Goal: Task Accomplishment & Management: Manage account settings

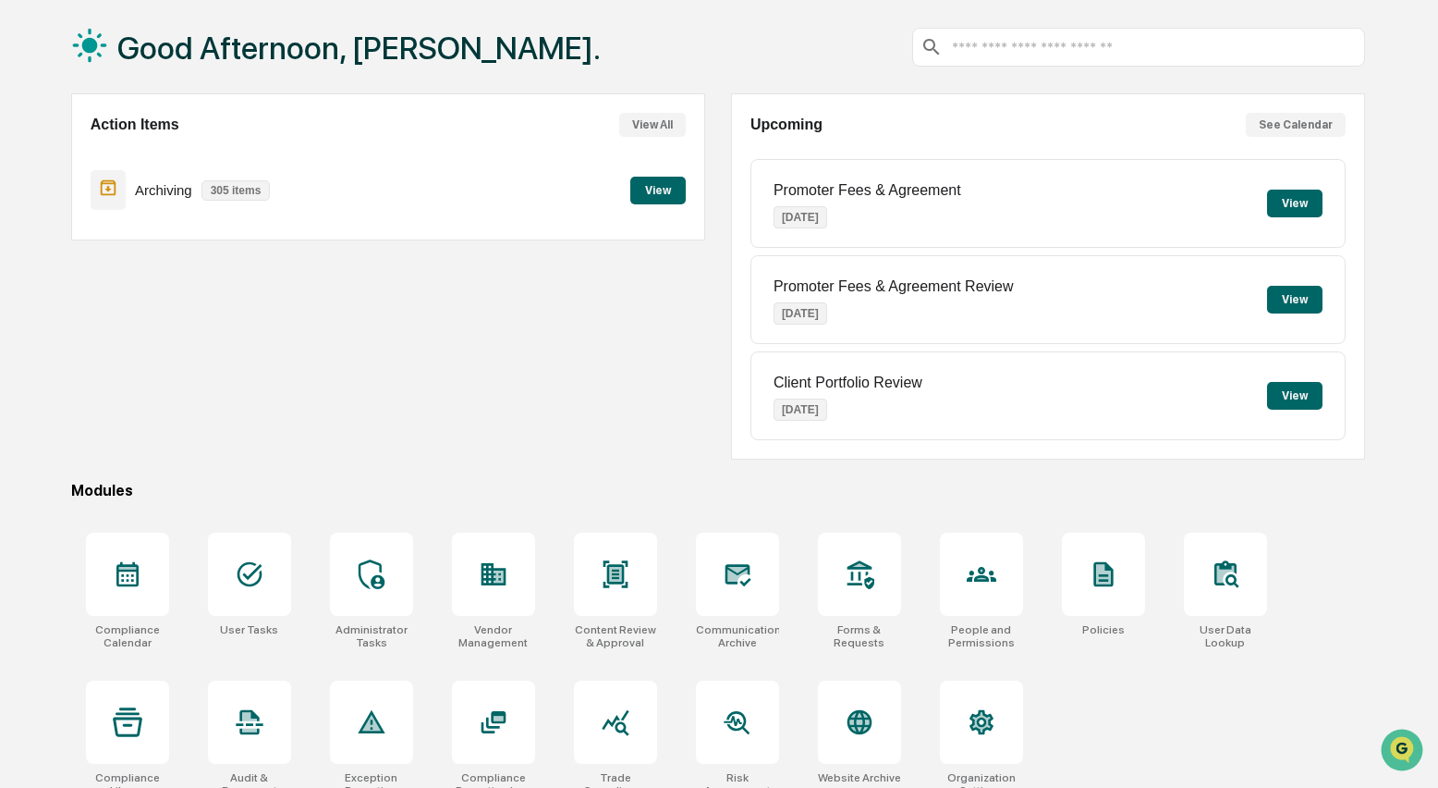
scroll to position [111, 0]
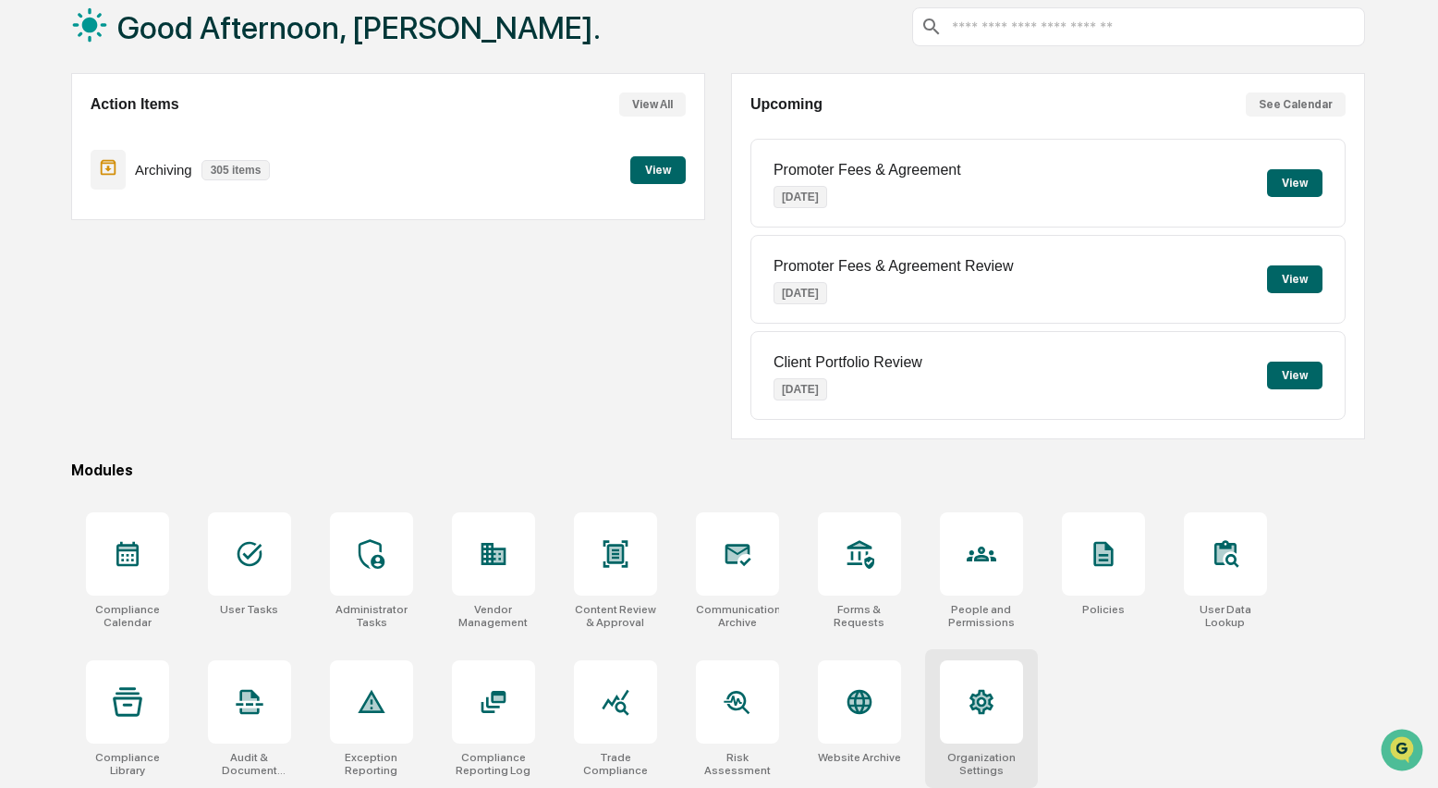
click at [978, 694] on icon at bounding box center [981, 700] width 18 height 19
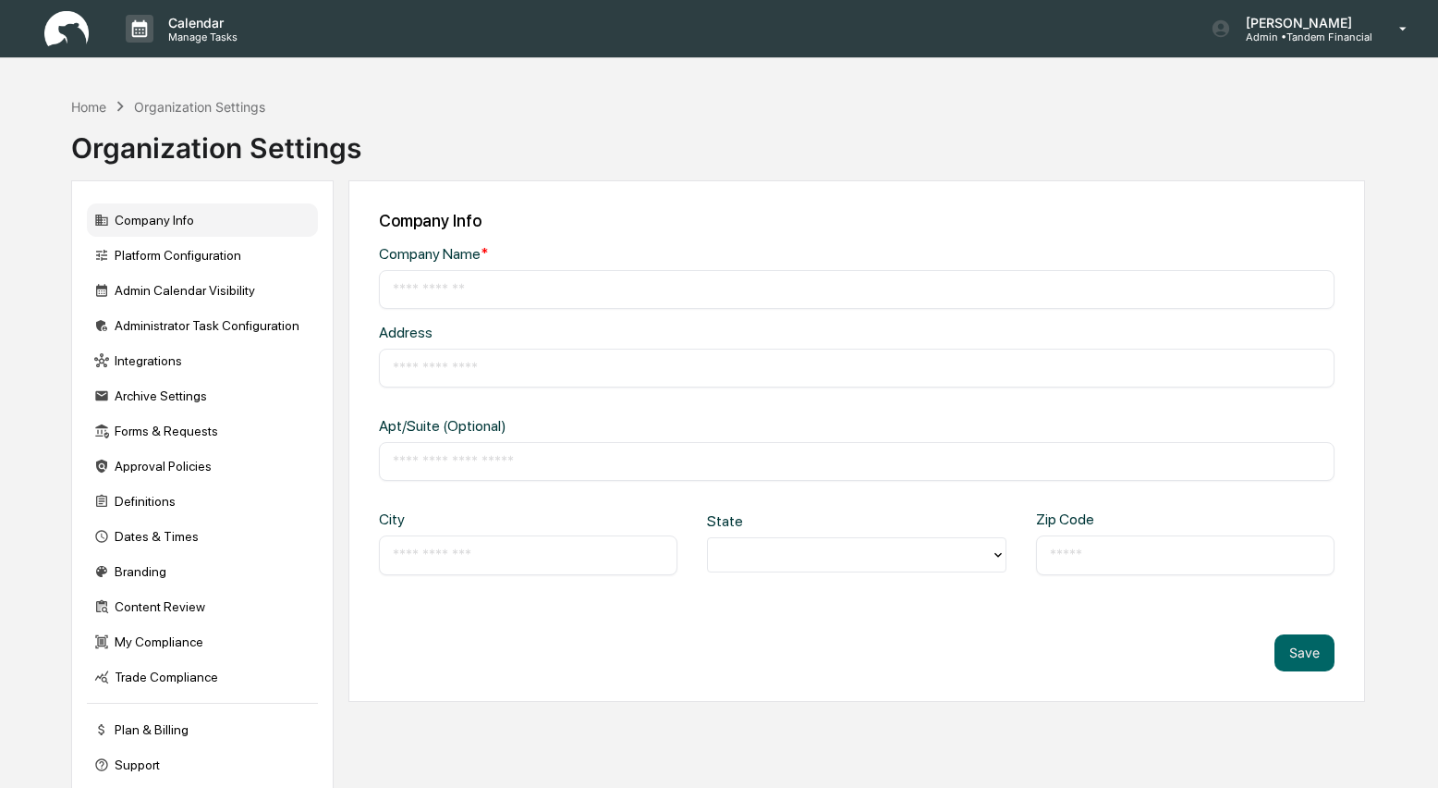
type input "**********"
type input "*****"
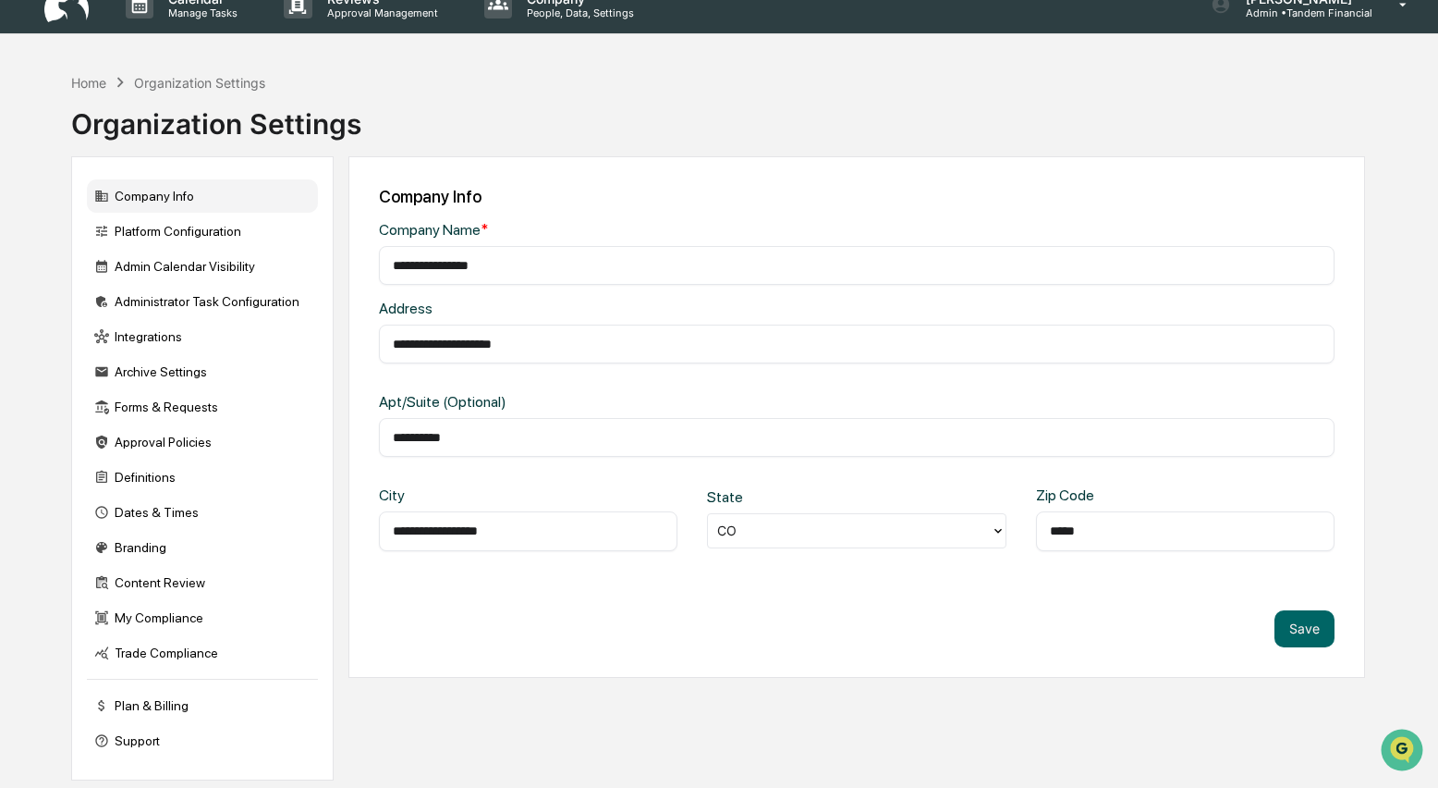
scroll to position [43, 0]
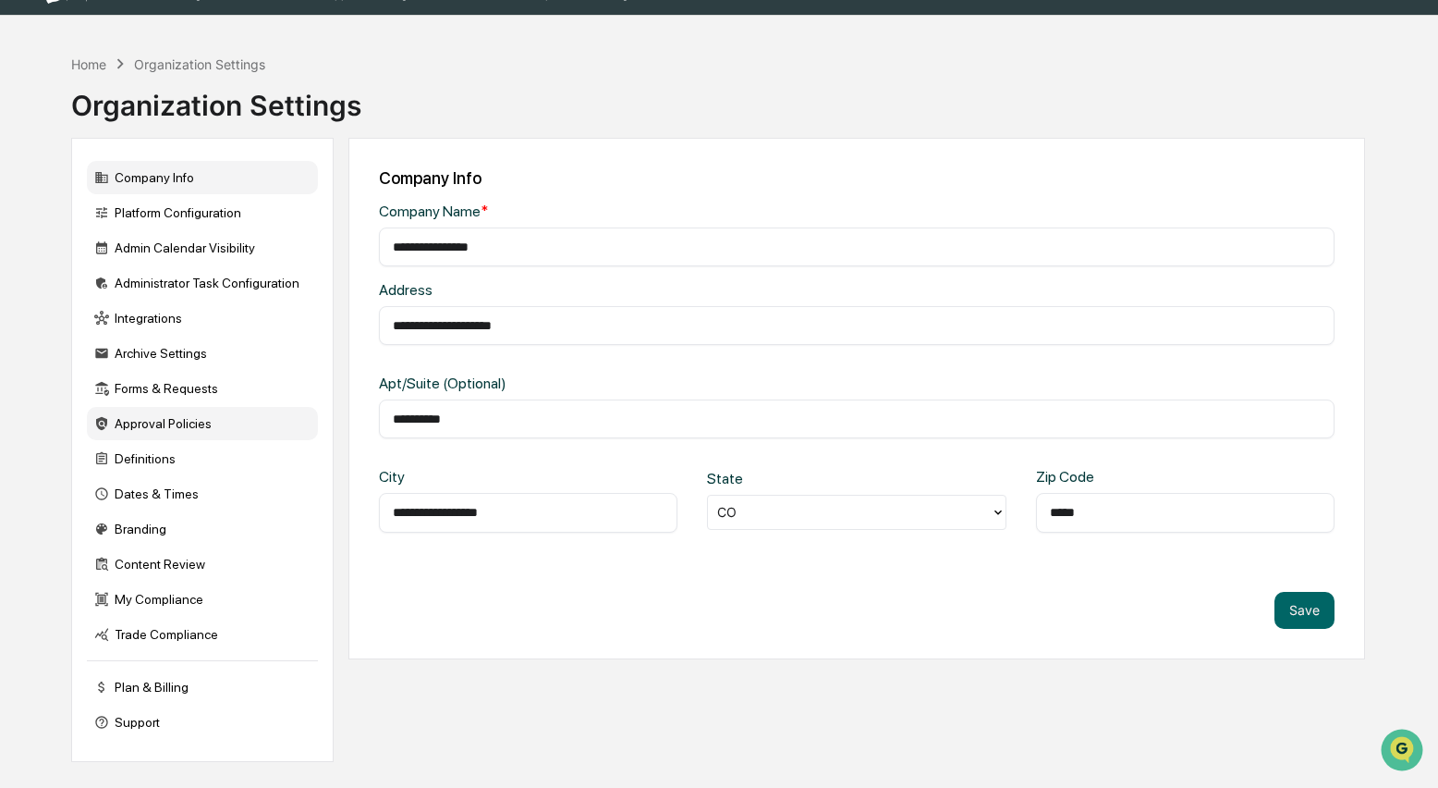
click at [162, 429] on div "Approval Policies" at bounding box center [202, 423] width 231 height 33
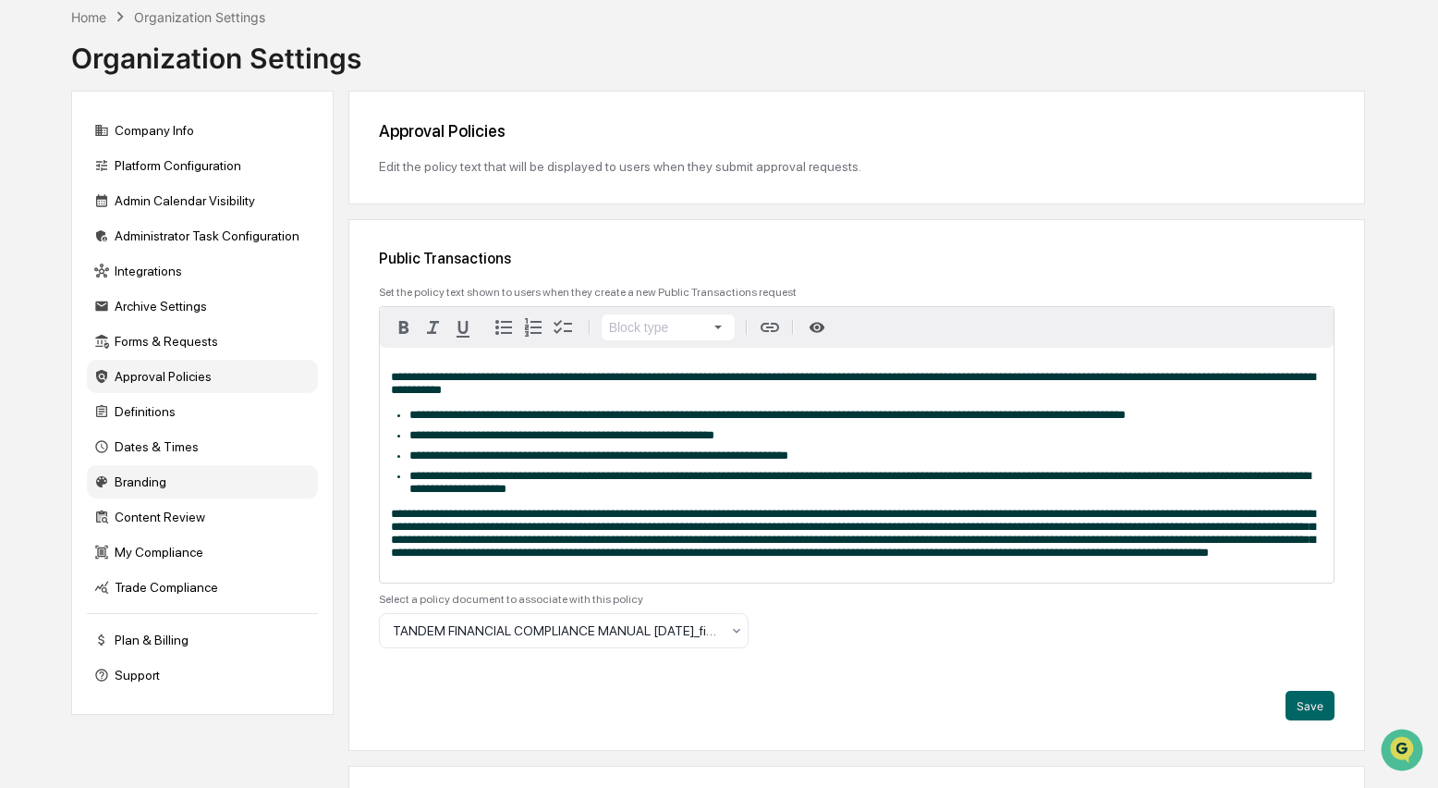
scroll to position [93, 0]
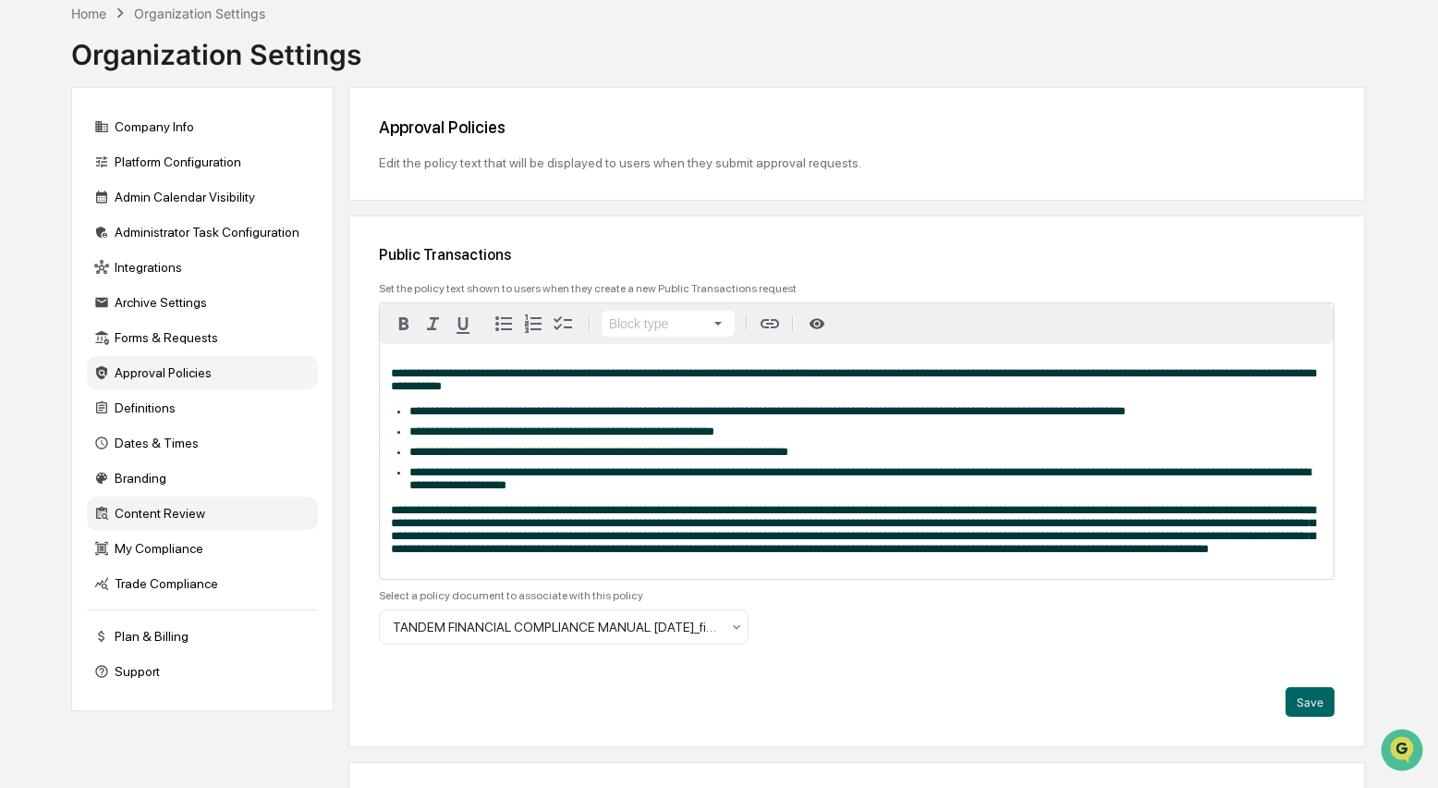
click at [151, 520] on div "Content Review" at bounding box center [202, 512] width 231 height 33
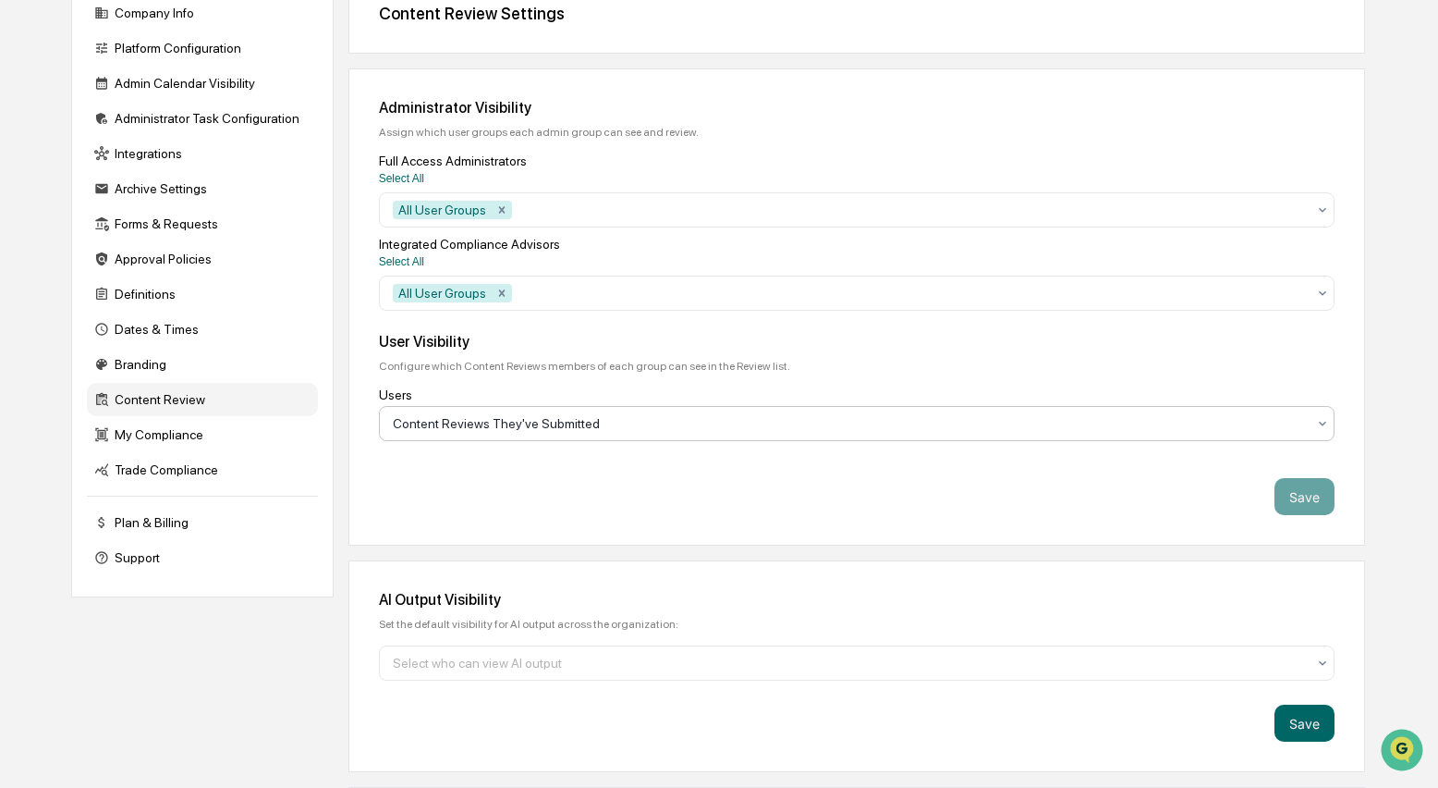
scroll to position [210, 0]
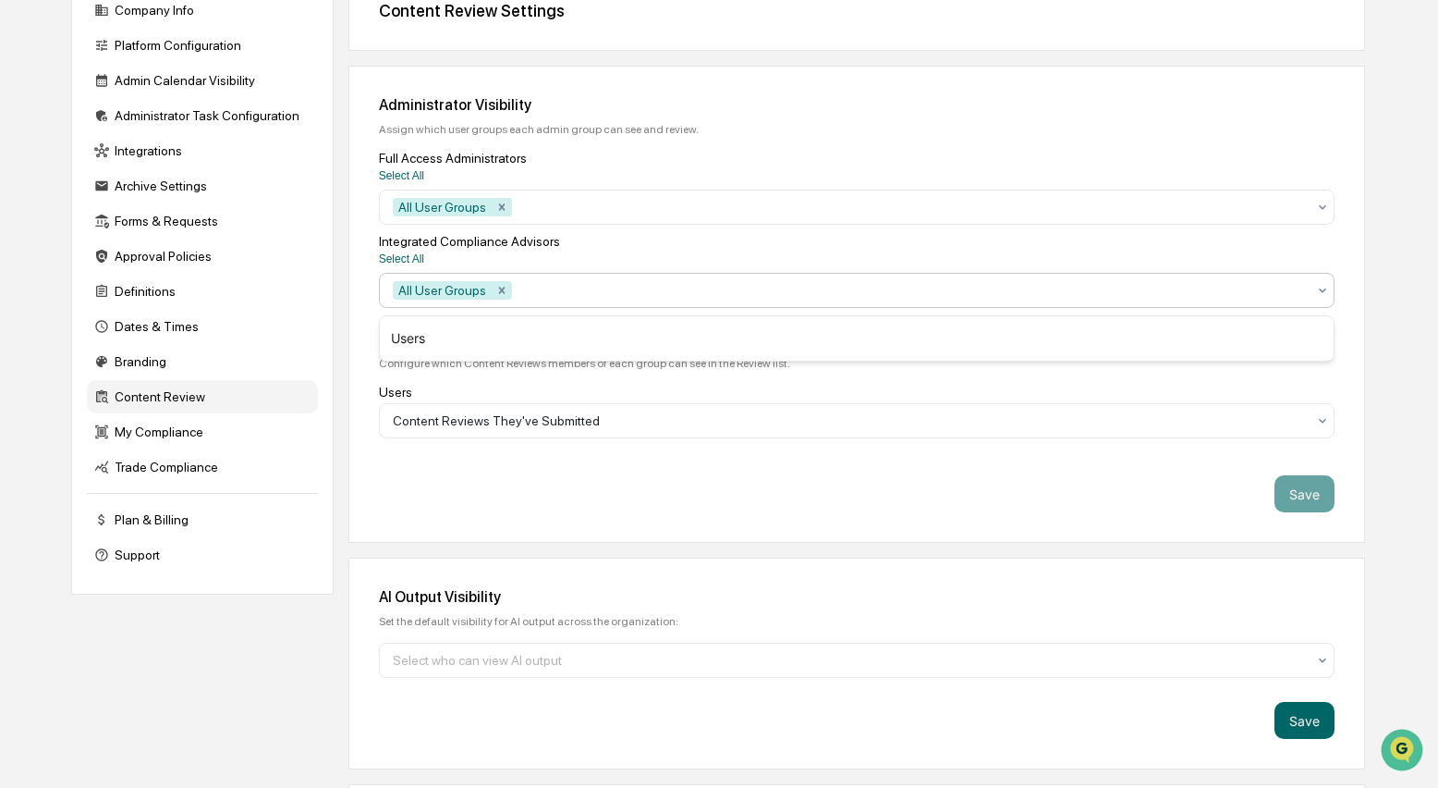
click at [1328, 294] on icon at bounding box center [1322, 290] width 15 height 15
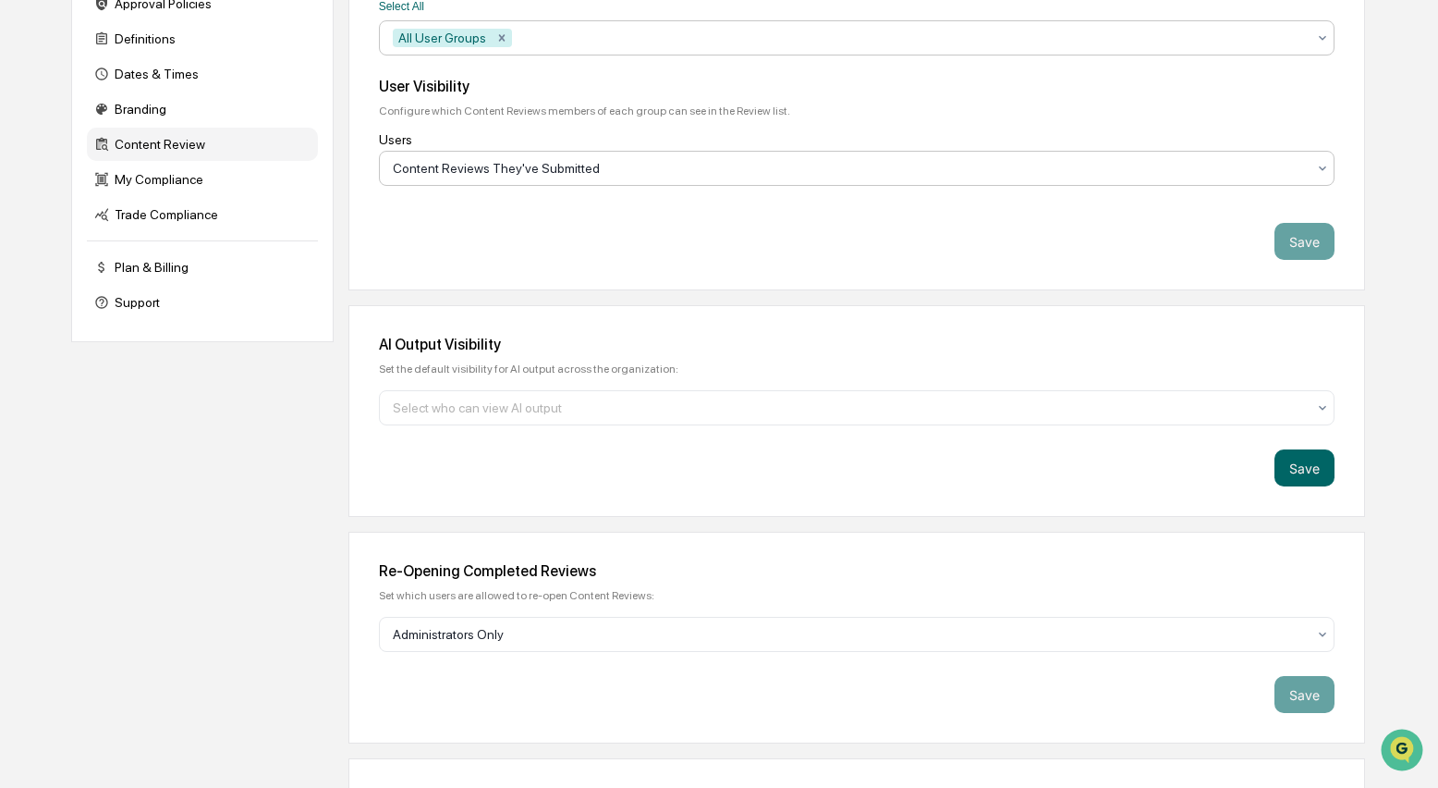
scroll to position [485, 0]
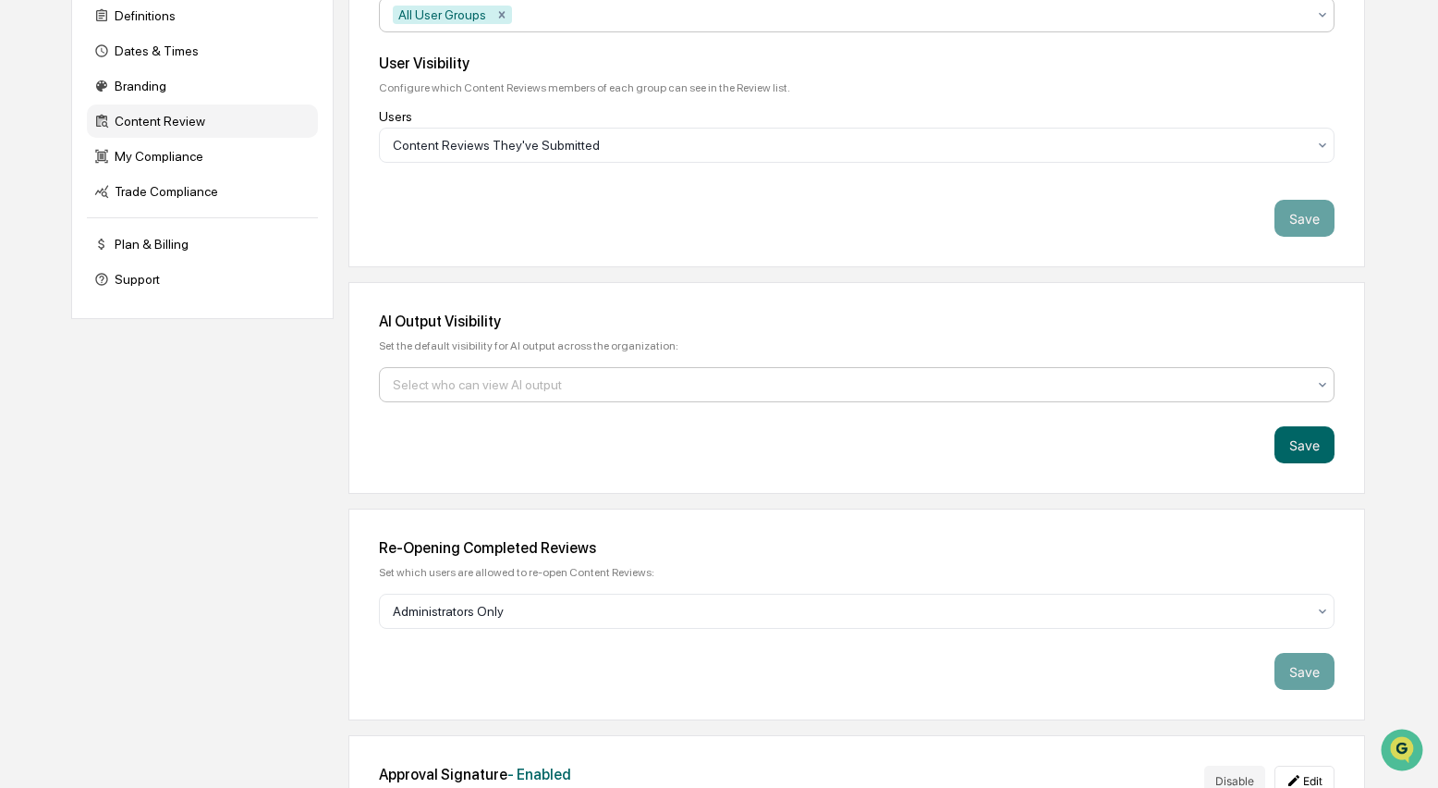
click at [940, 394] on div at bounding box center [849, 384] width 913 height 18
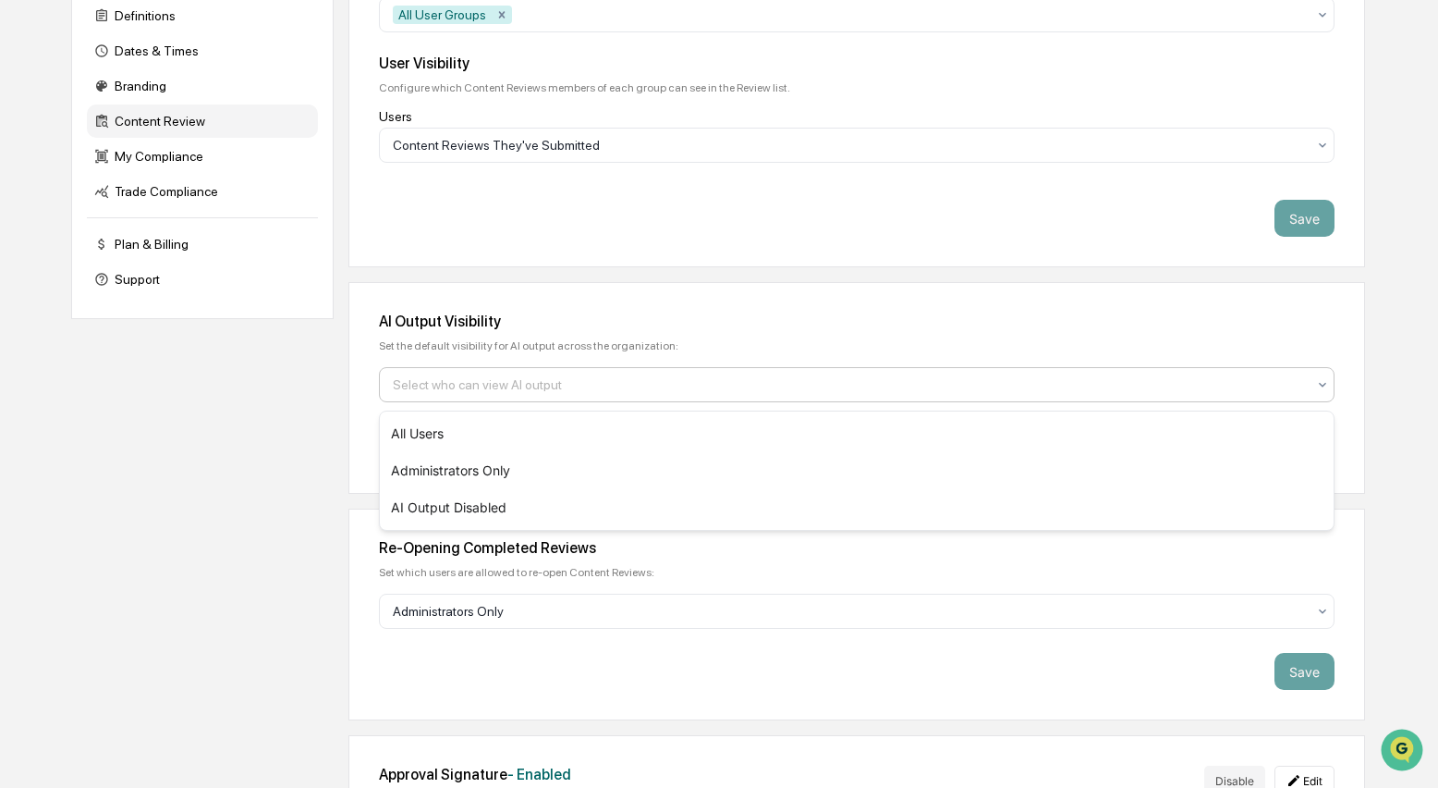
click at [940, 394] on div at bounding box center [849, 384] width 913 height 18
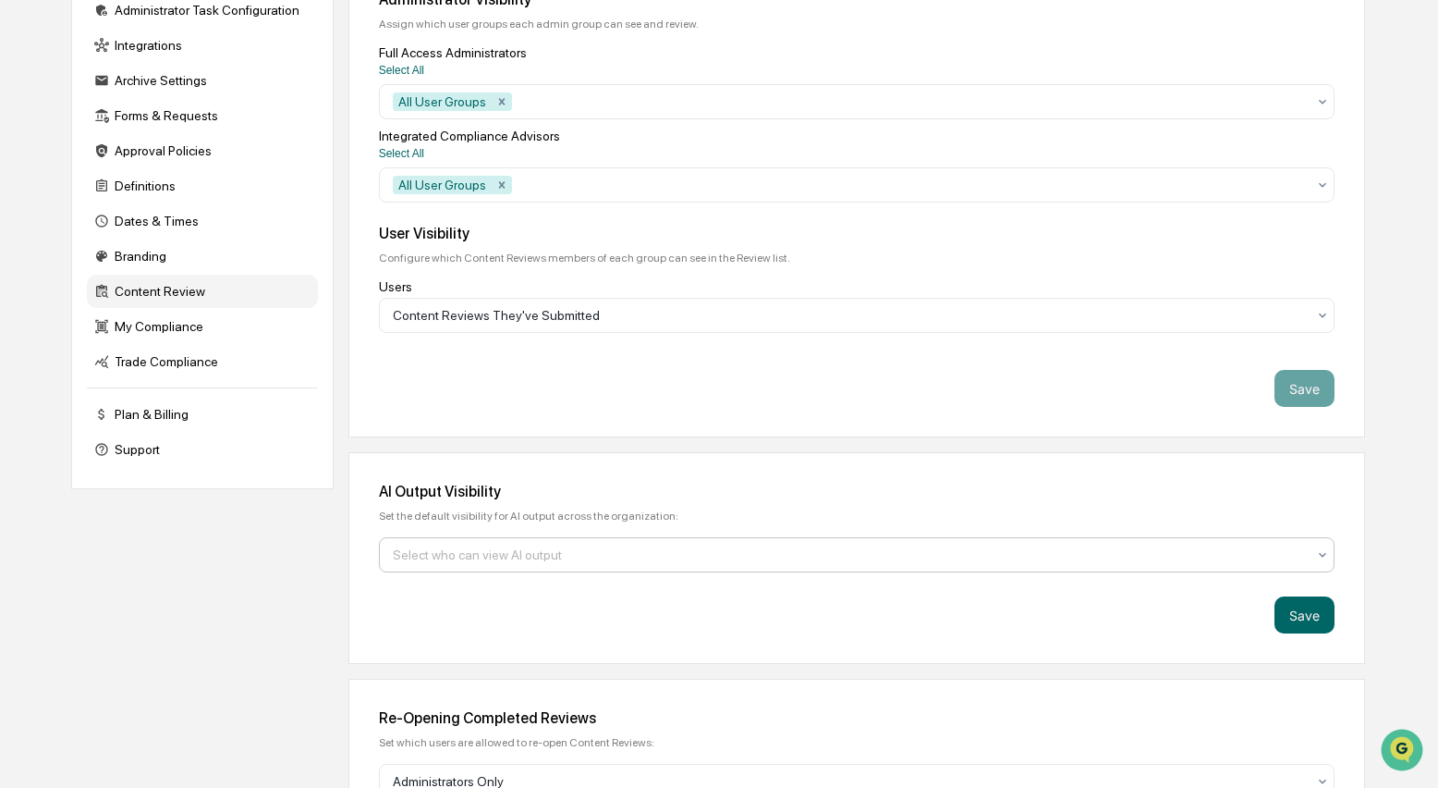
scroll to position [278, 0]
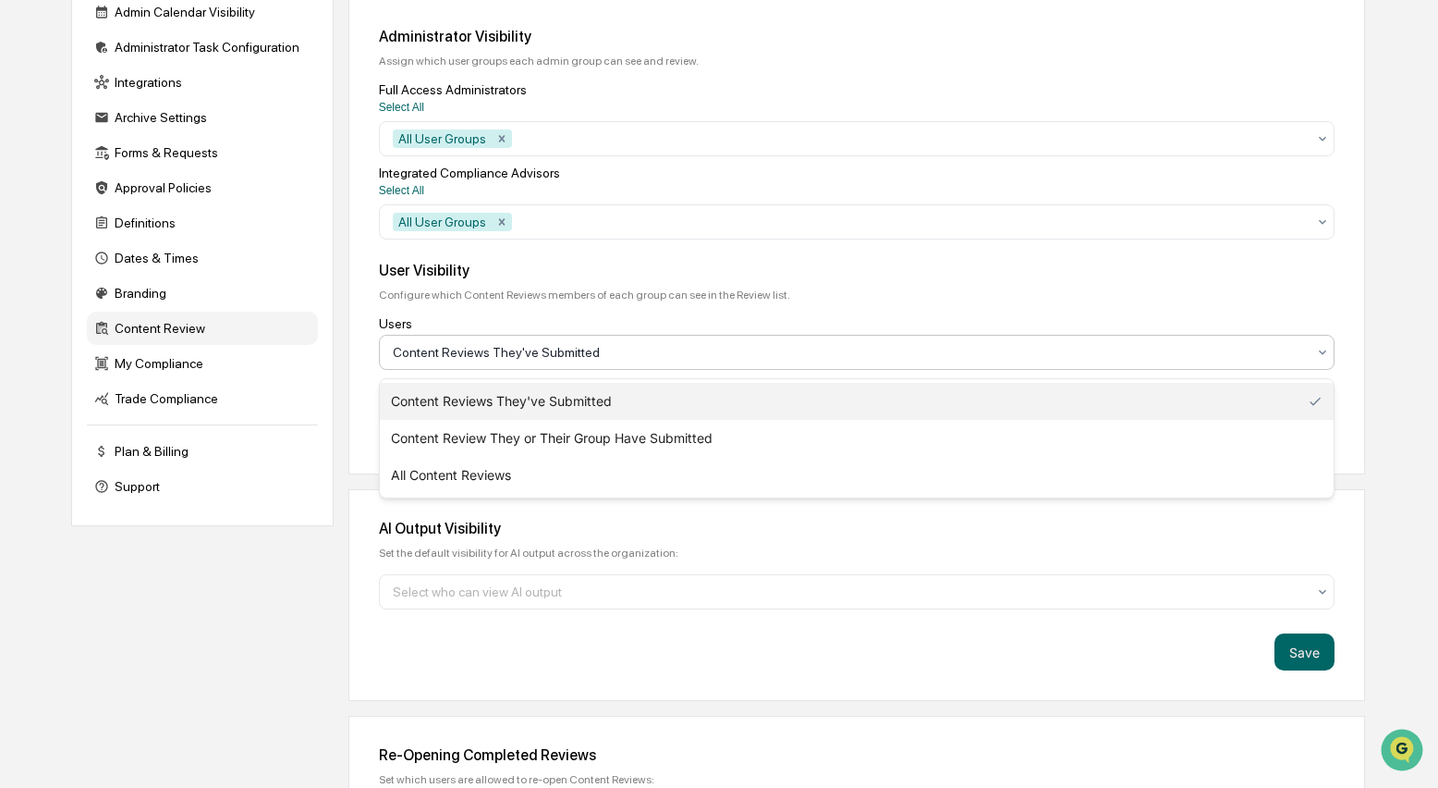
click at [872, 356] on div at bounding box center [849, 352] width 913 height 18
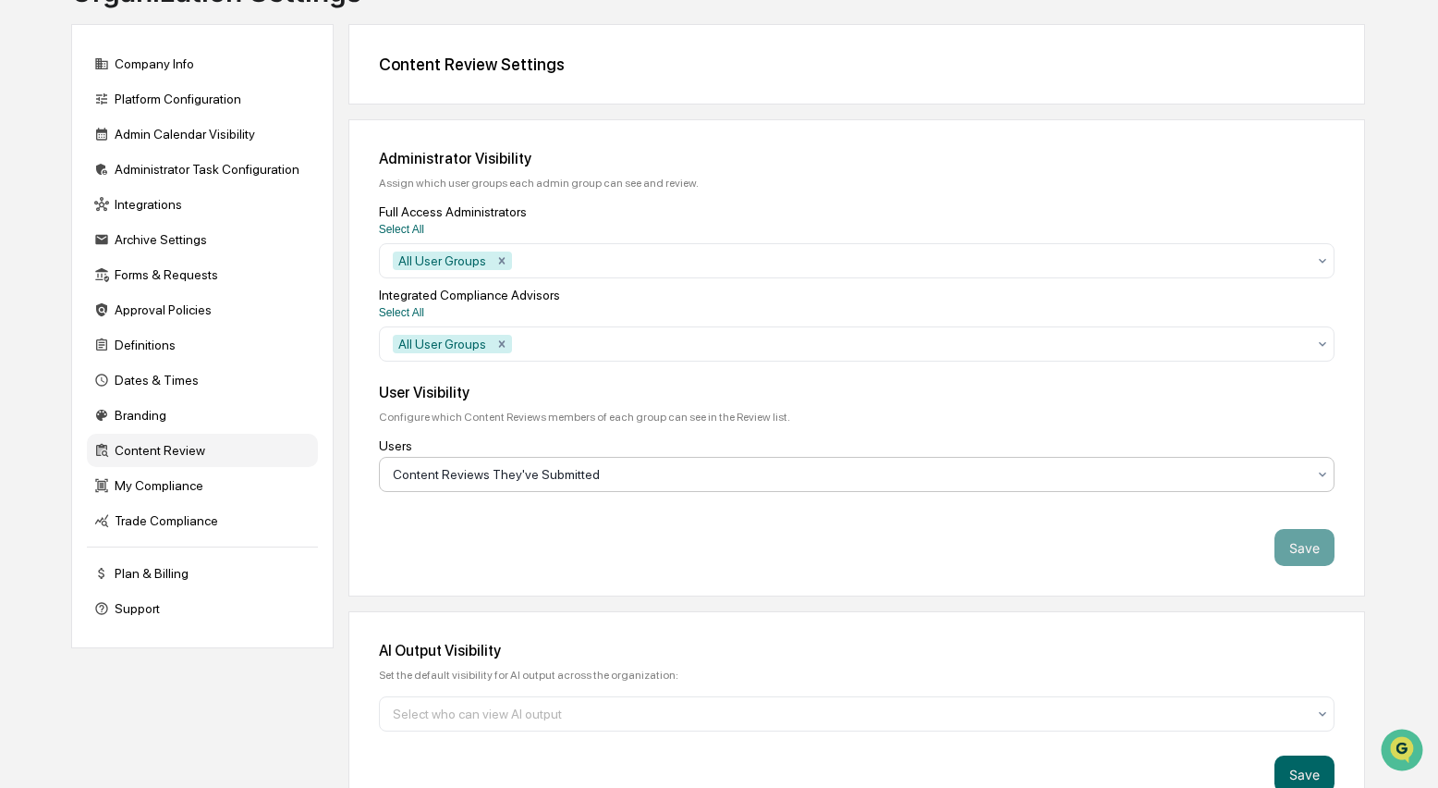
scroll to position [157, 0]
click at [889, 352] on div at bounding box center [911, 343] width 790 height 18
click at [828, 275] on div "All User Groups" at bounding box center [850, 260] width 932 height 30
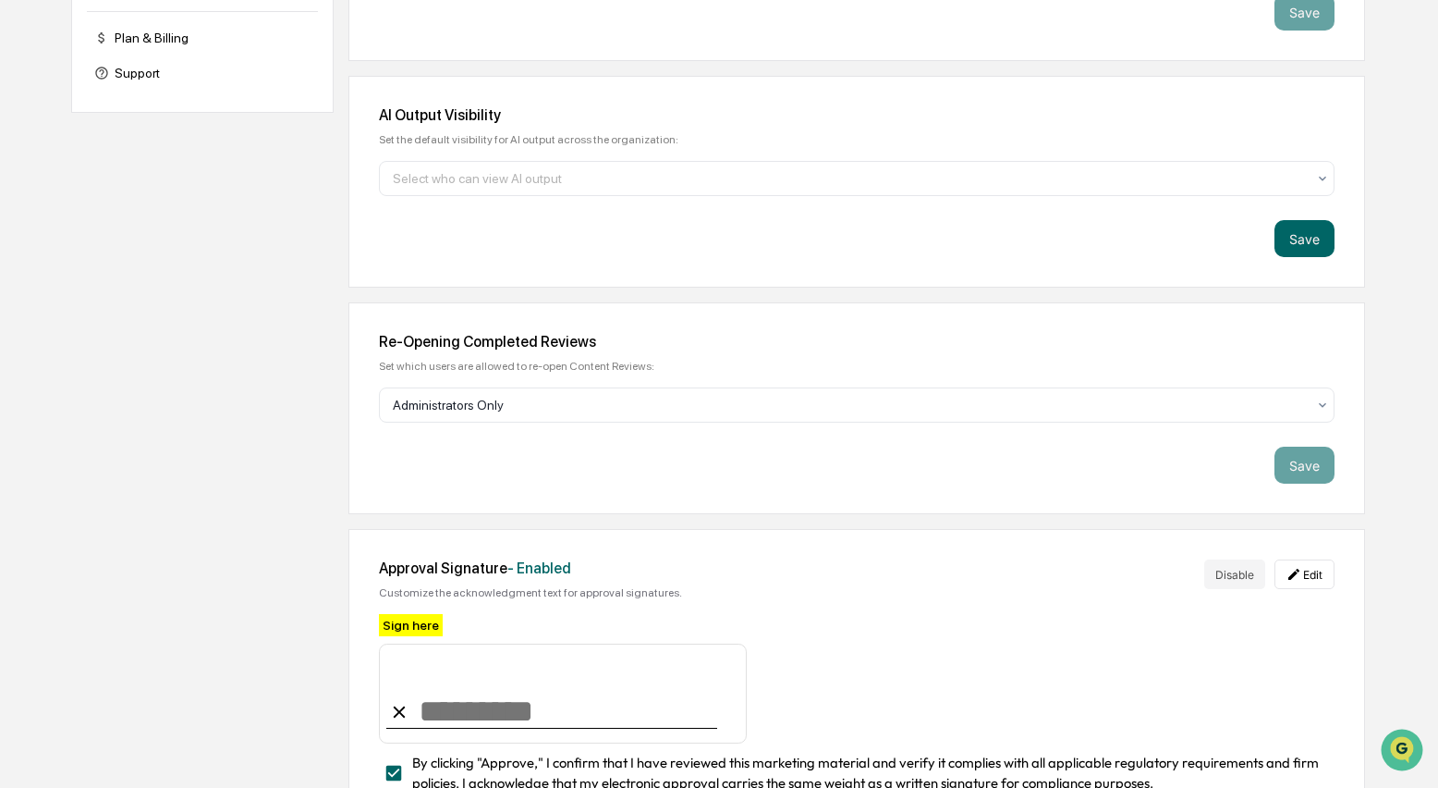
scroll to position [730, 0]
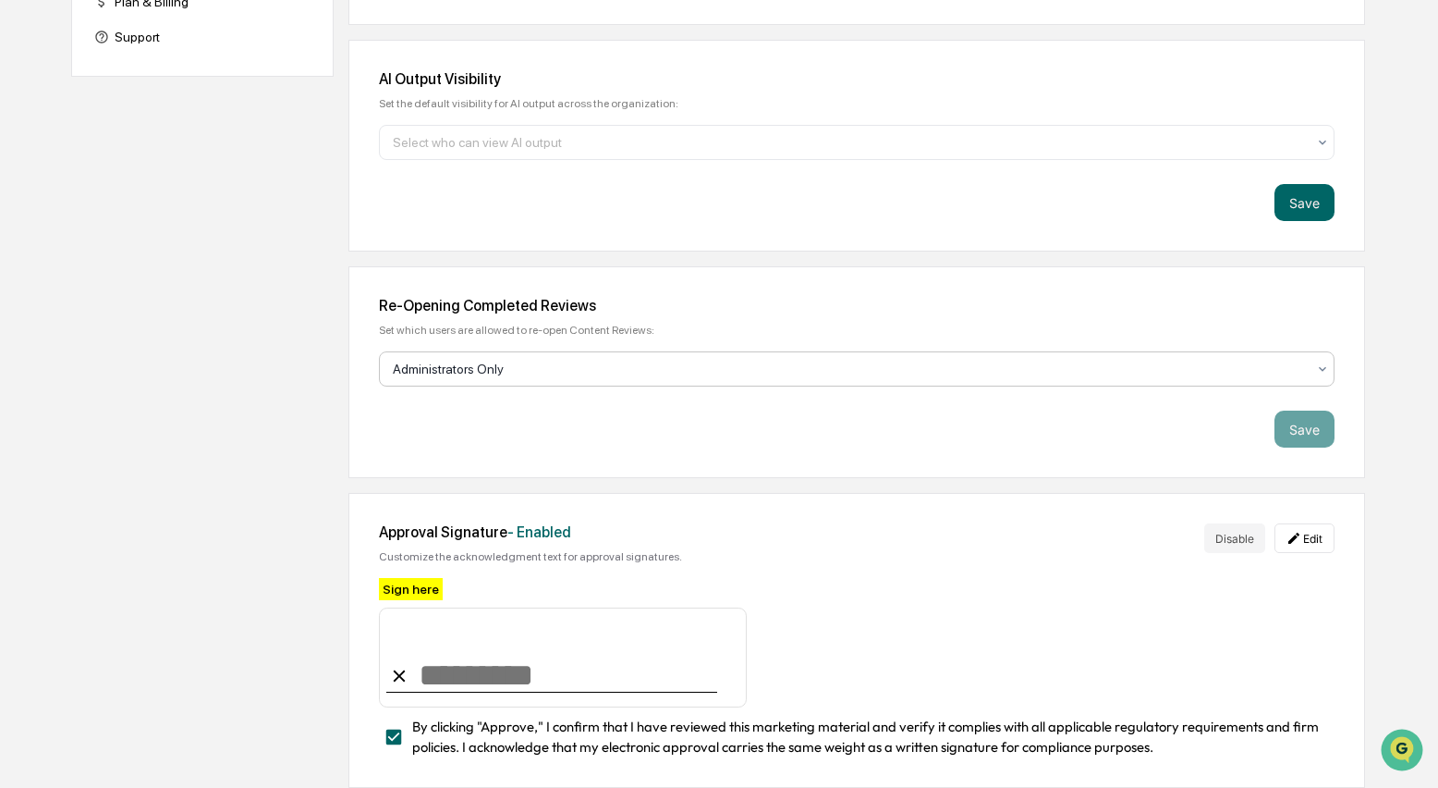
click at [770, 371] on div at bounding box center [849, 369] width 913 height 18
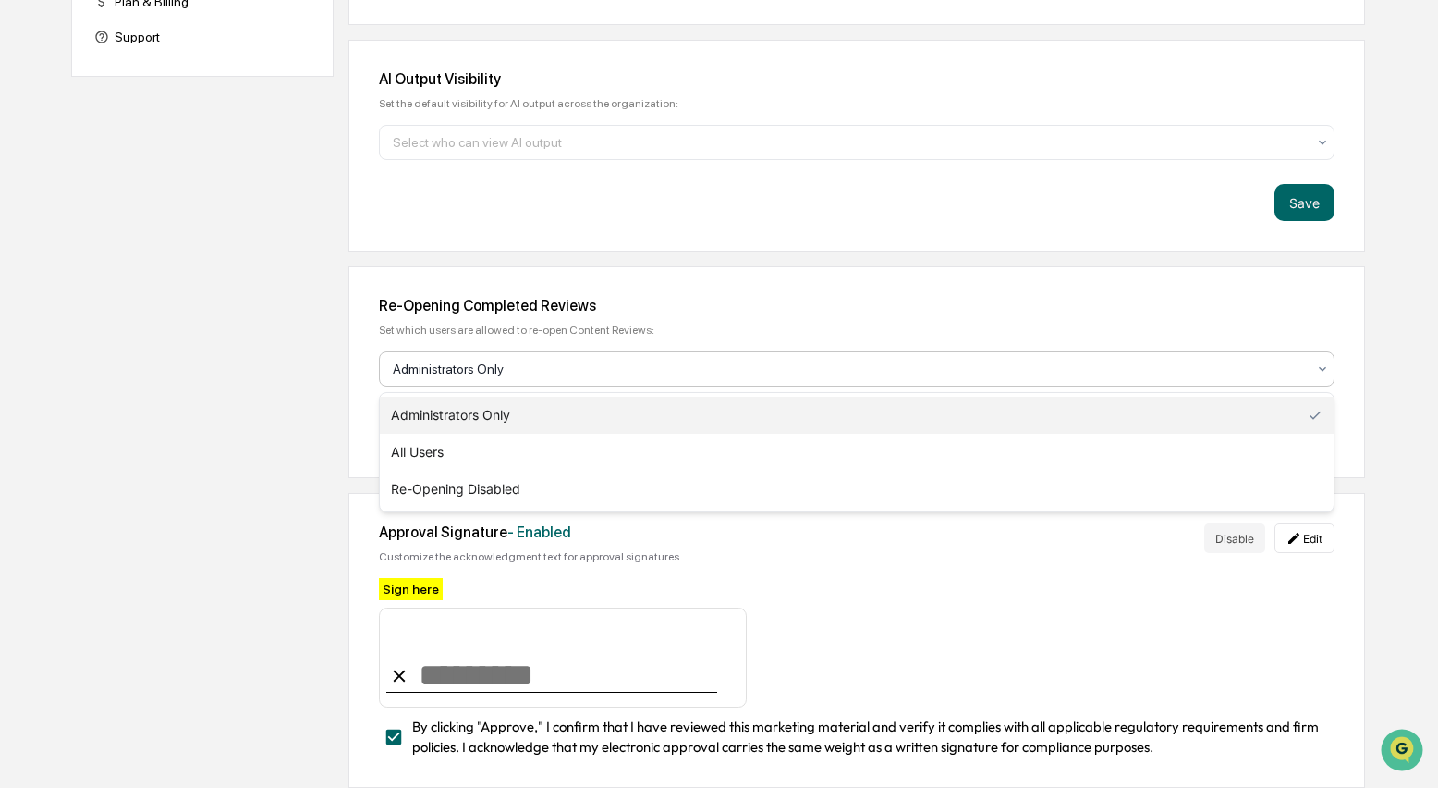
click at [770, 371] on div at bounding box center [849, 369] width 913 height 18
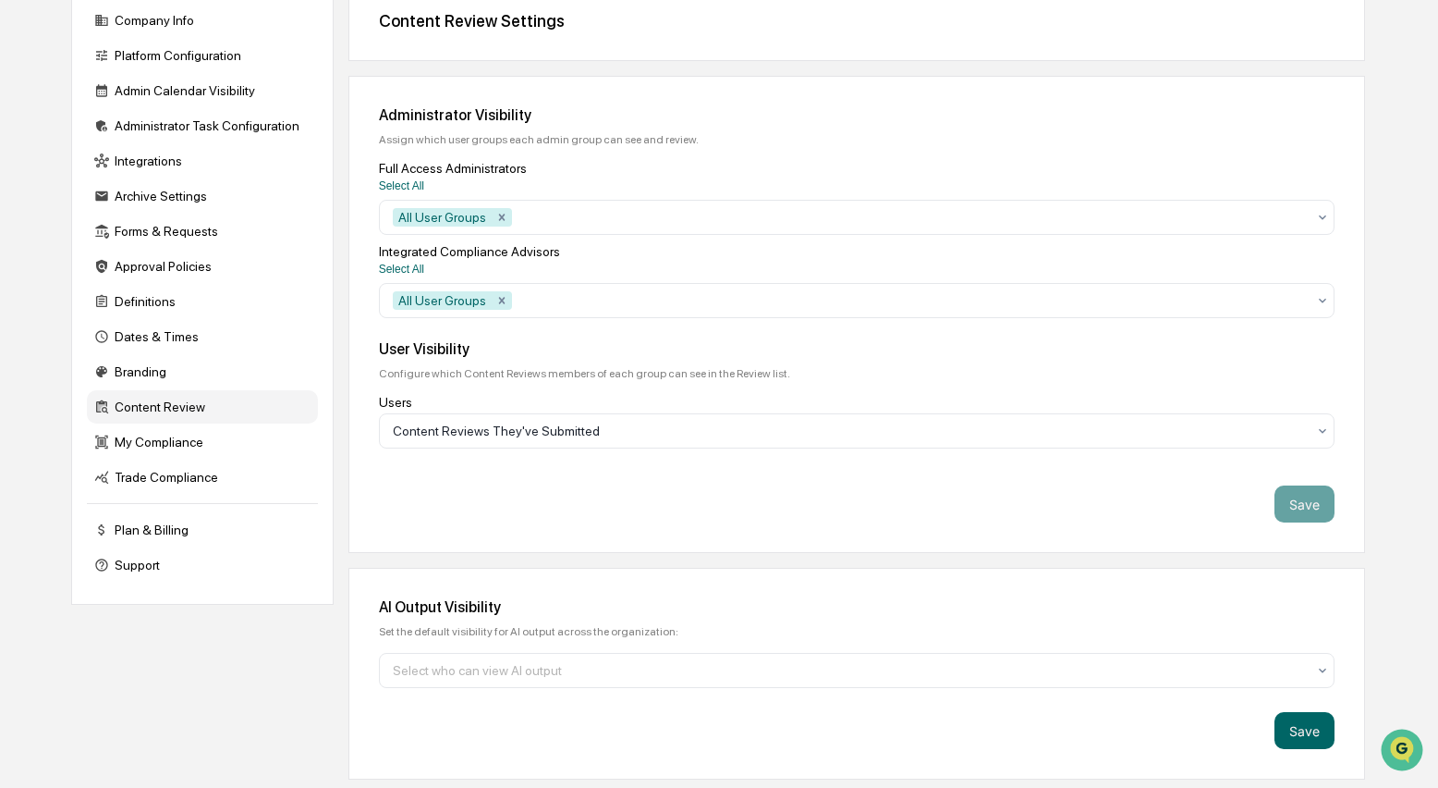
scroll to position [0, 0]
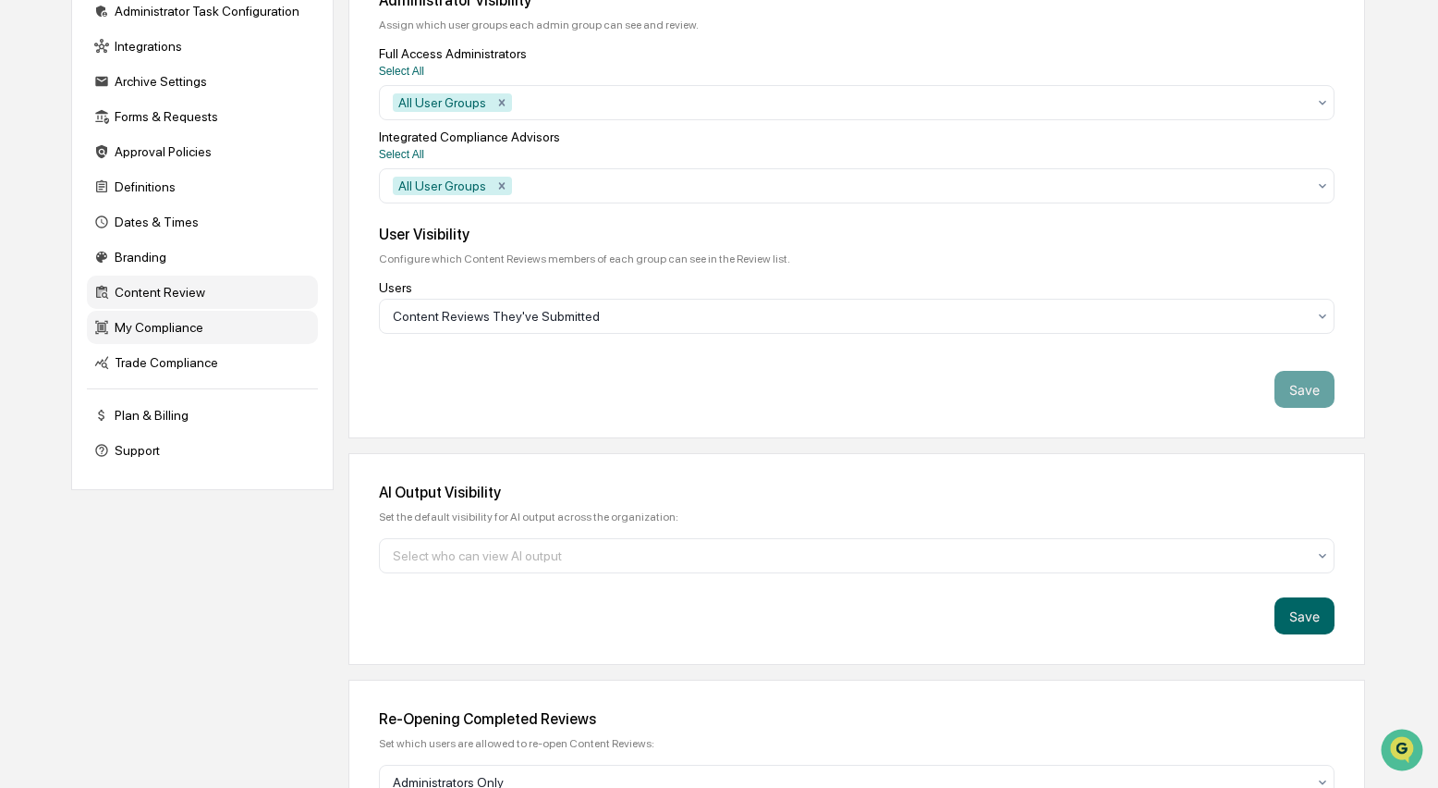
click at [129, 344] on div "My Compliance" at bounding box center [202, 327] width 231 height 33
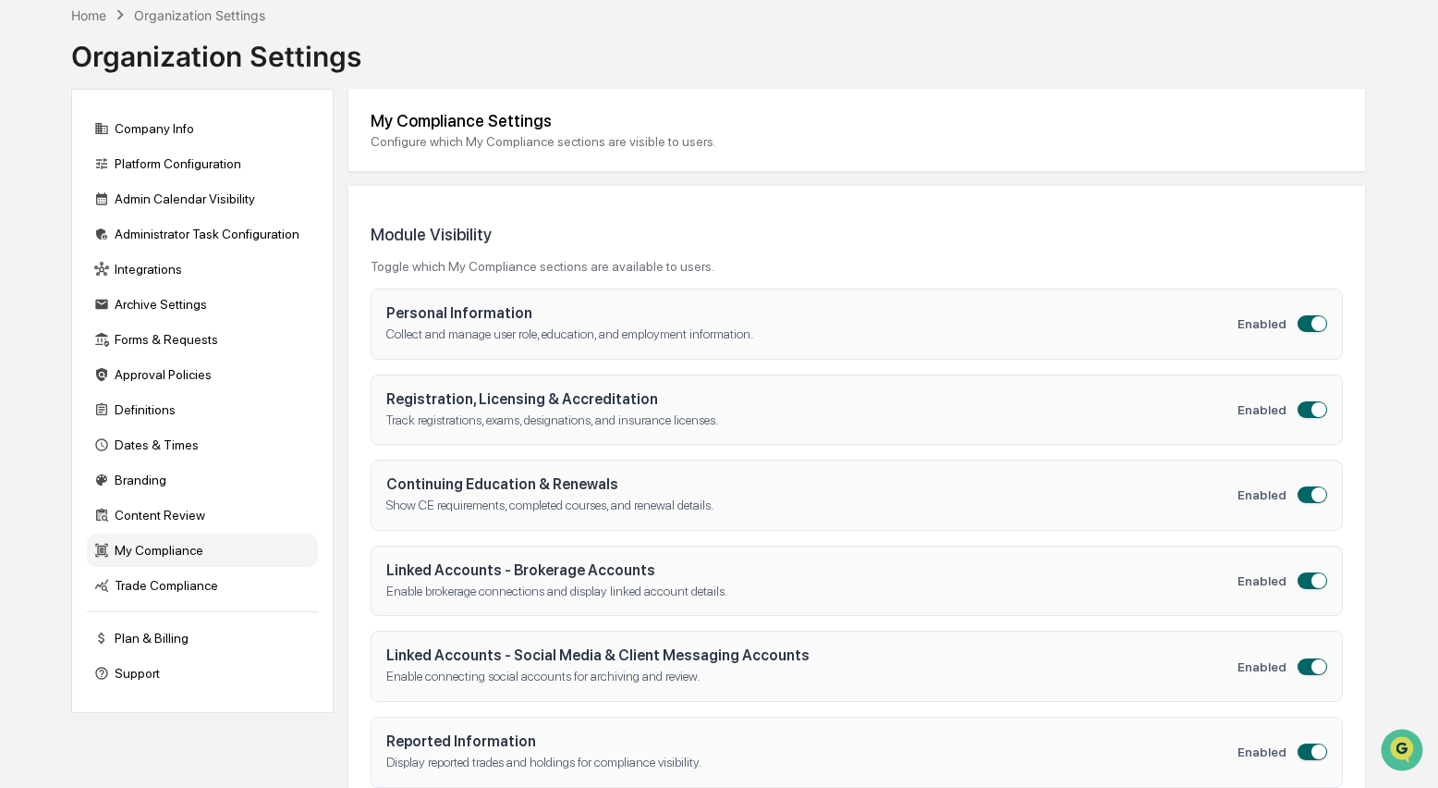
scroll to position [91, 0]
click at [175, 317] on div "Archive Settings" at bounding box center [202, 304] width 231 height 33
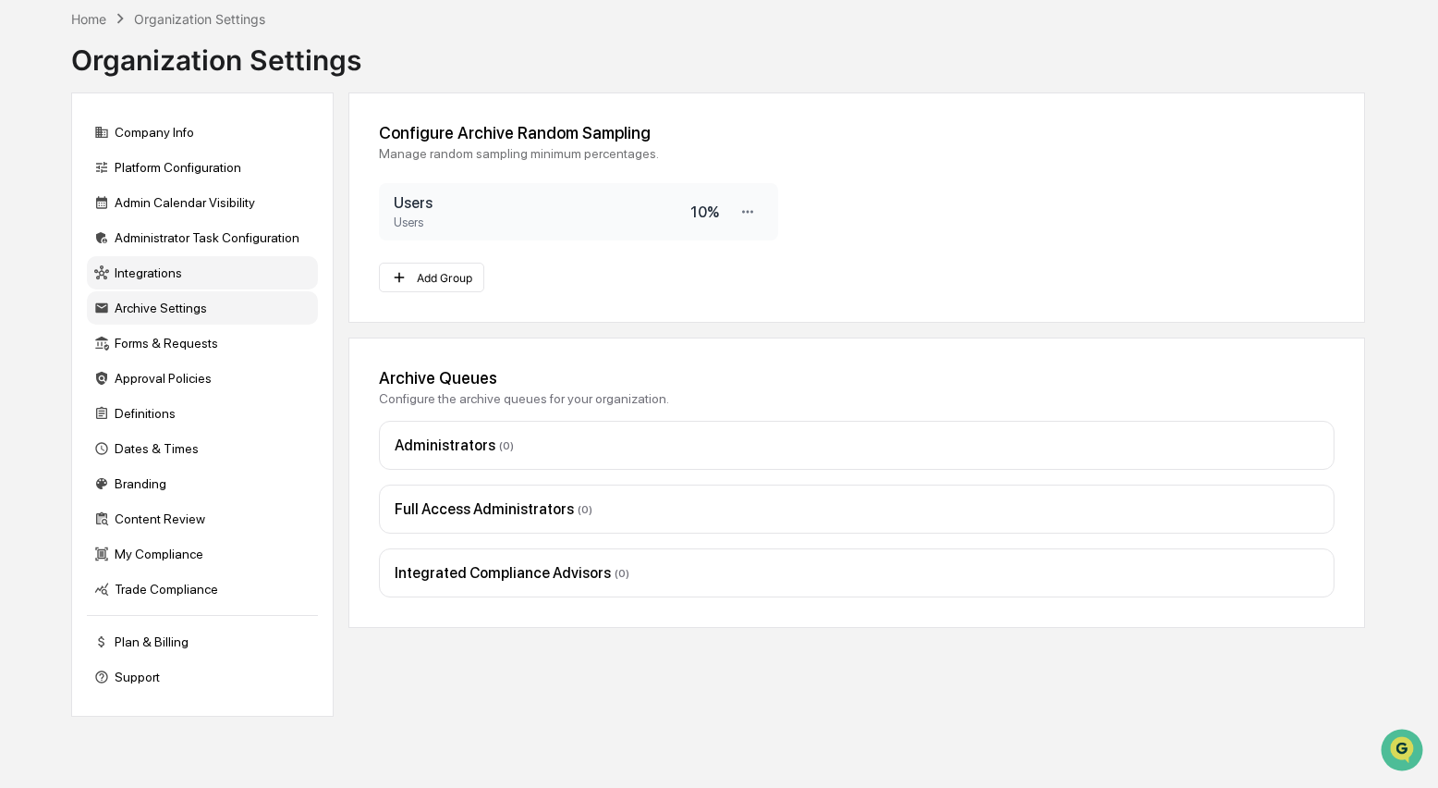
click at [166, 280] on div "Integrations" at bounding box center [202, 272] width 231 height 33
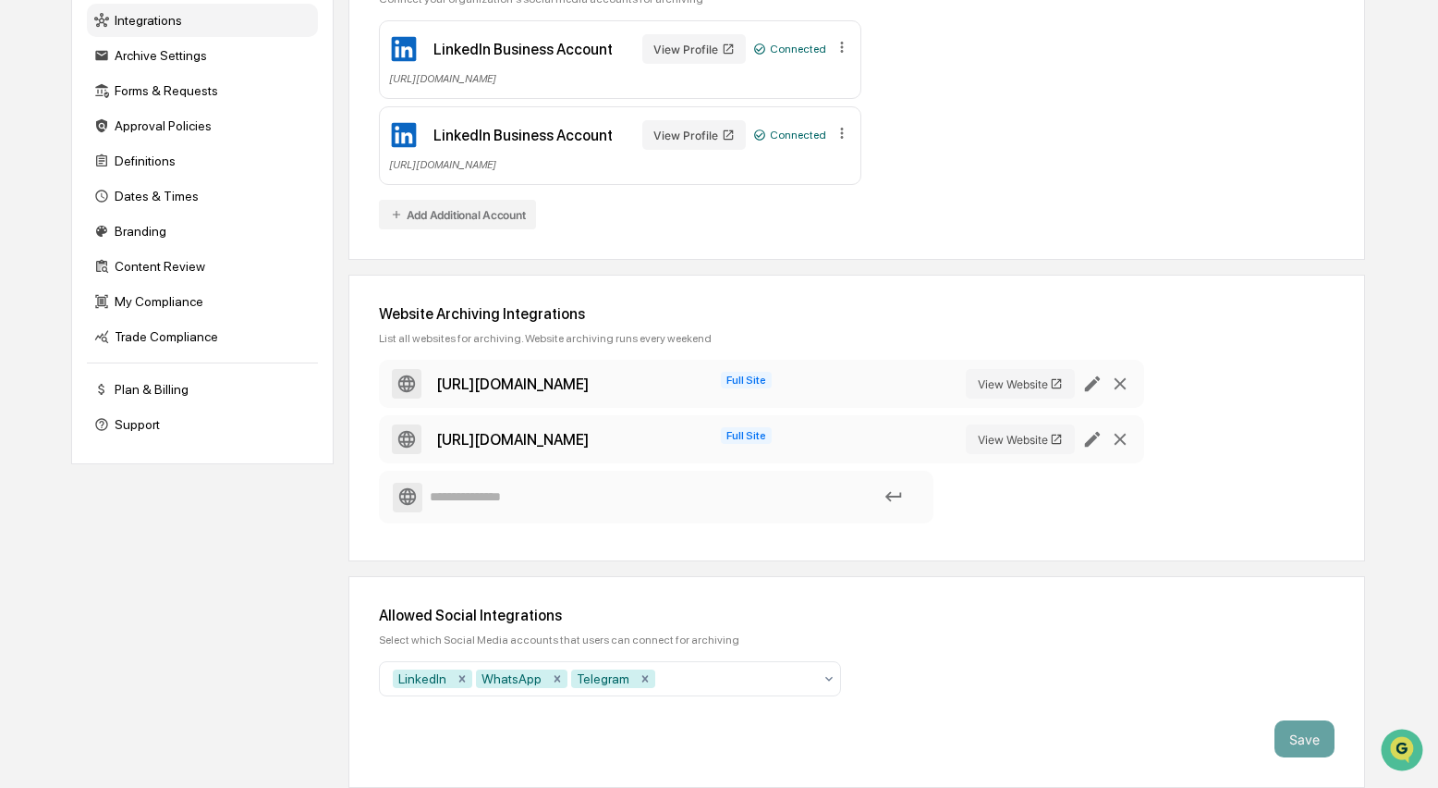
scroll to position [0, 0]
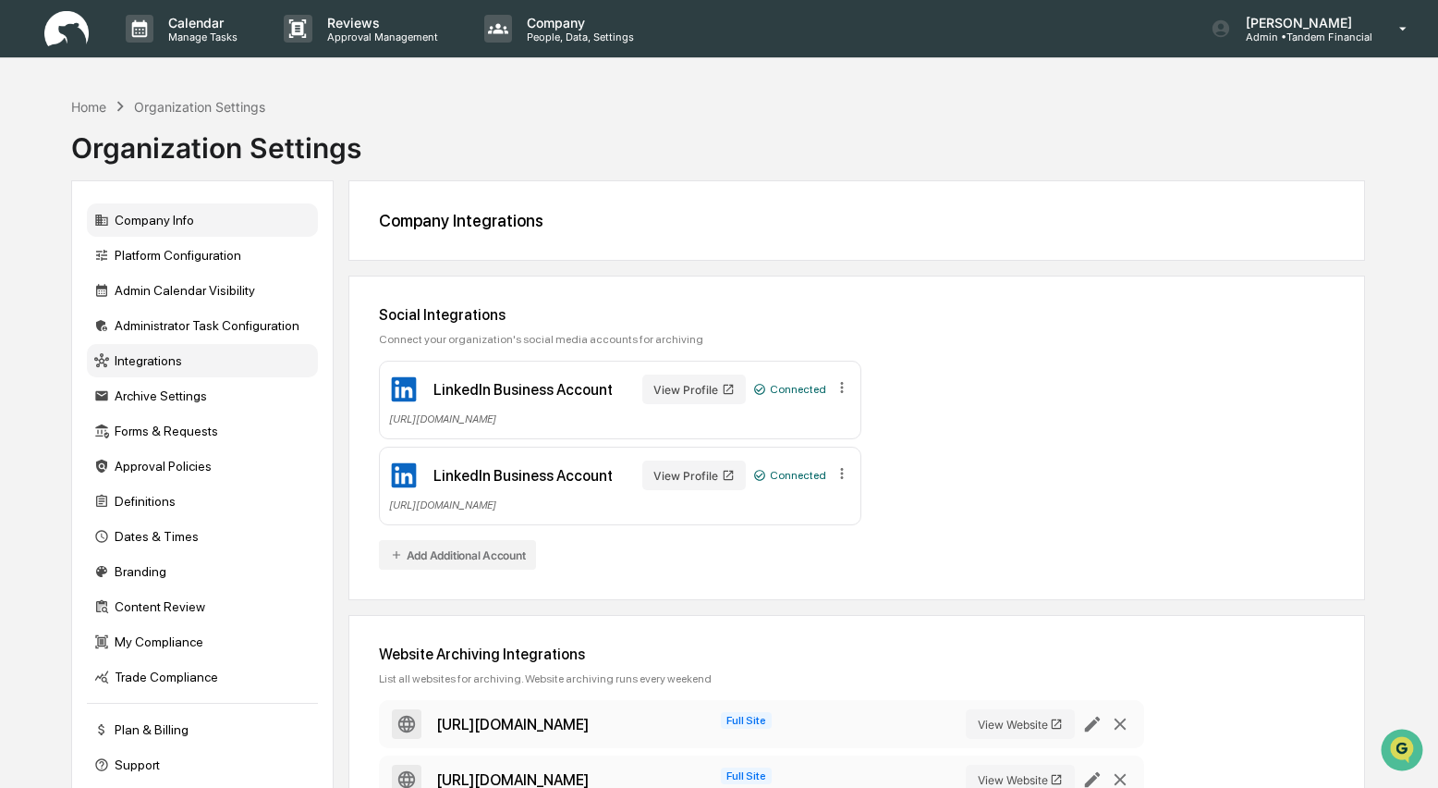
click at [153, 227] on div "Company Info" at bounding box center [202, 219] width 231 height 33
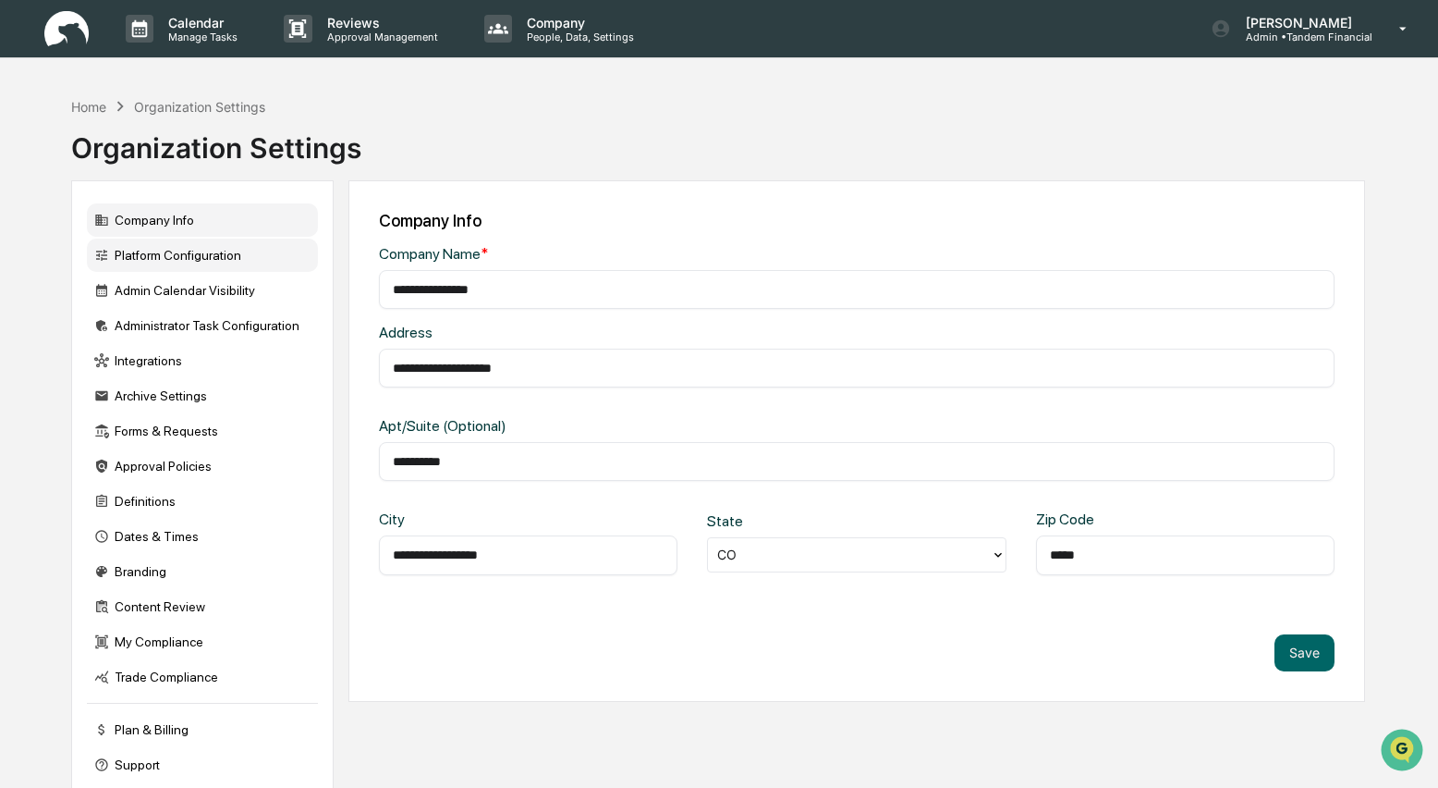
click at [126, 251] on div "Platform Configuration" at bounding box center [202, 254] width 231 height 33
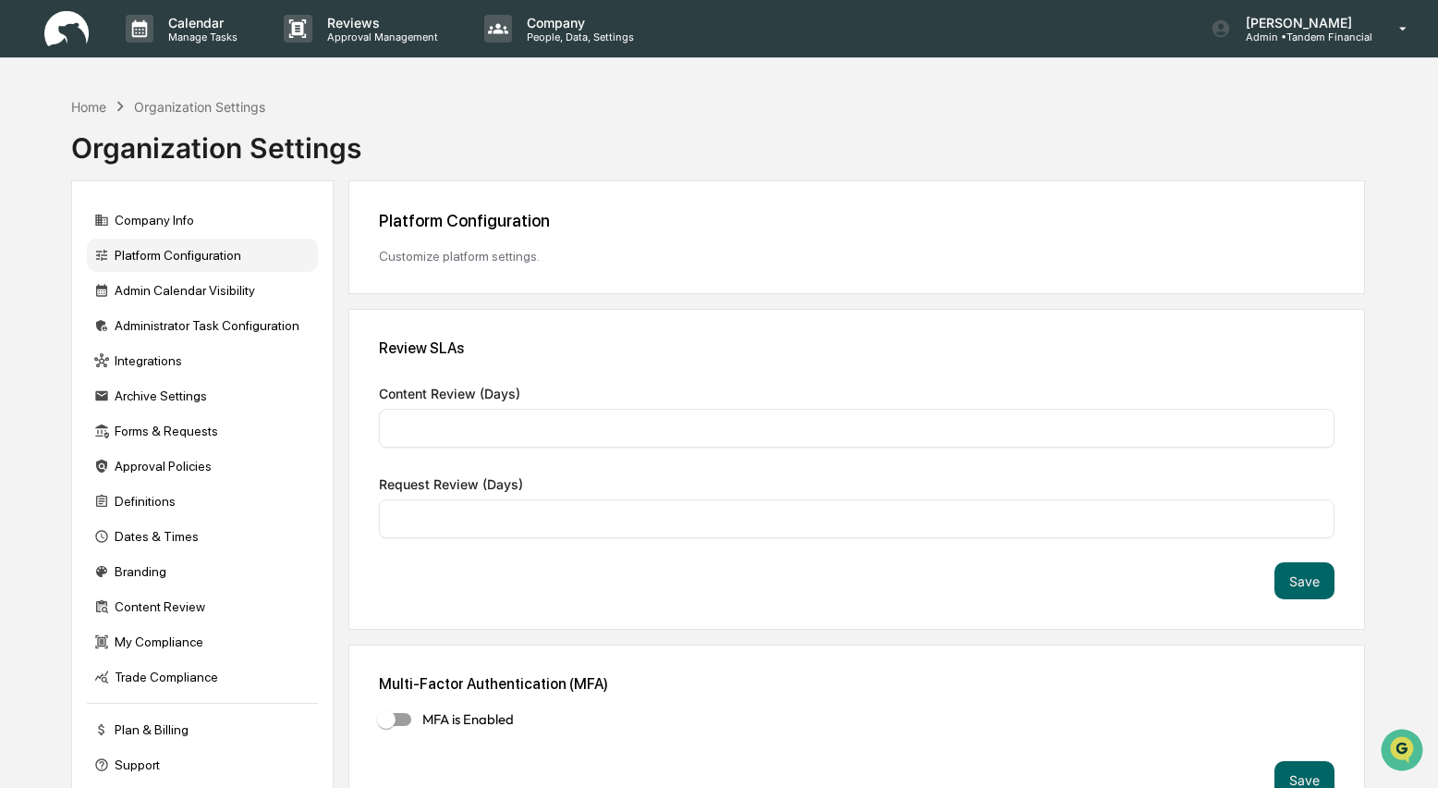
type input "*"
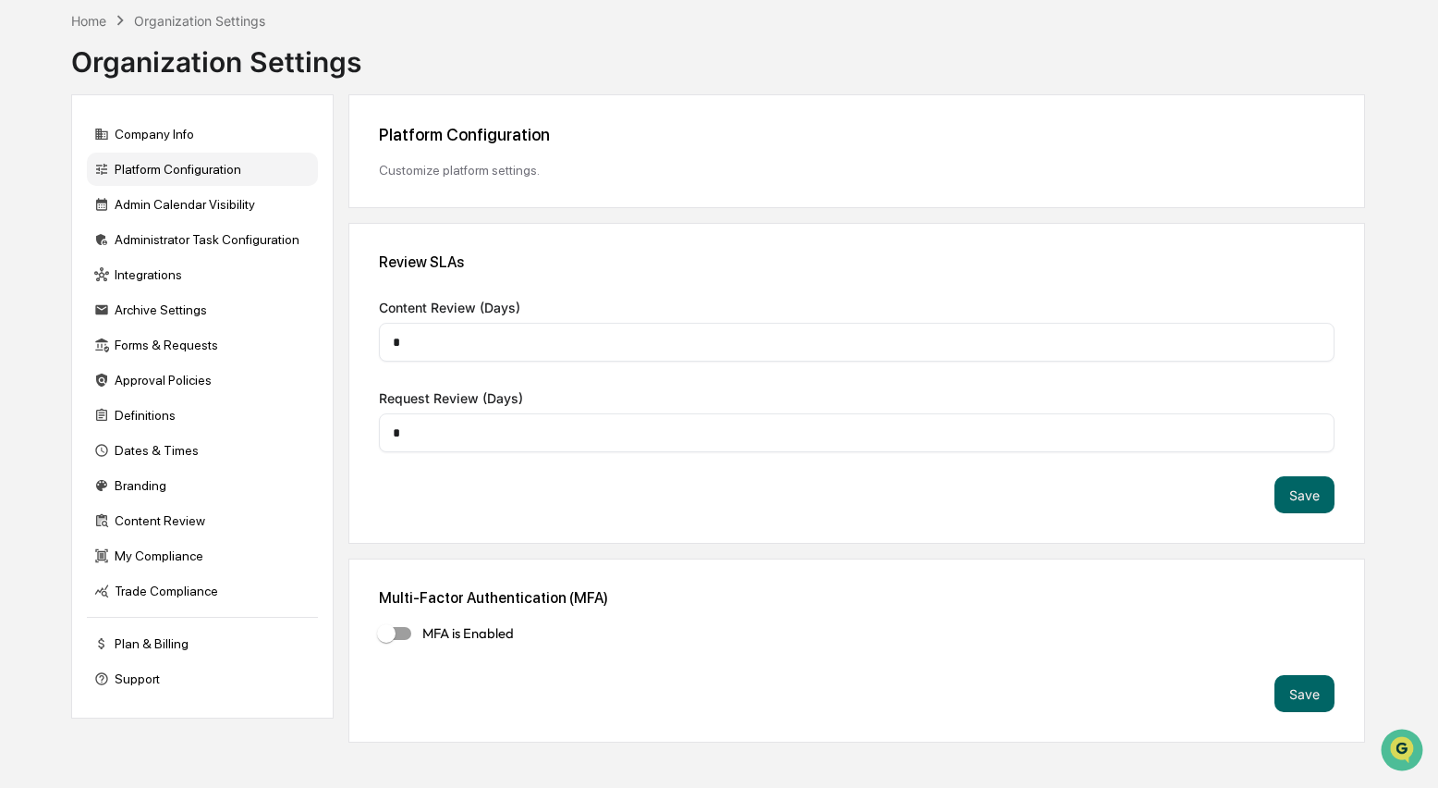
scroll to position [88, 0]
click at [203, 216] on div "Admin Calendar Visibility" at bounding box center [202, 202] width 231 height 33
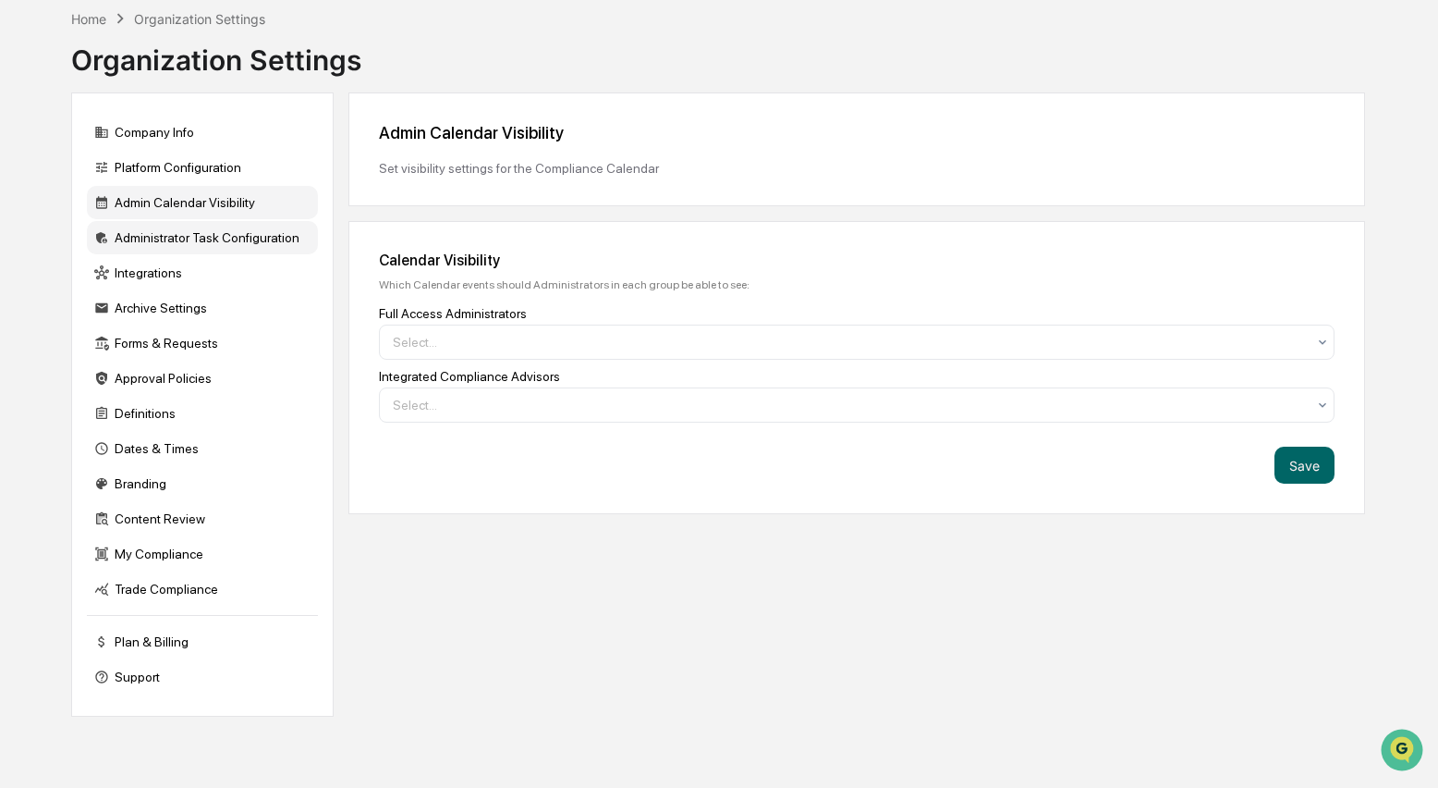
click at [182, 247] on div "Administrator Task Configuration" at bounding box center [202, 237] width 231 height 33
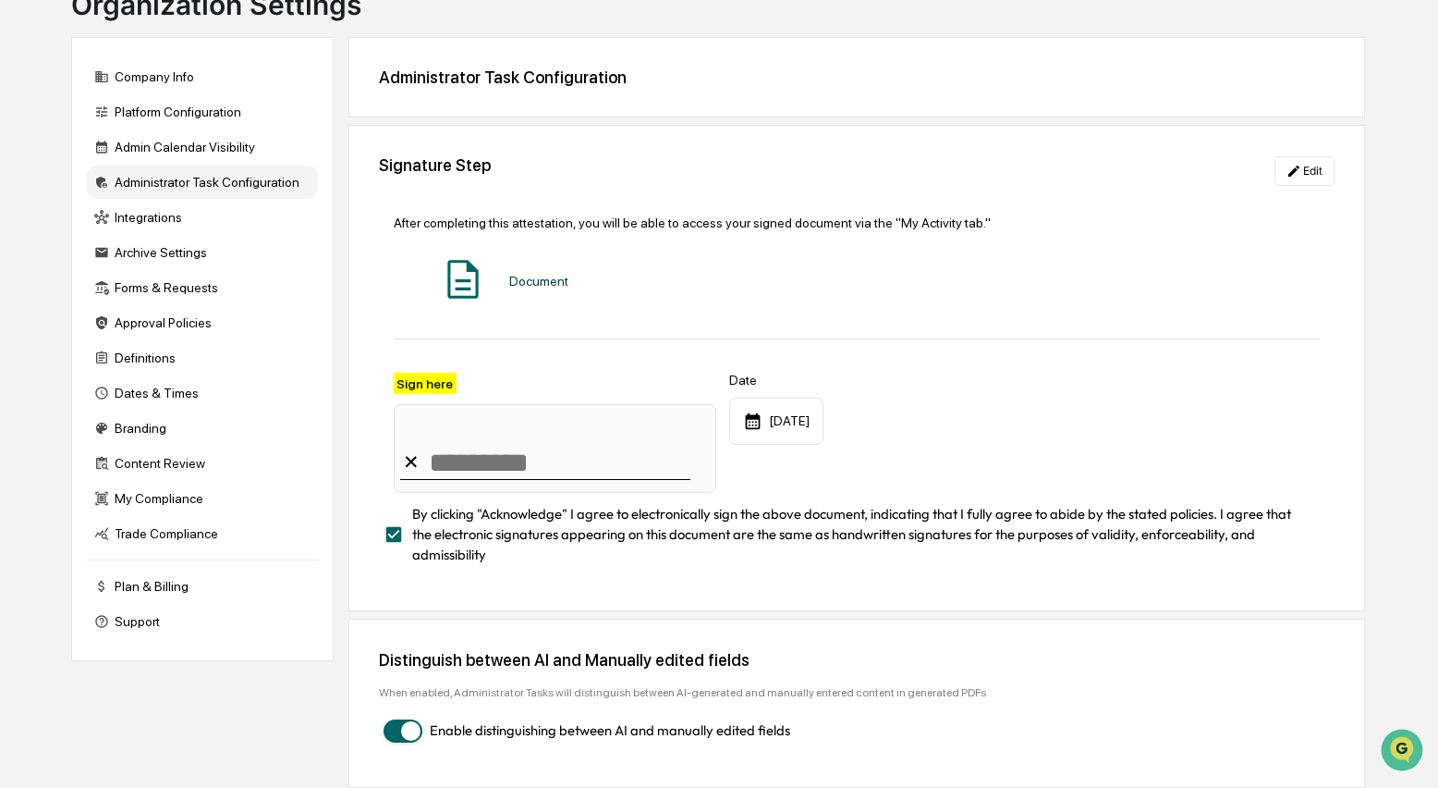
scroll to position [144, 0]
click at [159, 220] on div "Integrations" at bounding box center [202, 217] width 231 height 33
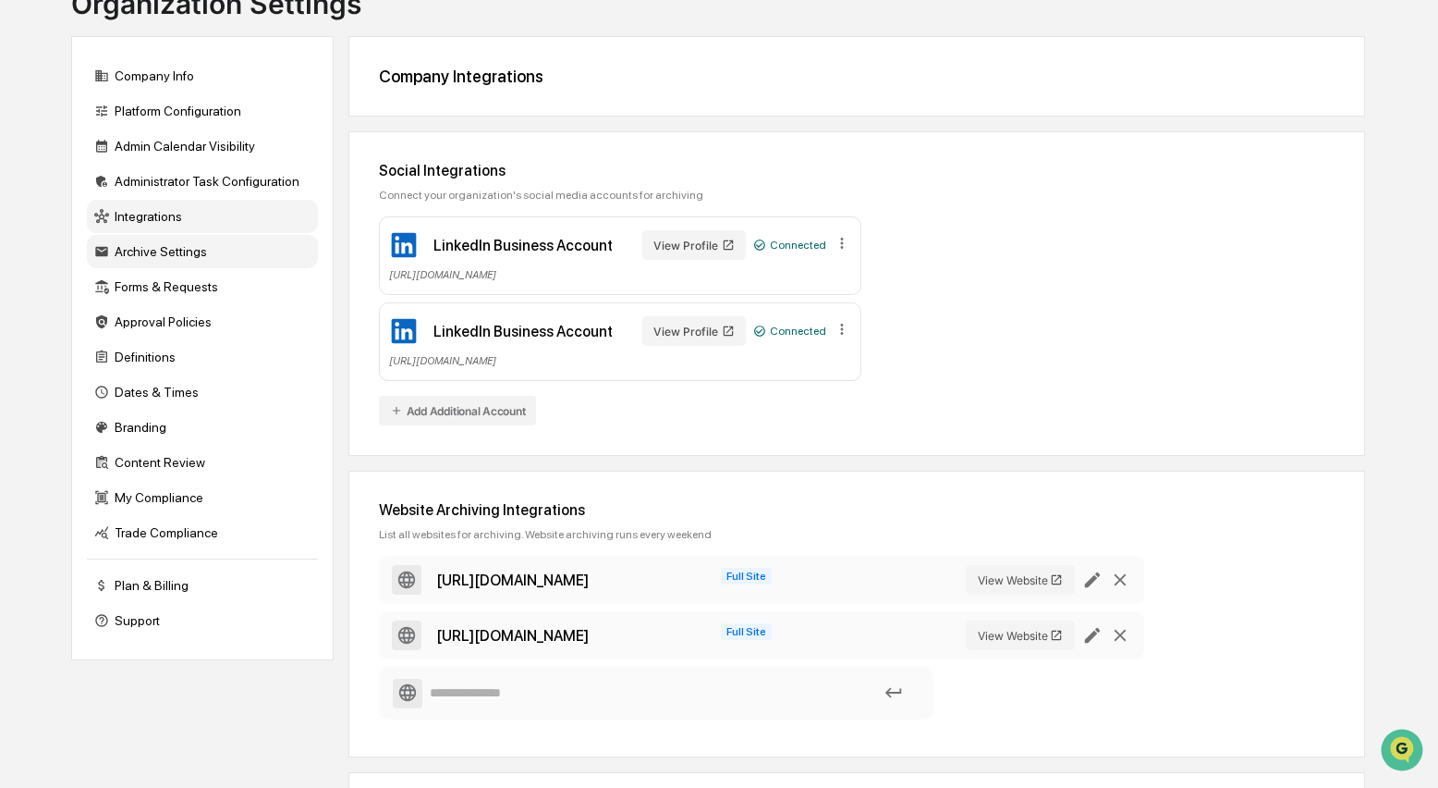
click at [141, 251] on div "Archive Settings" at bounding box center [202, 251] width 231 height 33
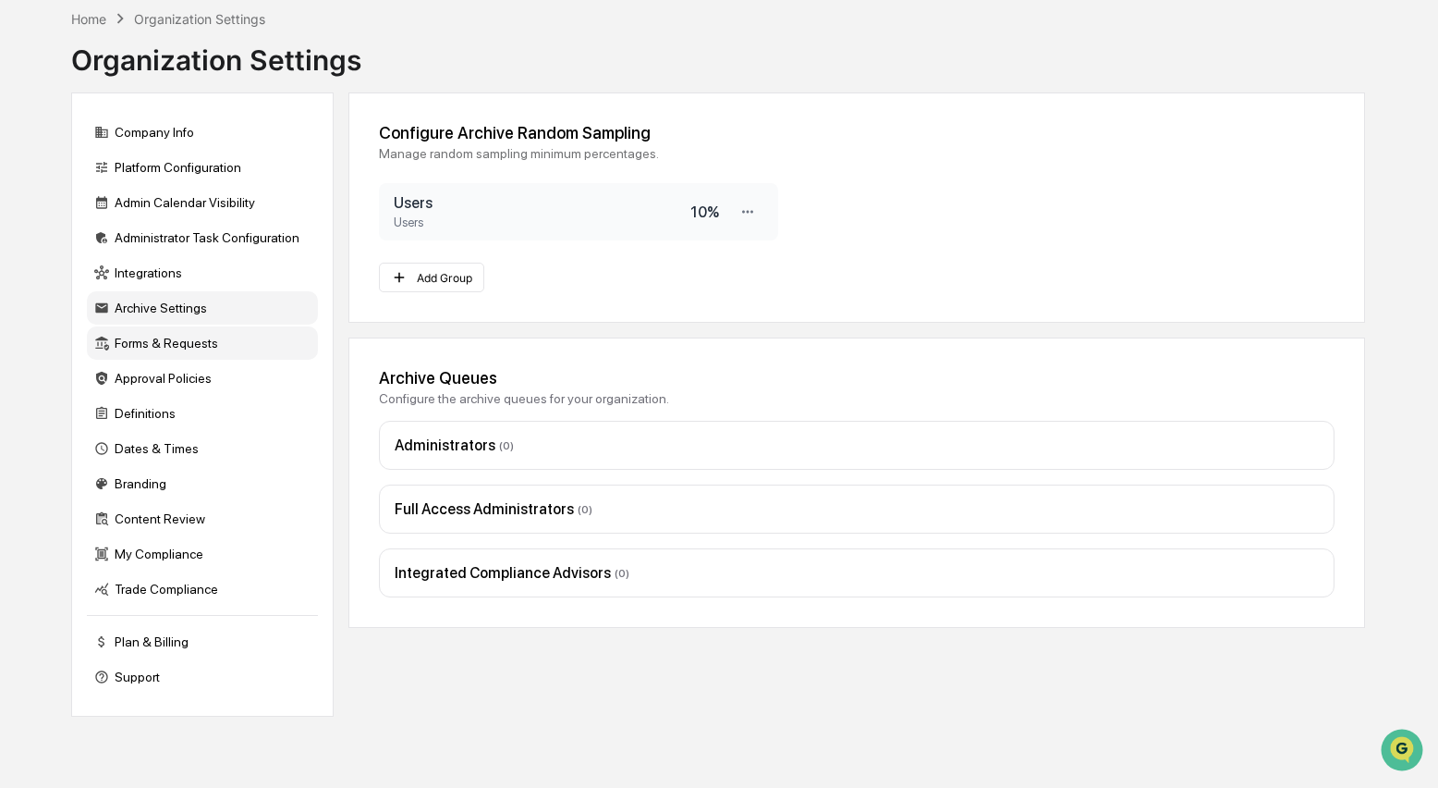
click at [124, 349] on div "Forms & Requests" at bounding box center [202, 342] width 231 height 33
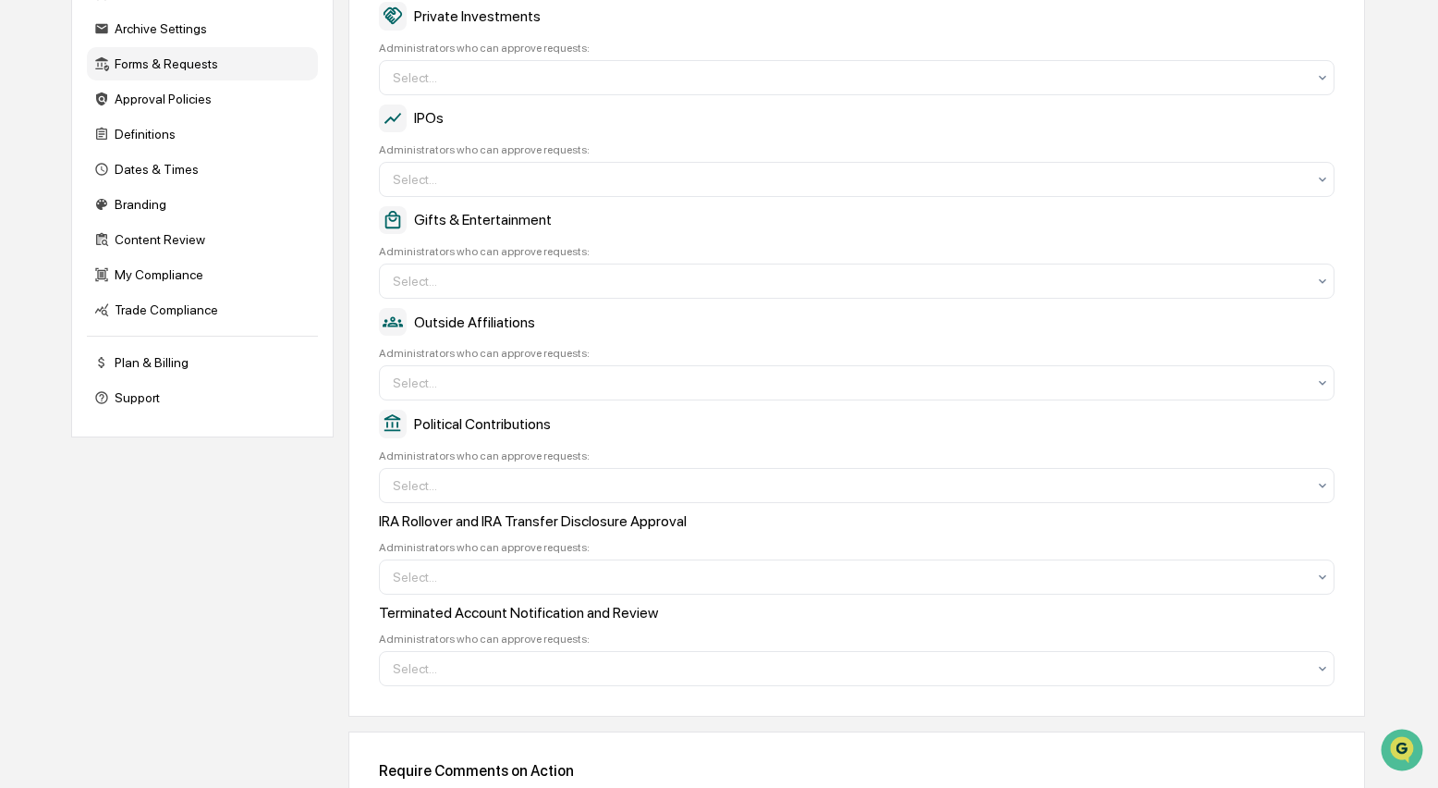
scroll to position [363, 0]
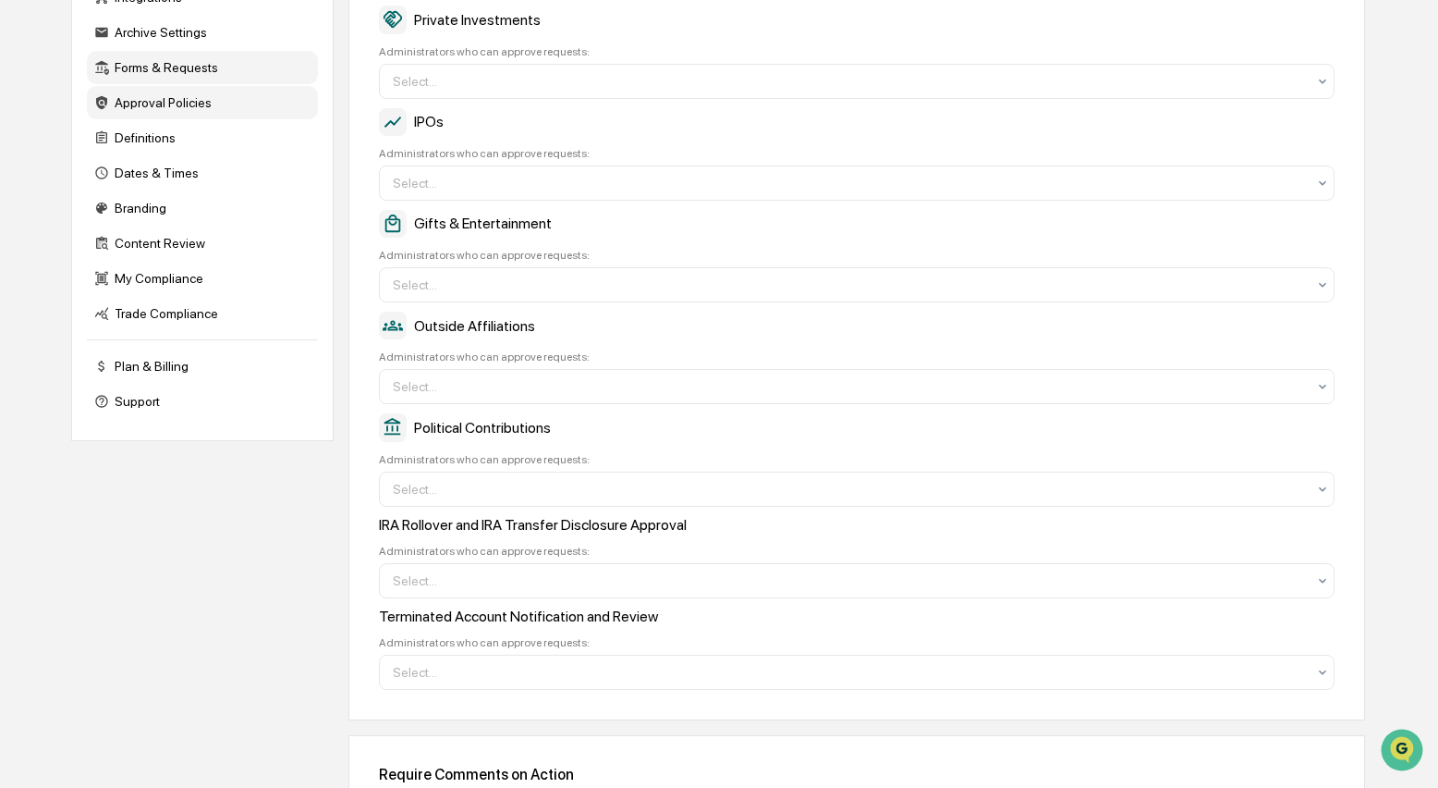
click at [164, 114] on div "Approval Policies" at bounding box center [202, 102] width 231 height 33
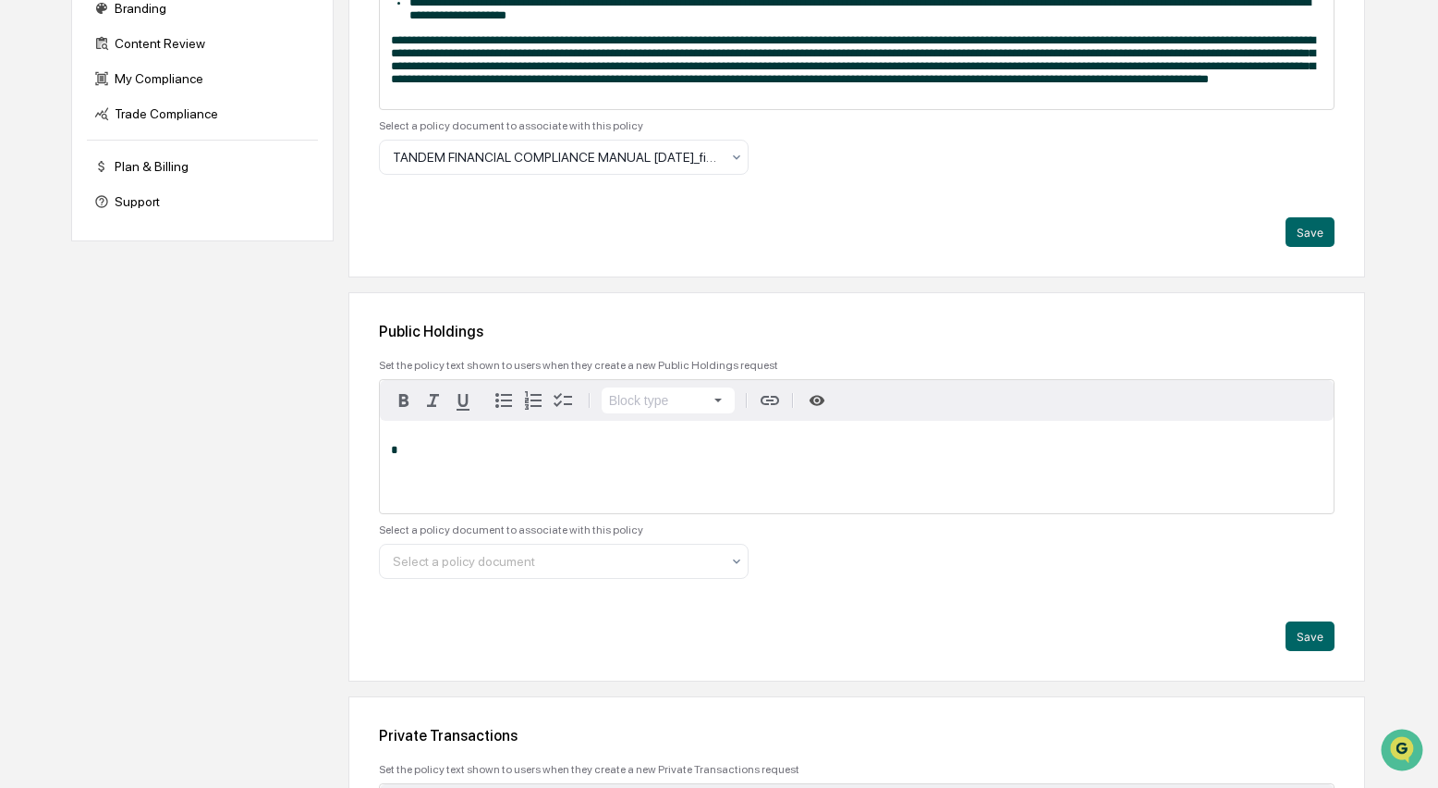
scroll to position [255, 0]
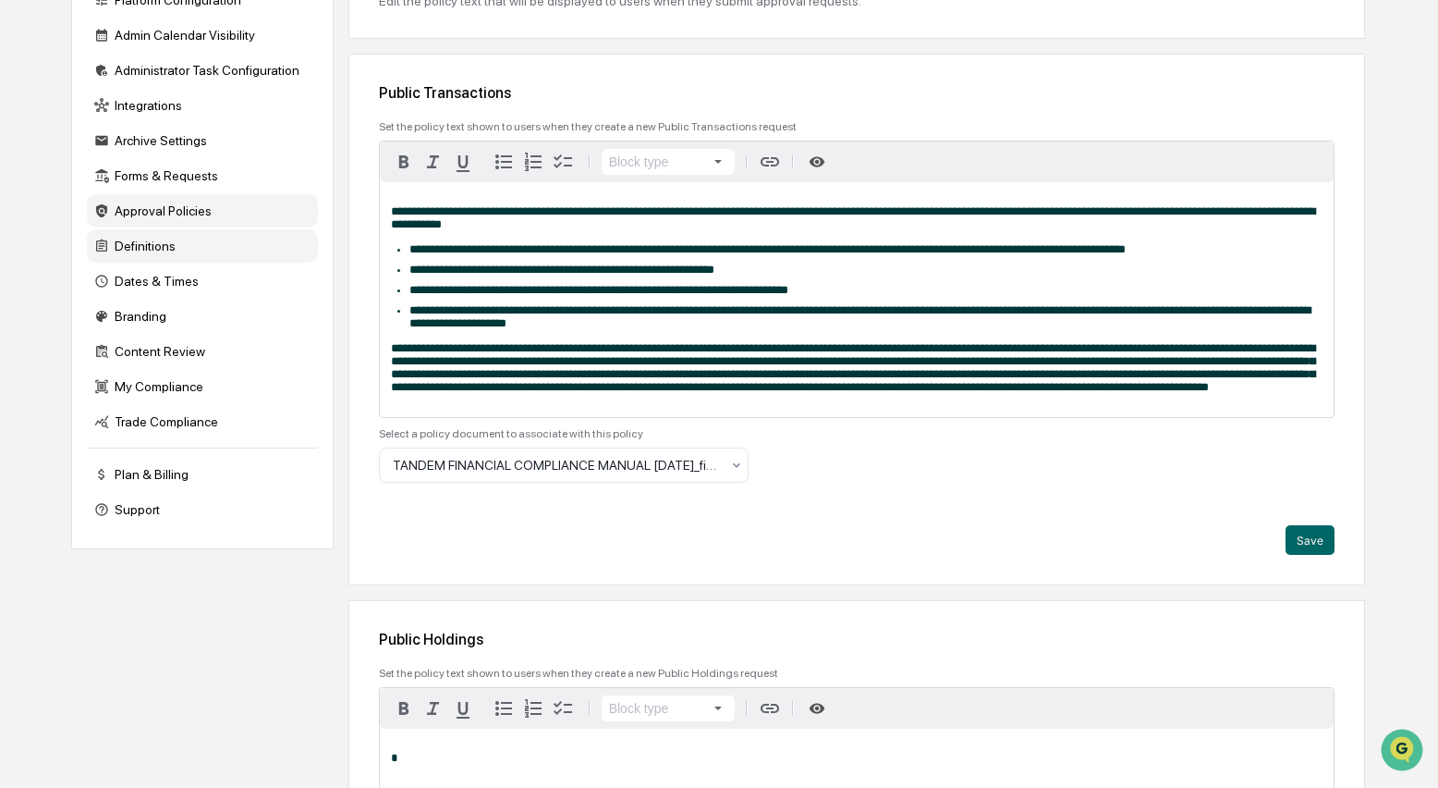
click at [164, 254] on div "Definitions" at bounding box center [202, 245] width 231 height 33
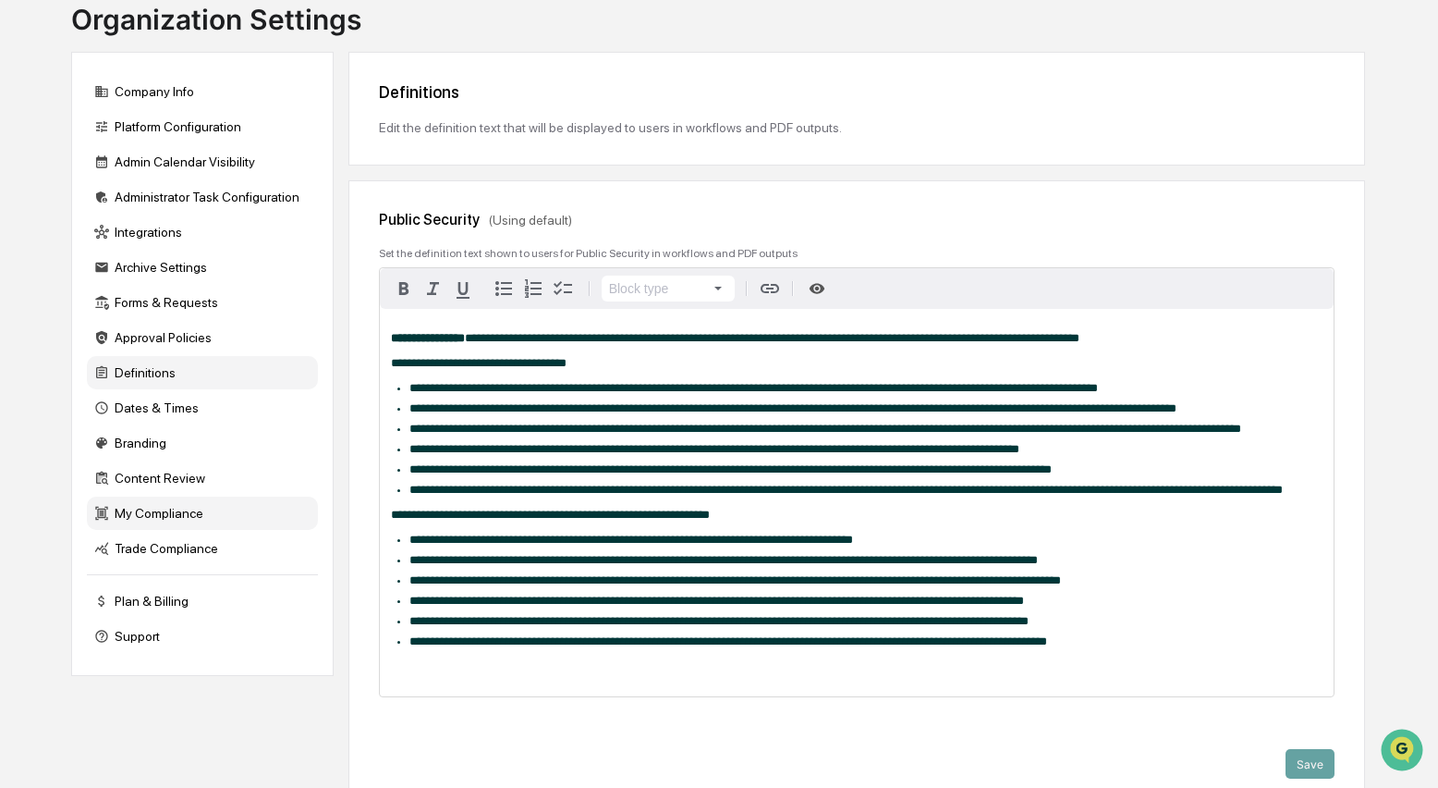
scroll to position [141, 0]
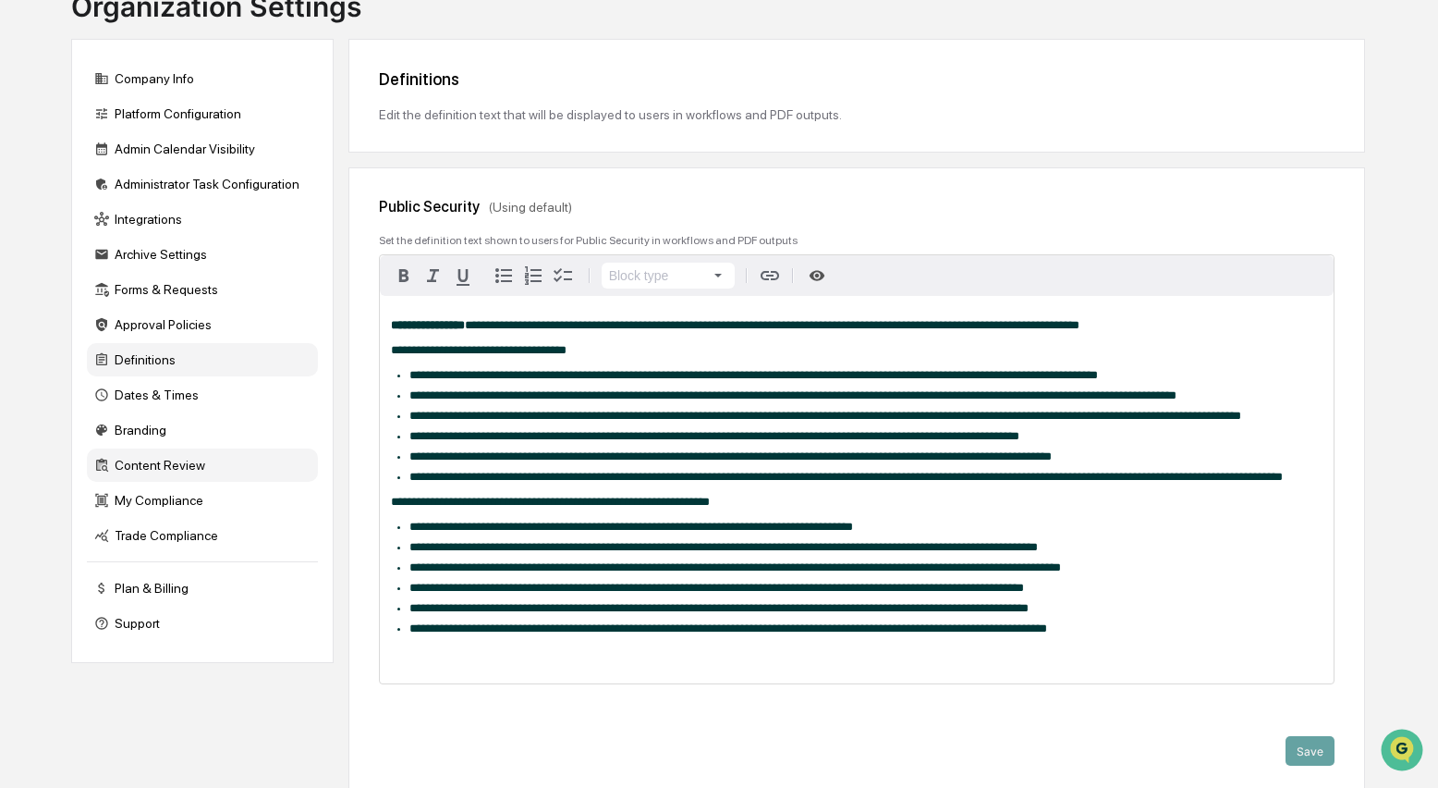
click at [119, 479] on div "Content Review" at bounding box center [202, 464] width 231 height 33
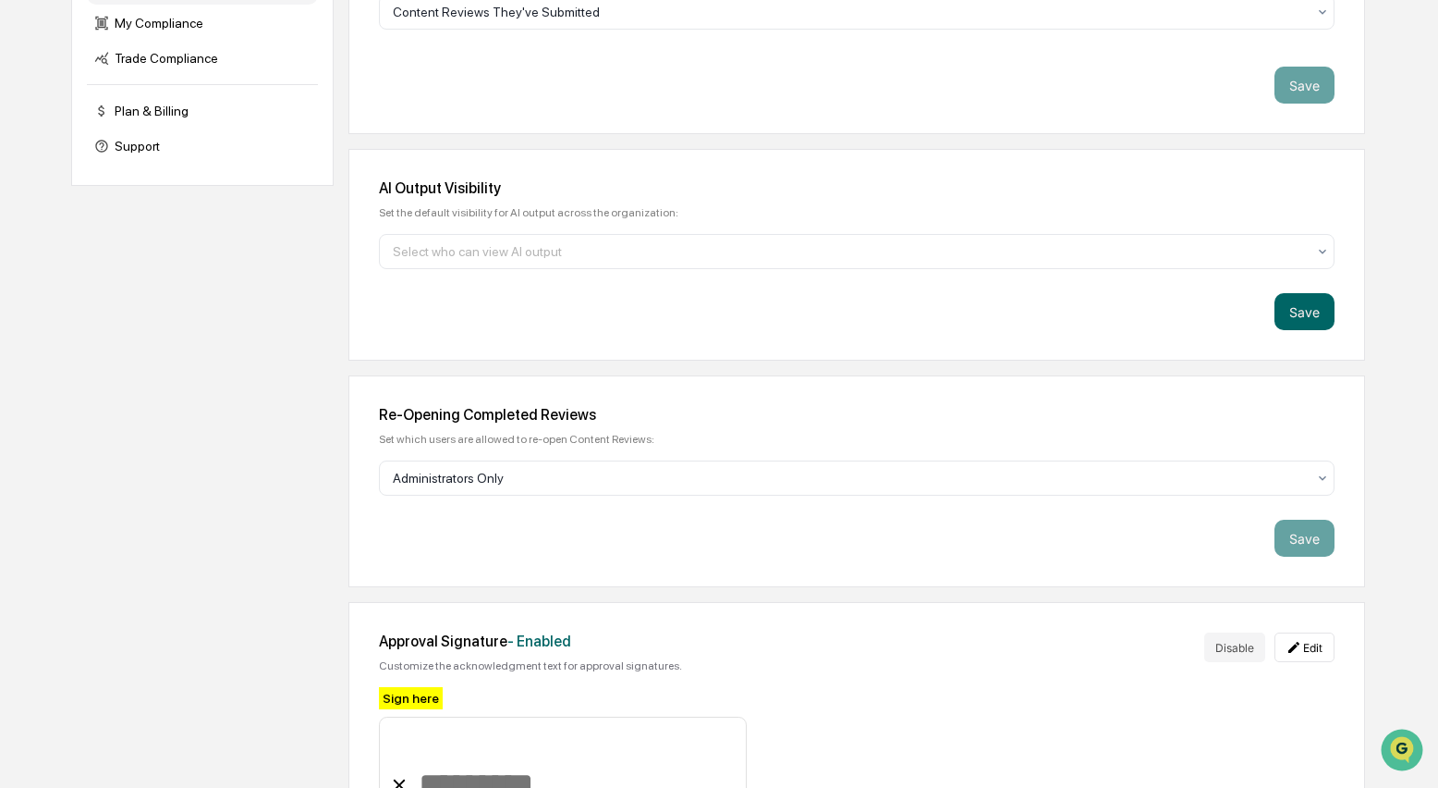
scroll to position [569, 0]
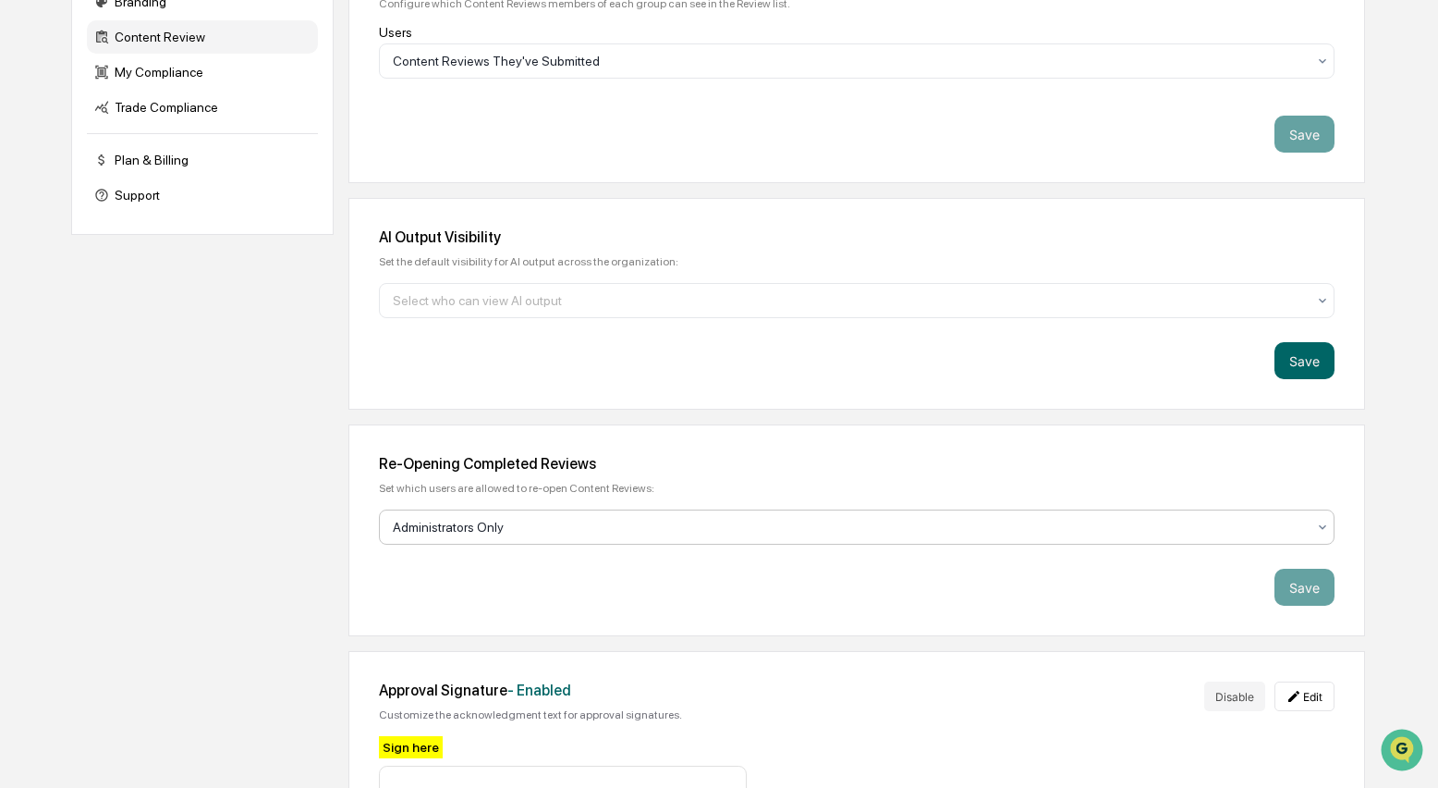
click at [582, 536] on div at bounding box center [849, 527] width 913 height 18
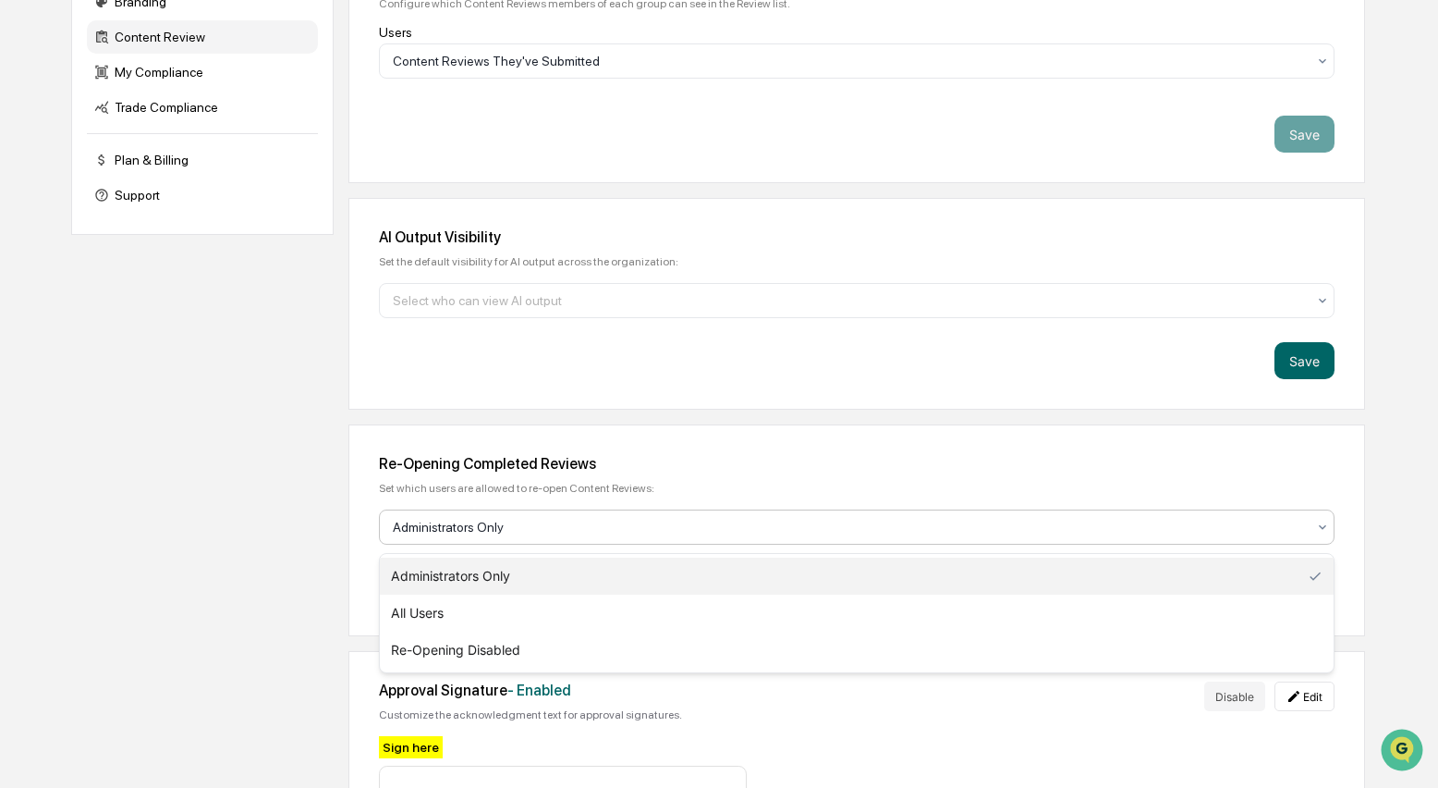
click at [582, 536] on div at bounding box center [849, 527] width 913 height 18
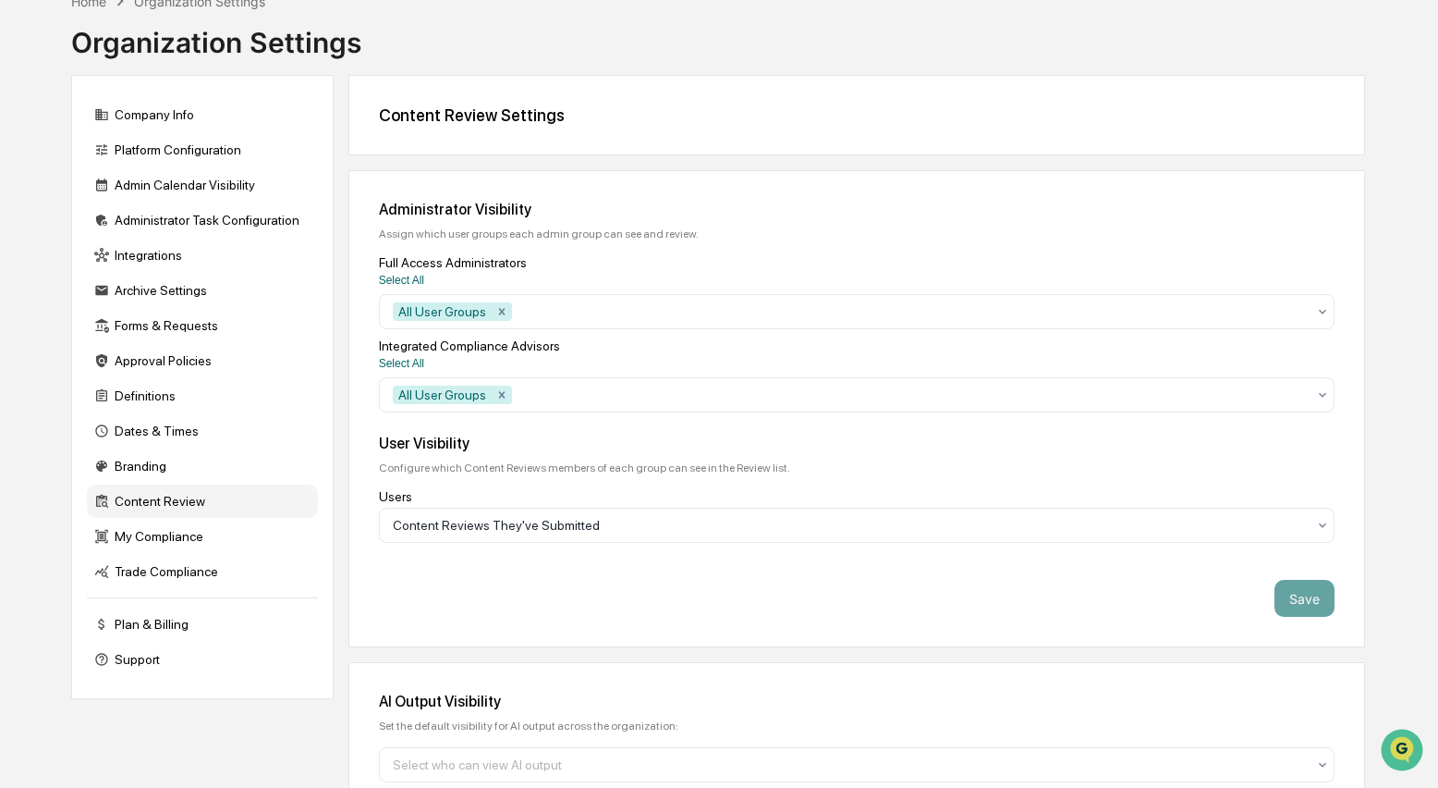
scroll to position [104, 0]
click at [512, 371] on div "Select All" at bounding box center [857, 364] width 956 height 13
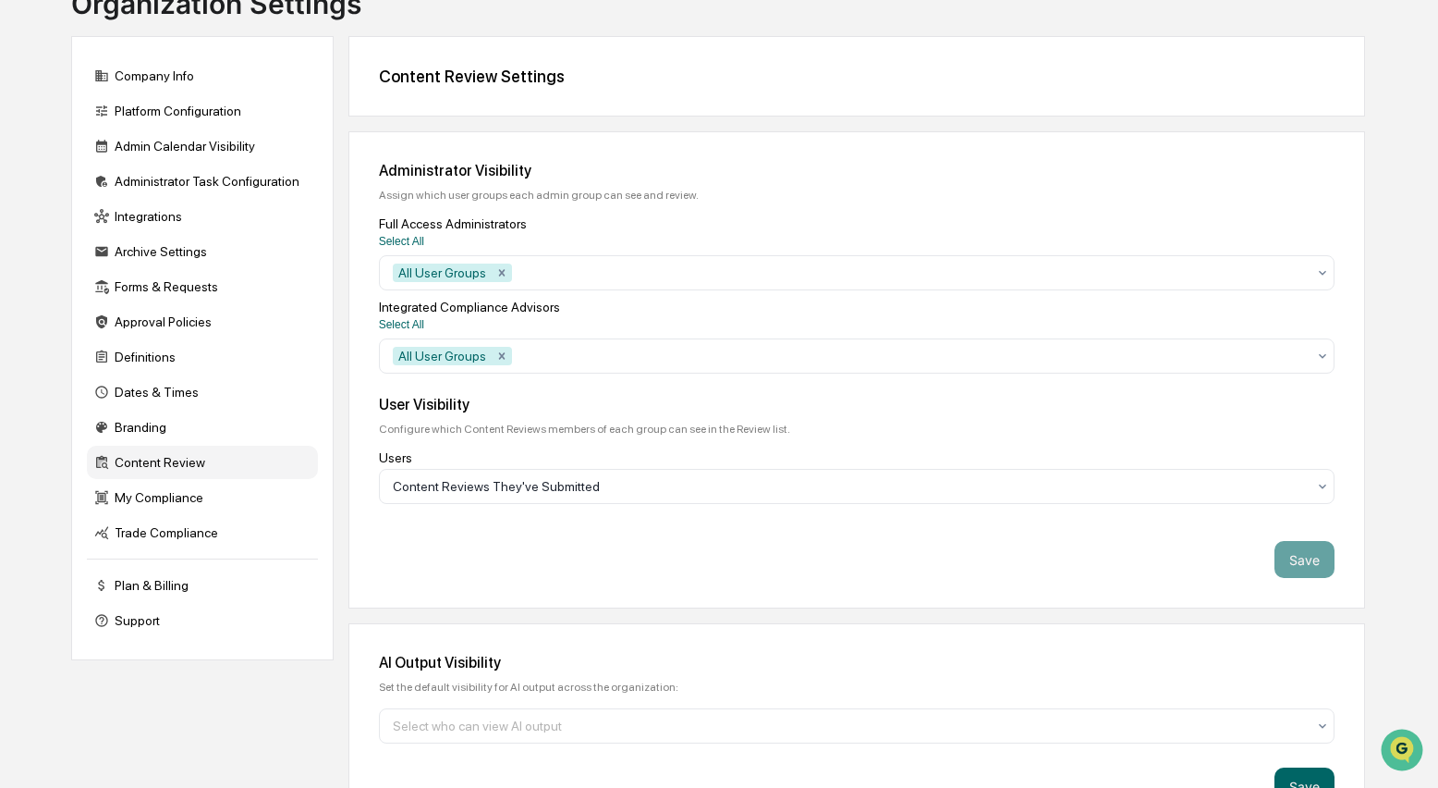
scroll to position [150, 0]
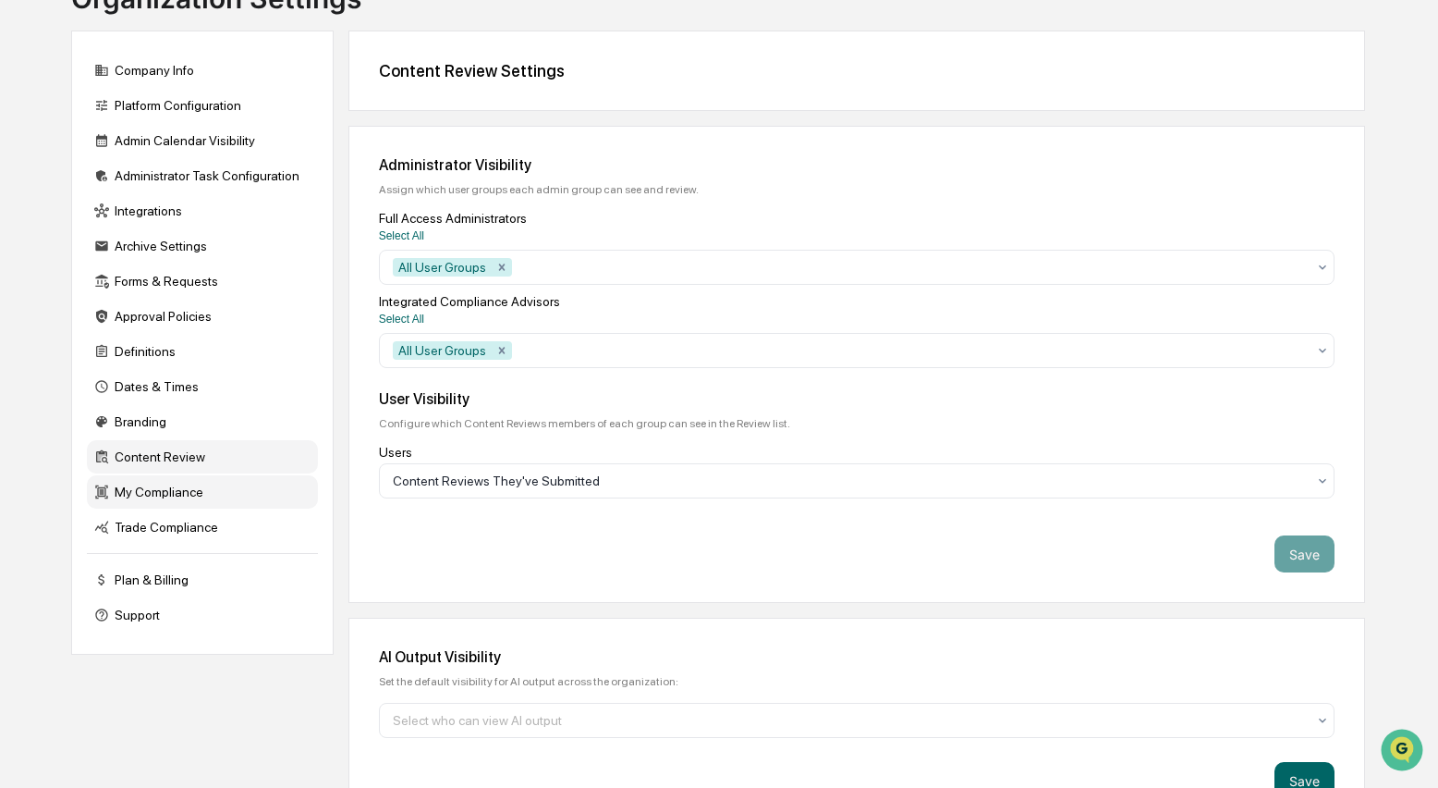
click at [157, 502] on div "My Compliance" at bounding box center [202, 491] width 231 height 33
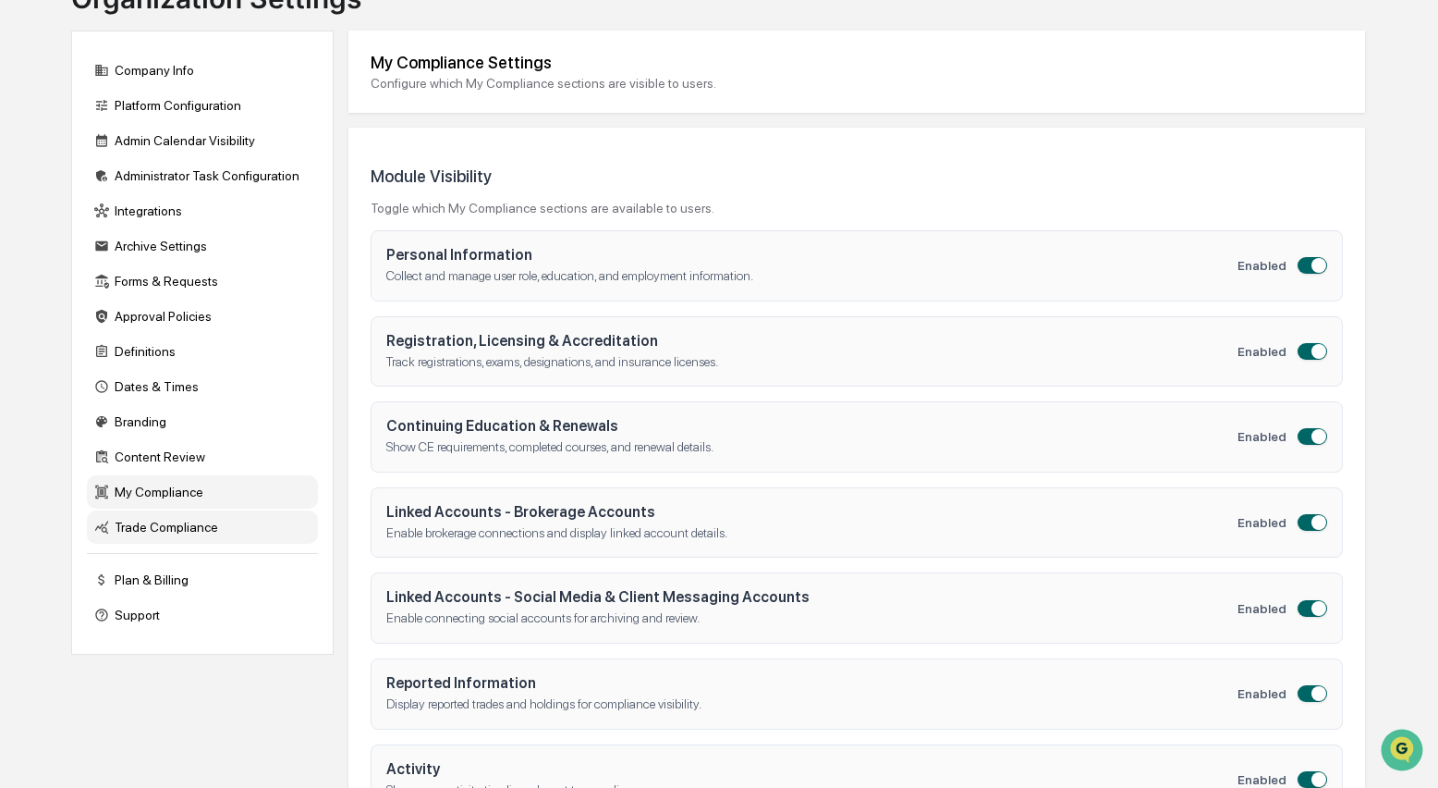
click at [128, 536] on div "Trade Compliance" at bounding box center [202, 526] width 231 height 33
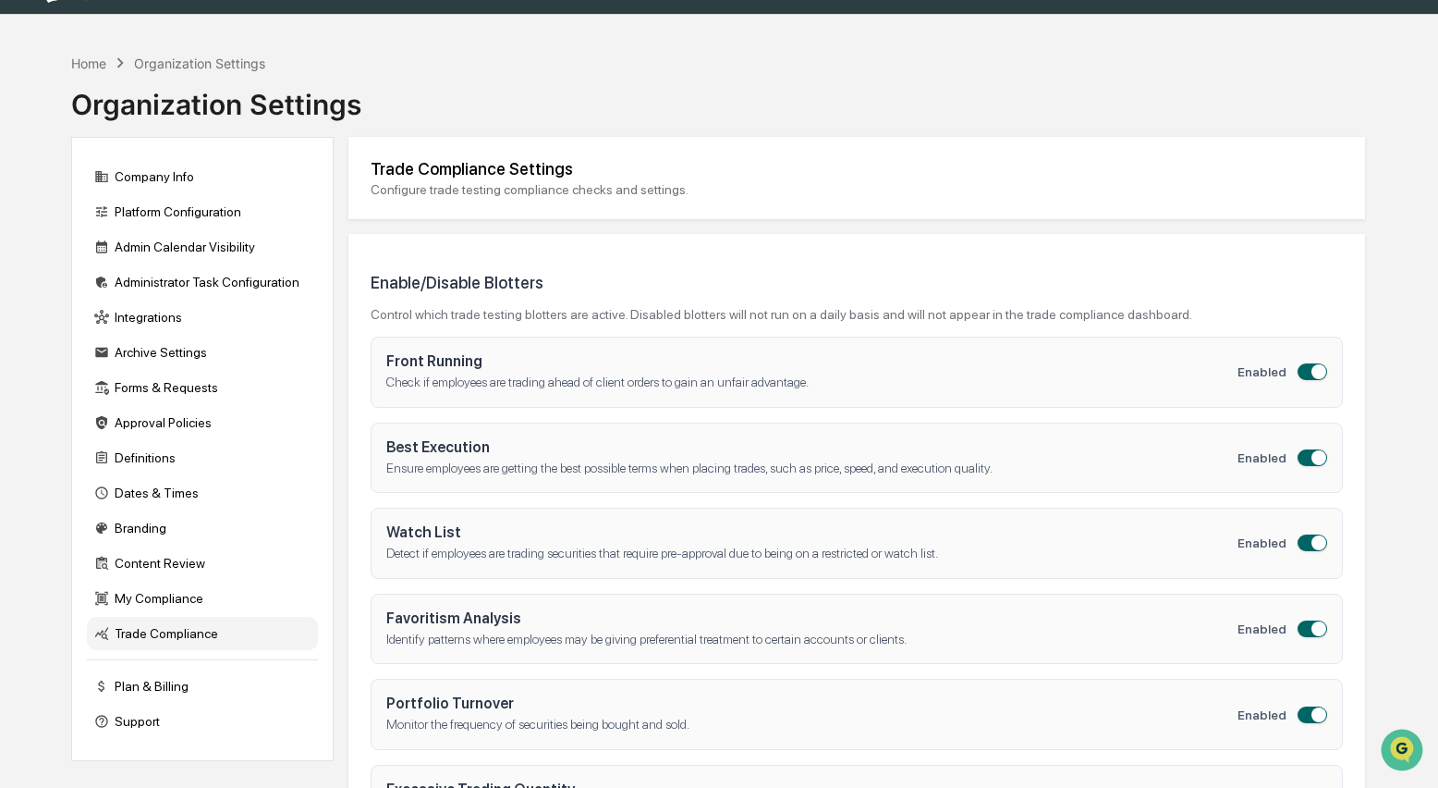
scroll to position [0, 0]
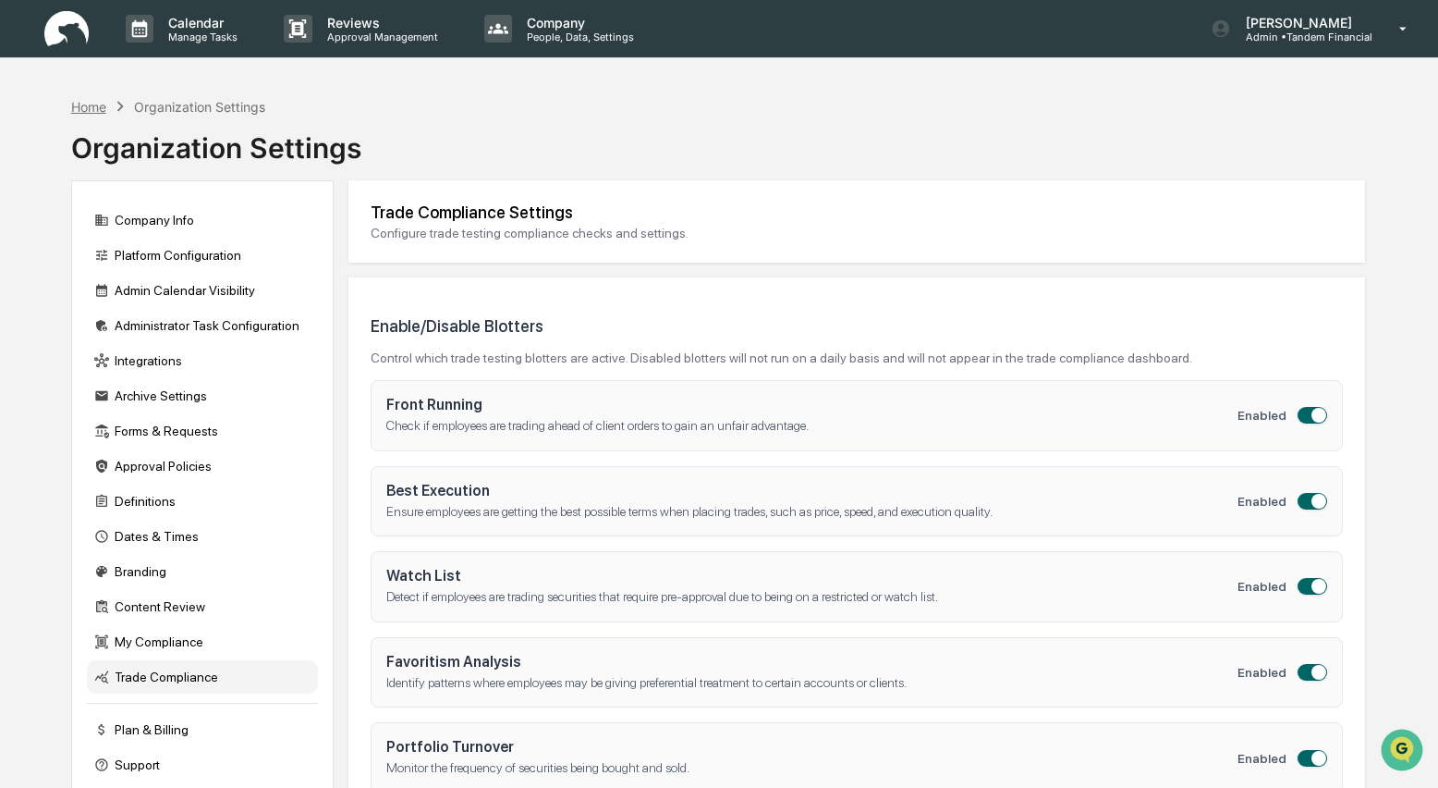
click at [101, 108] on div "Home" at bounding box center [88, 107] width 35 height 16
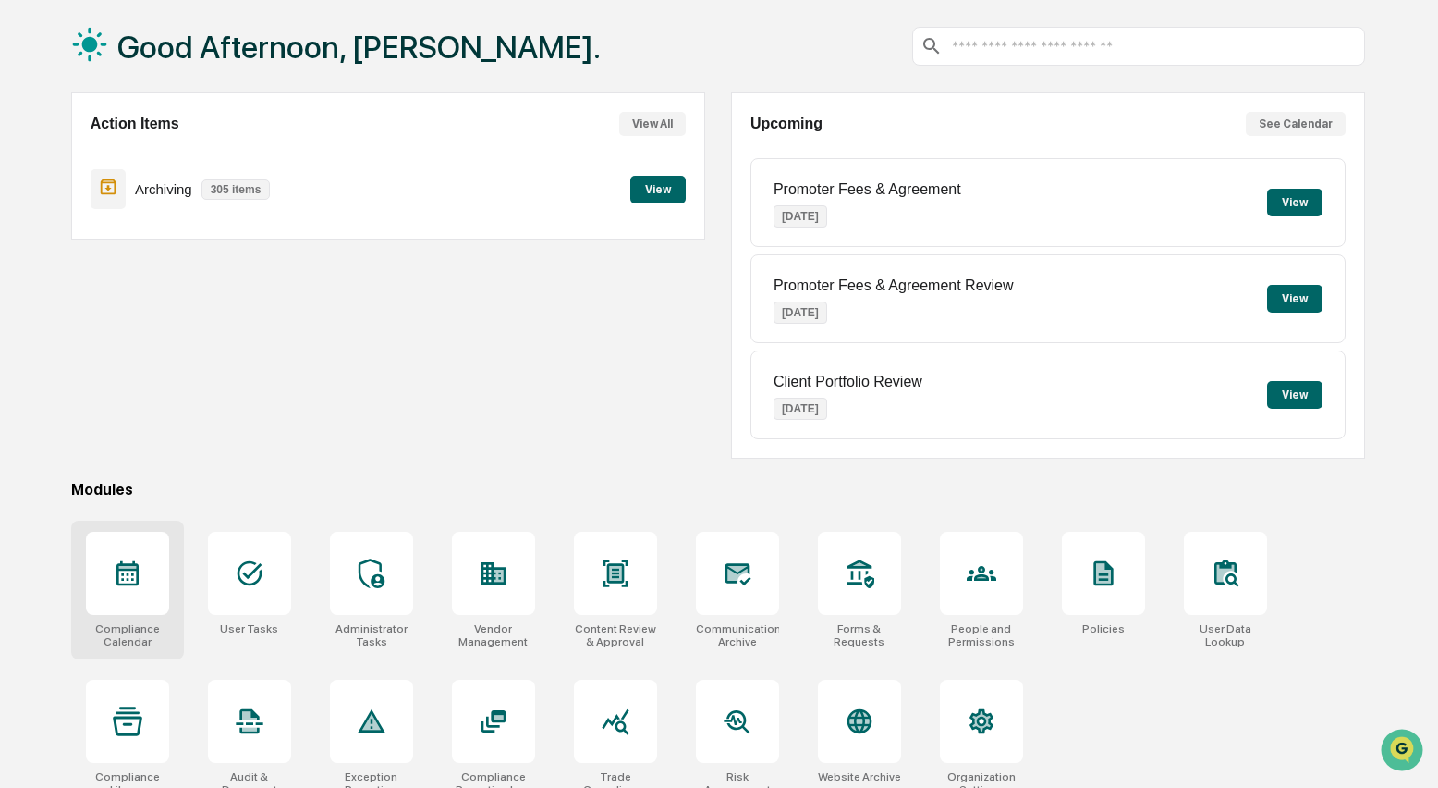
scroll to position [89, 0]
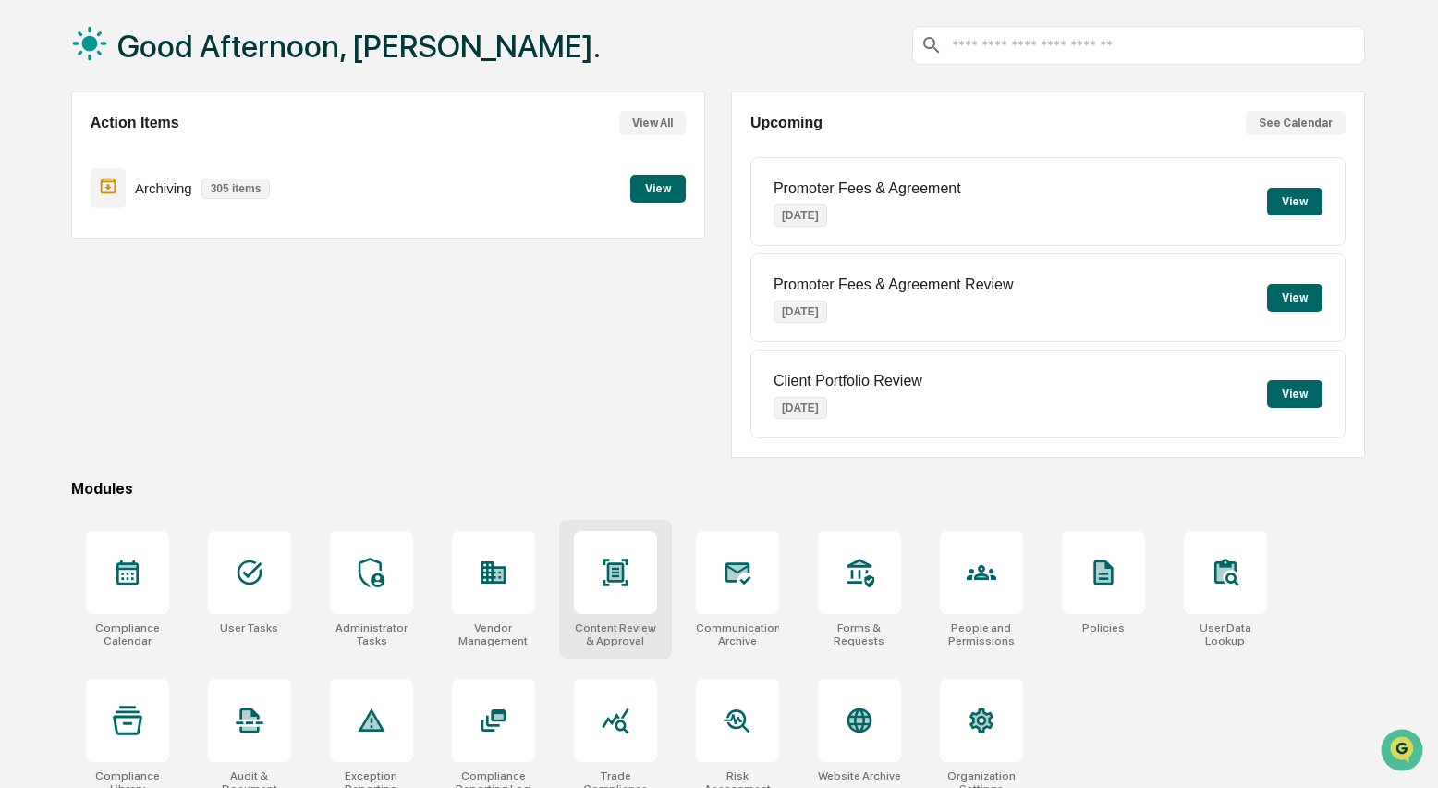
click at [603, 573] on icon at bounding box center [616, 572] width 30 height 30
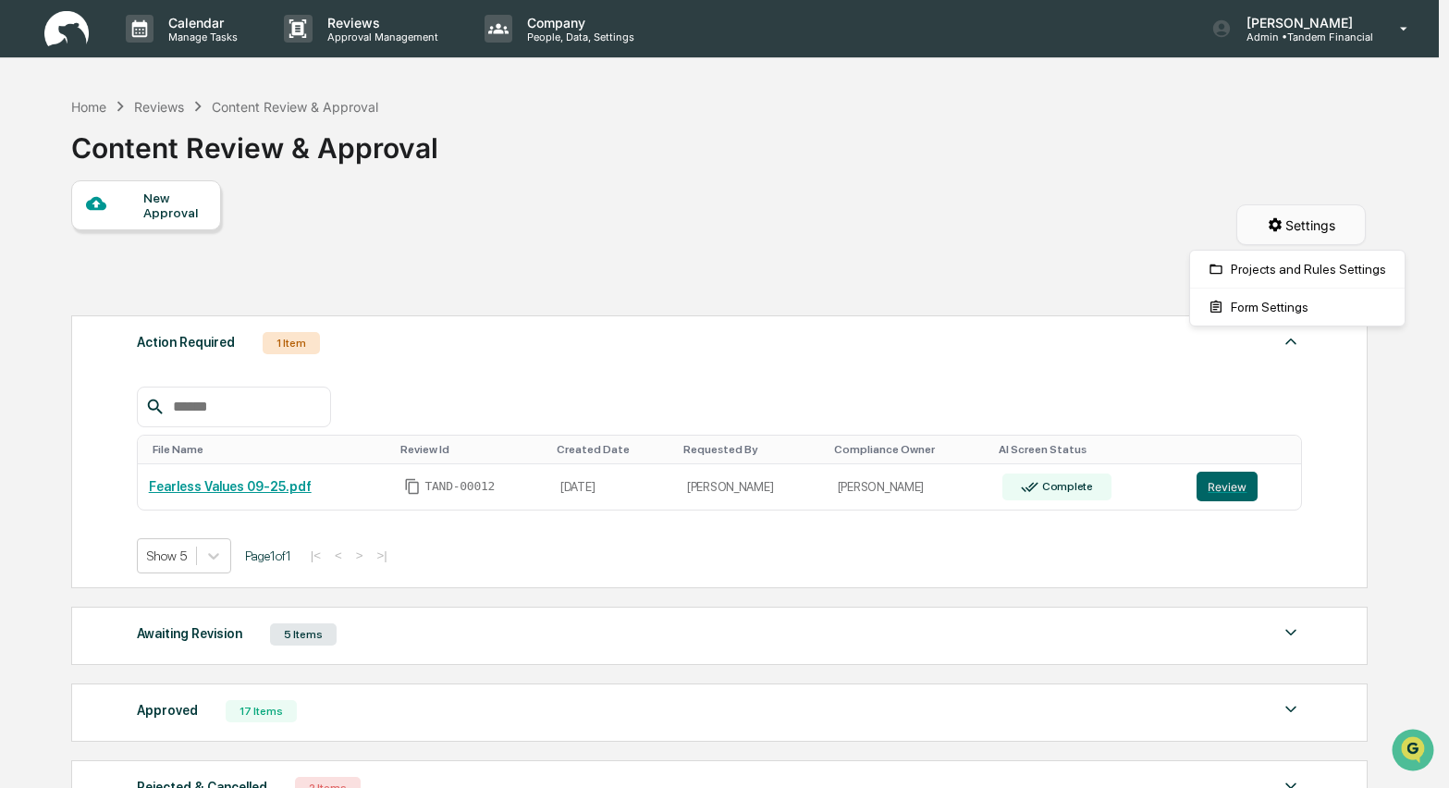
click at [1297, 215] on html "Calendar Manage Tasks Reviews Approval Management Company People, Data, Setting…" at bounding box center [724, 394] width 1449 height 788
click at [1270, 267] on div "Projects and Rules Settings" at bounding box center [1296, 269] width 207 height 30
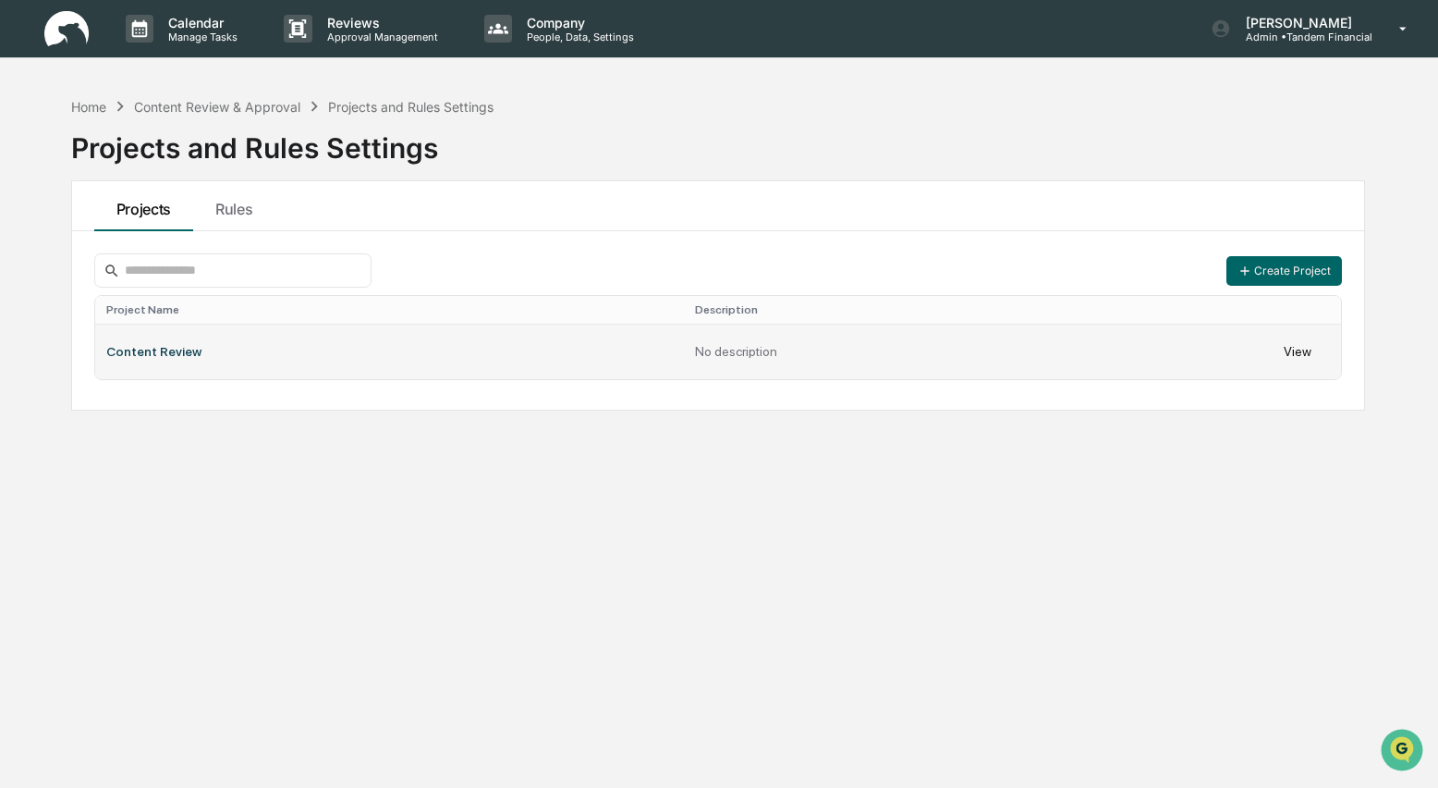
click at [1291, 356] on td "View" at bounding box center [1307, 351] width 68 height 55
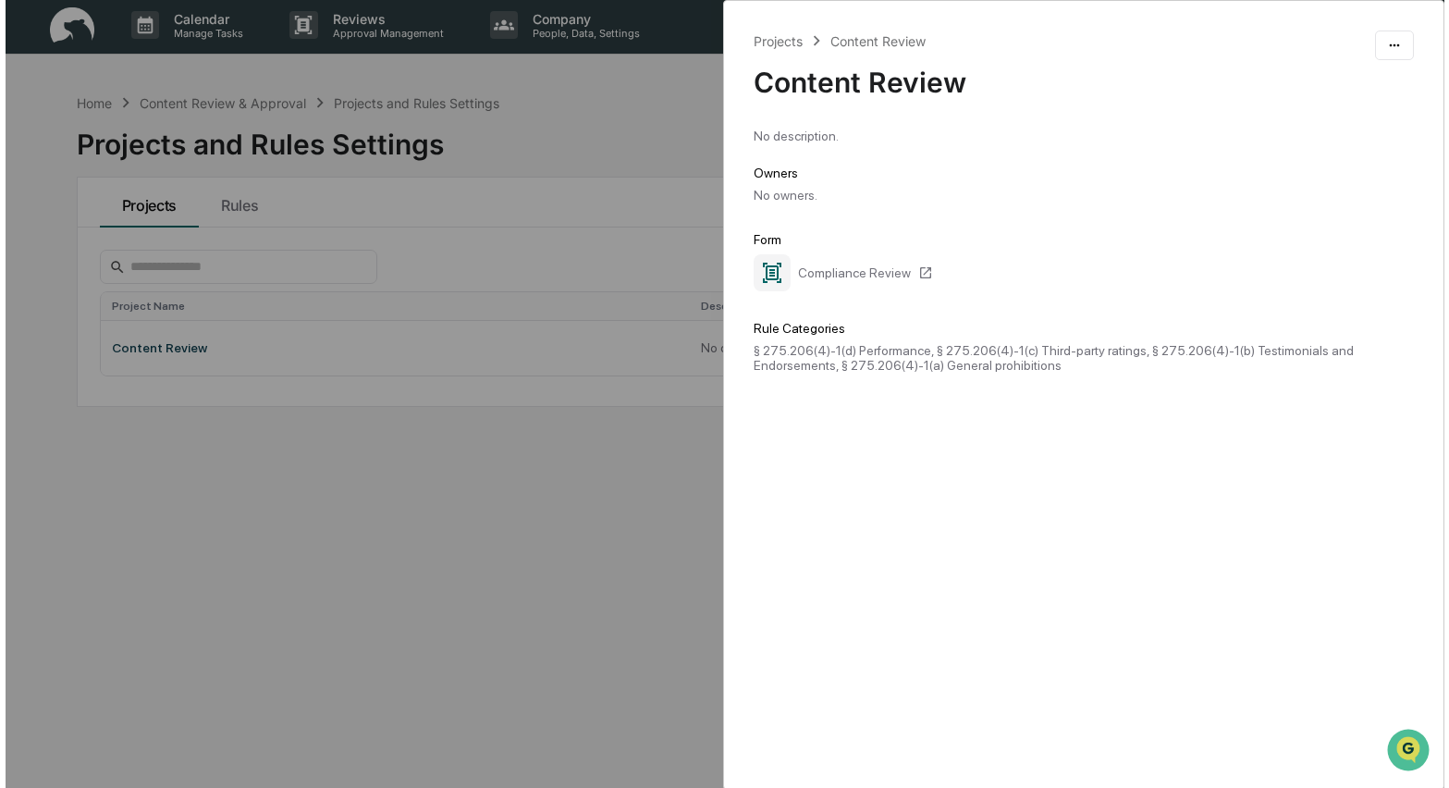
scroll to position [7, 0]
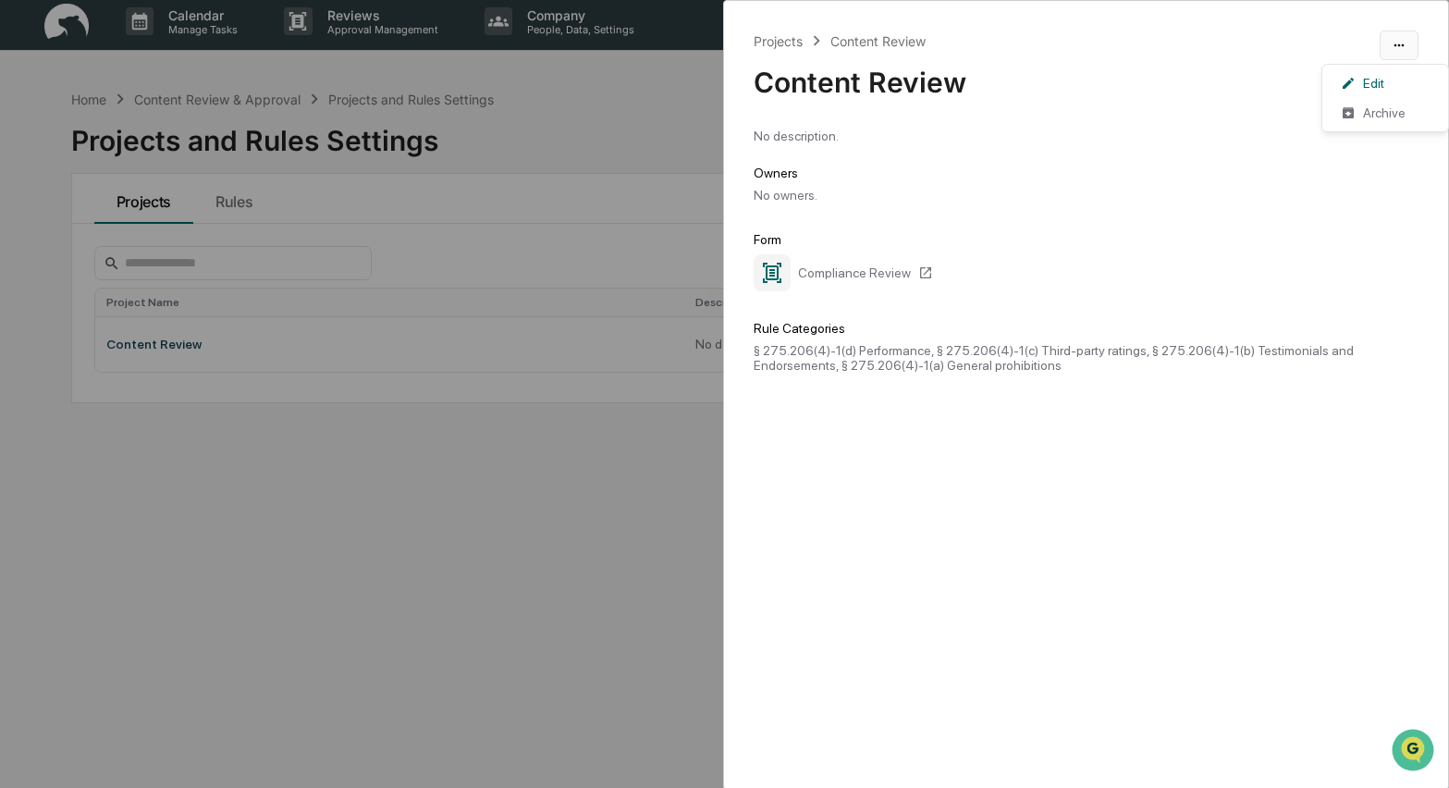
click at [1384, 44] on html "Calendar Manage Tasks Reviews Approval Management Company People, Data, Setting…" at bounding box center [724, 387] width 1449 height 788
click at [1360, 78] on div "Edit" at bounding box center [1385, 83] width 118 height 30
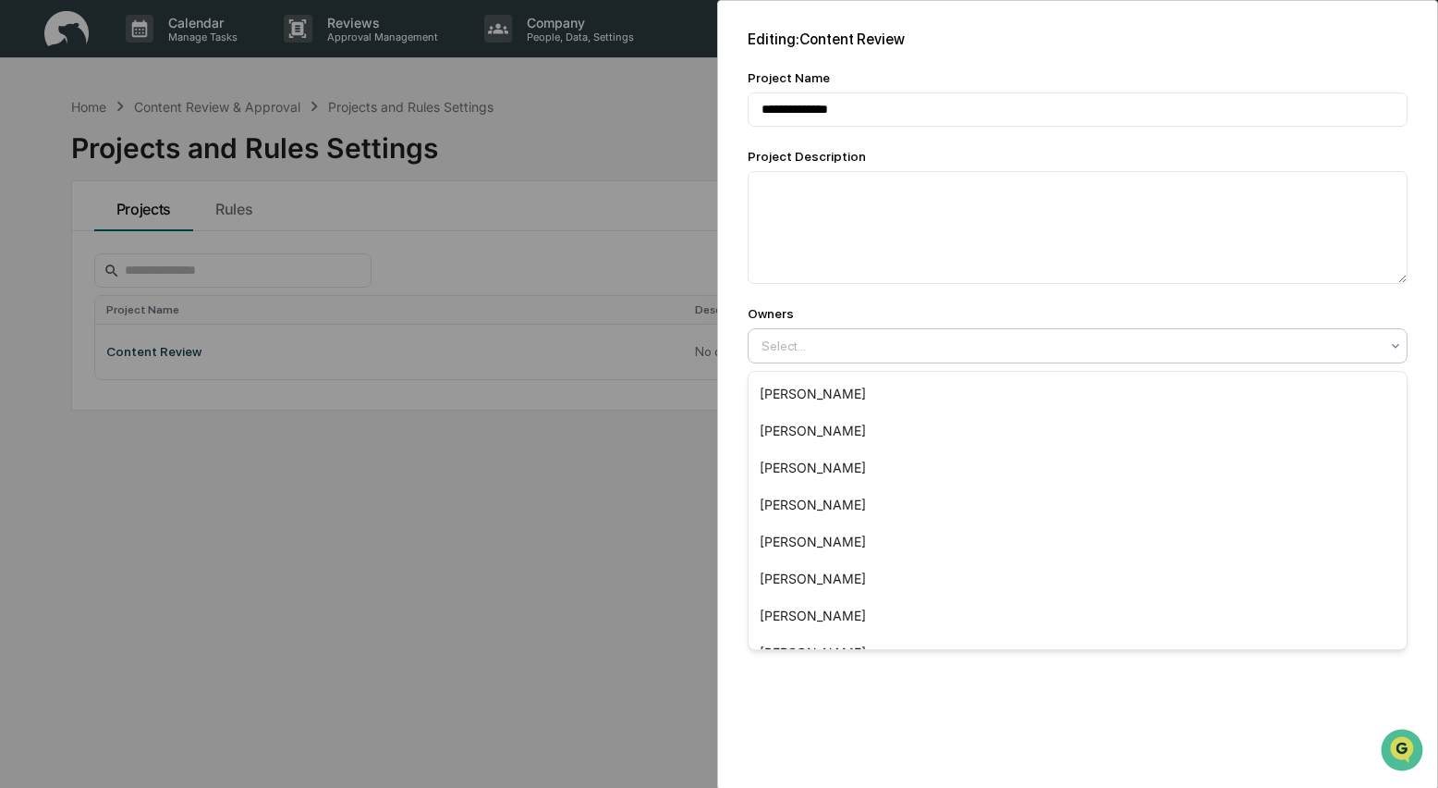
click at [1397, 346] on icon at bounding box center [1395, 345] width 15 height 15
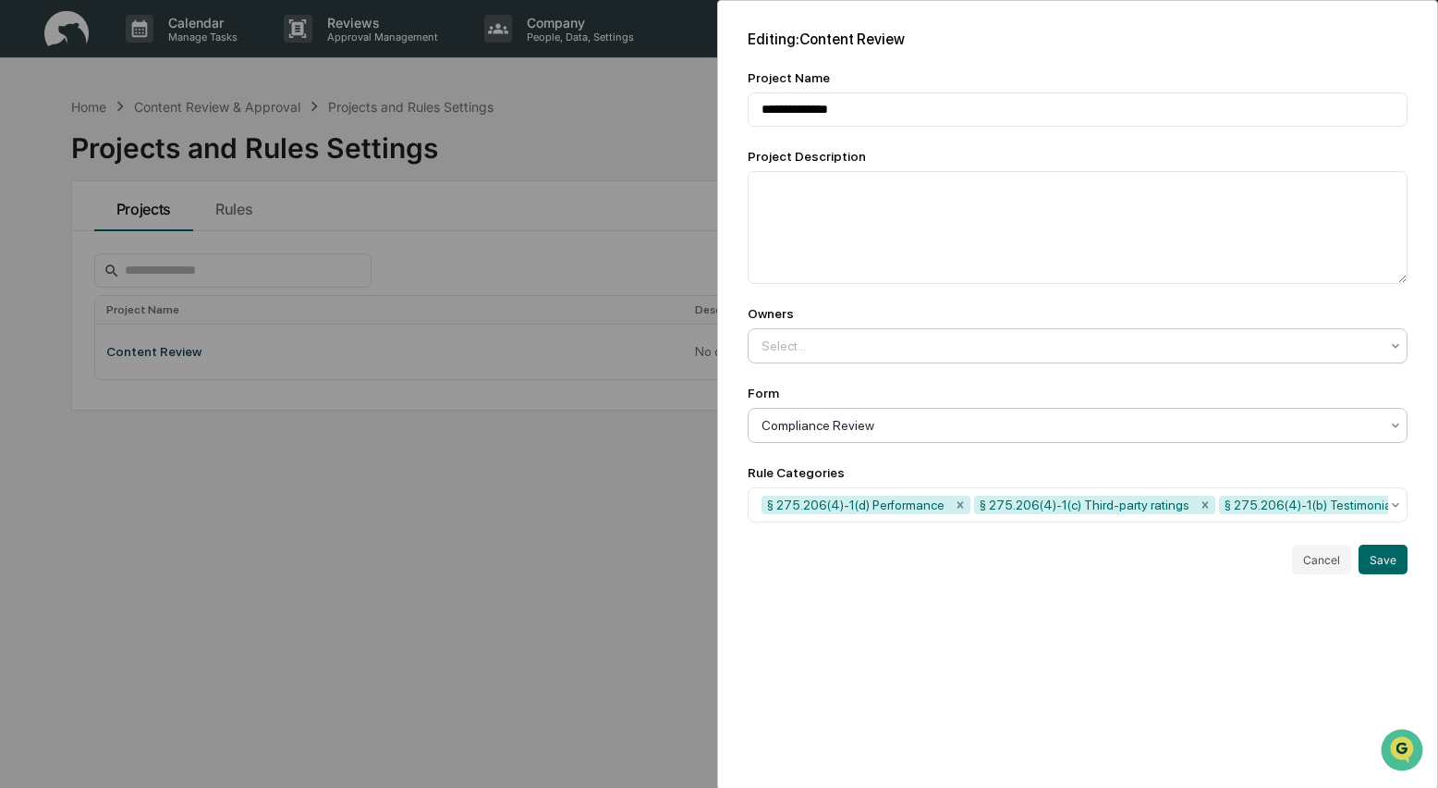
click at [1390, 429] on icon at bounding box center [1395, 425] width 15 height 15
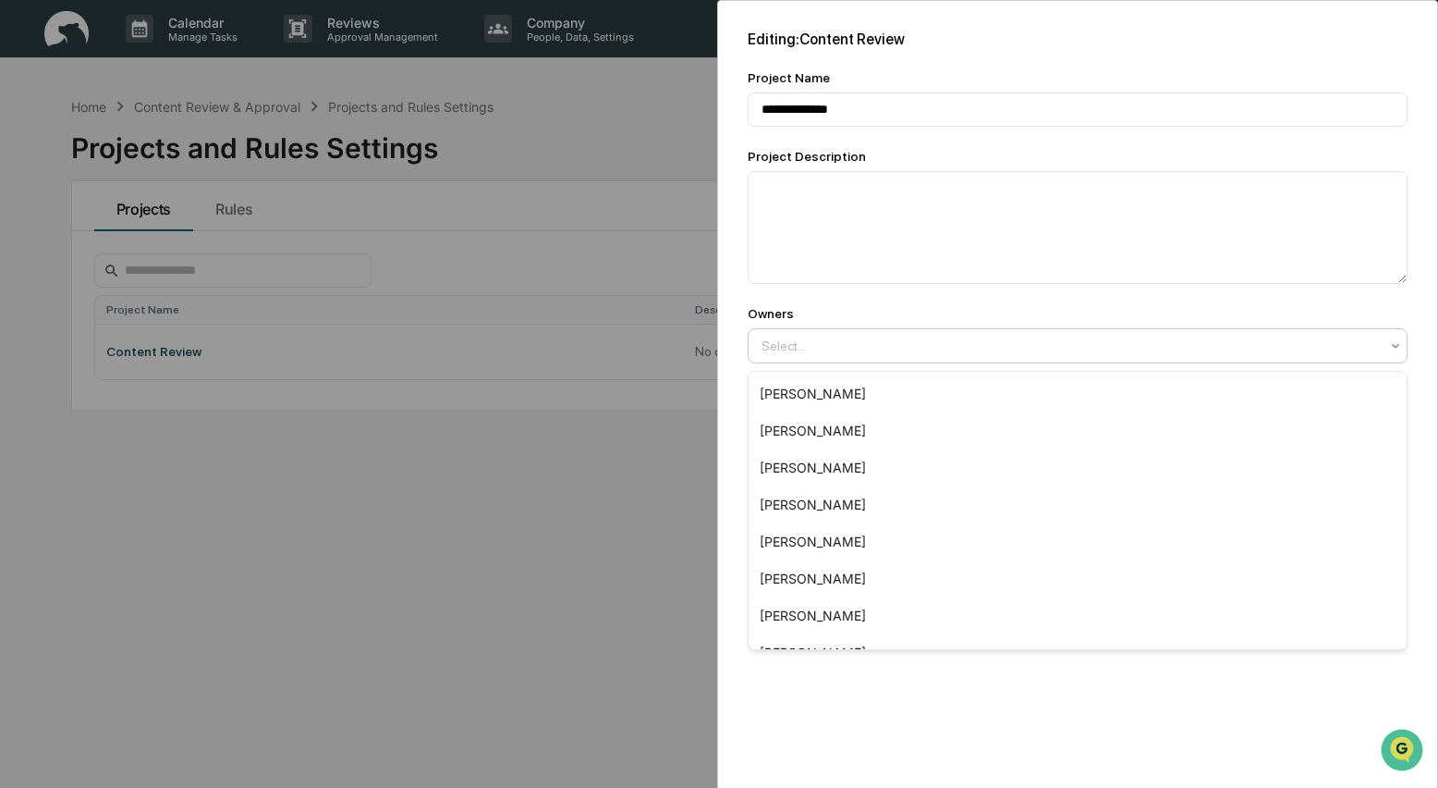
click at [1400, 352] on icon at bounding box center [1395, 345] width 15 height 15
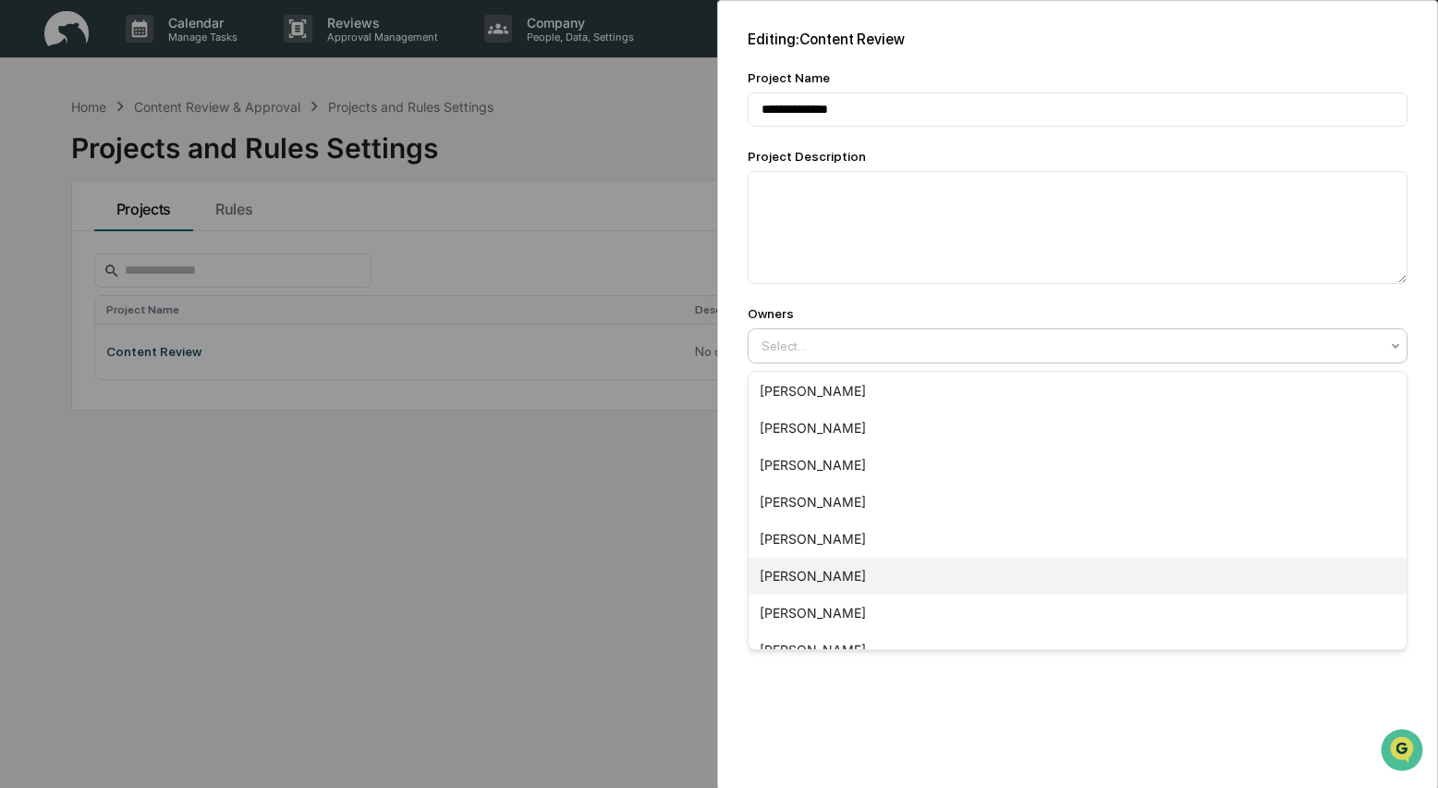
scroll to position [4, 0]
click at [1007, 559] on div "Catherine Teichert" at bounding box center [1078, 574] width 658 height 37
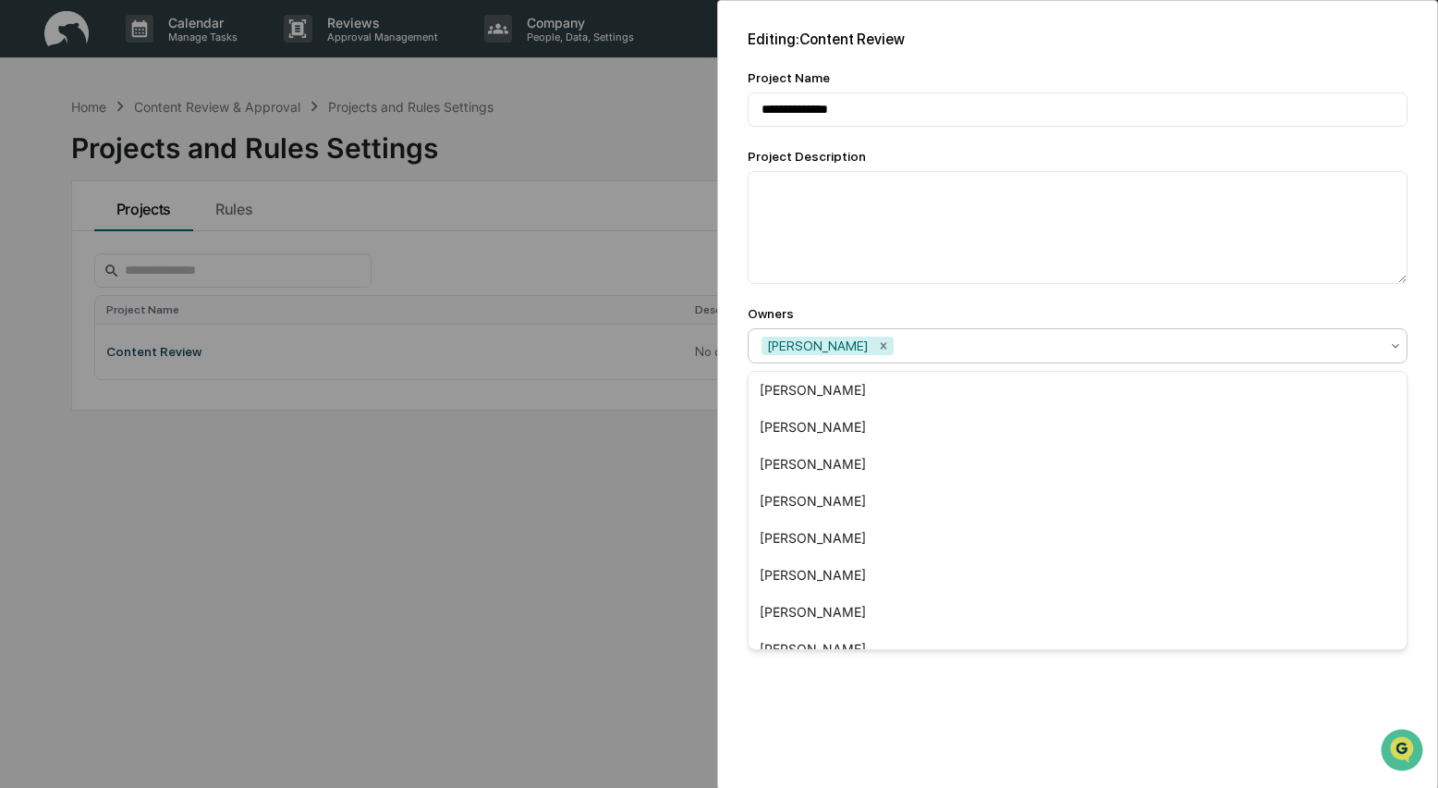
click at [985, 714] on div "**********" at bounding box center [1077, 394] width 721 height 789
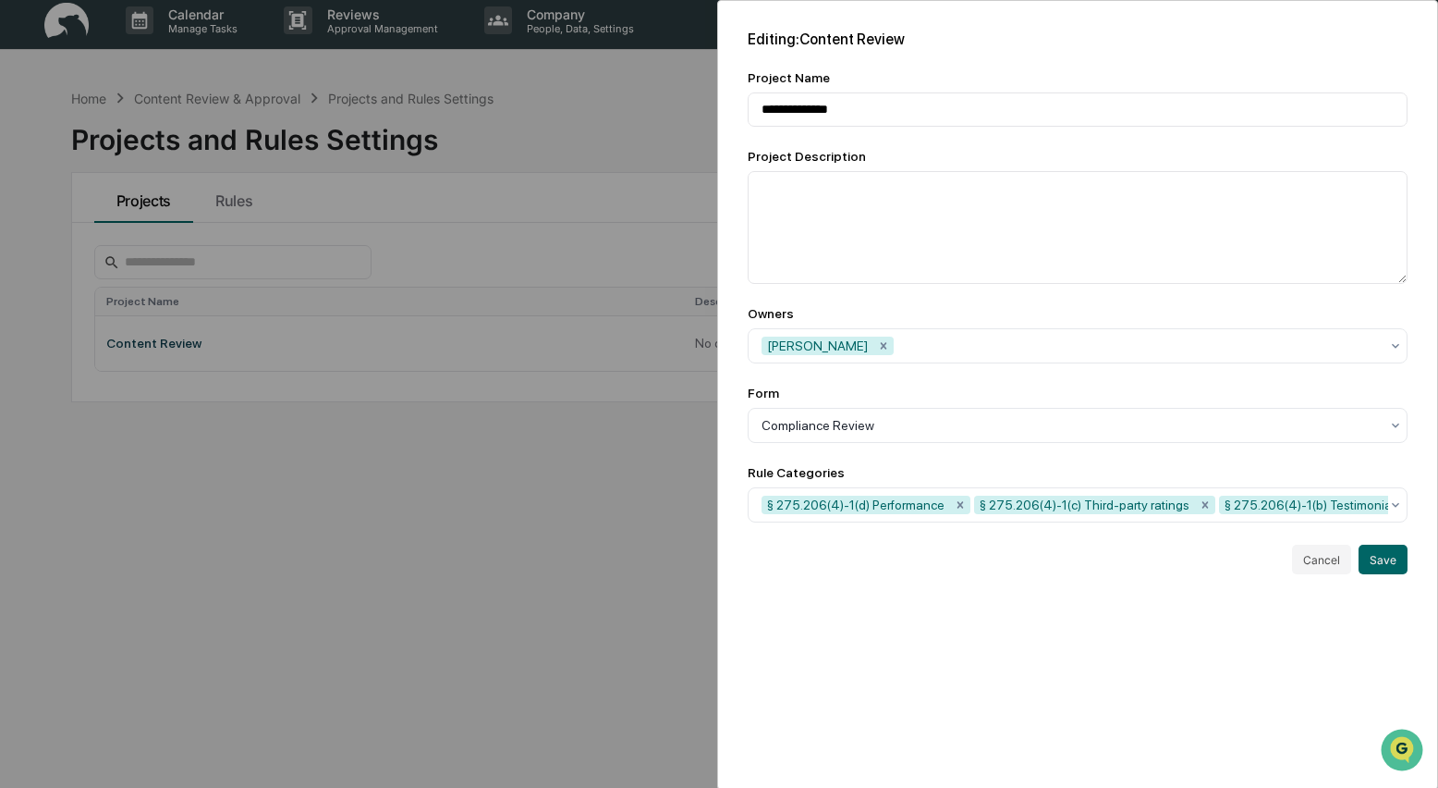
scroll to position [0, 0]
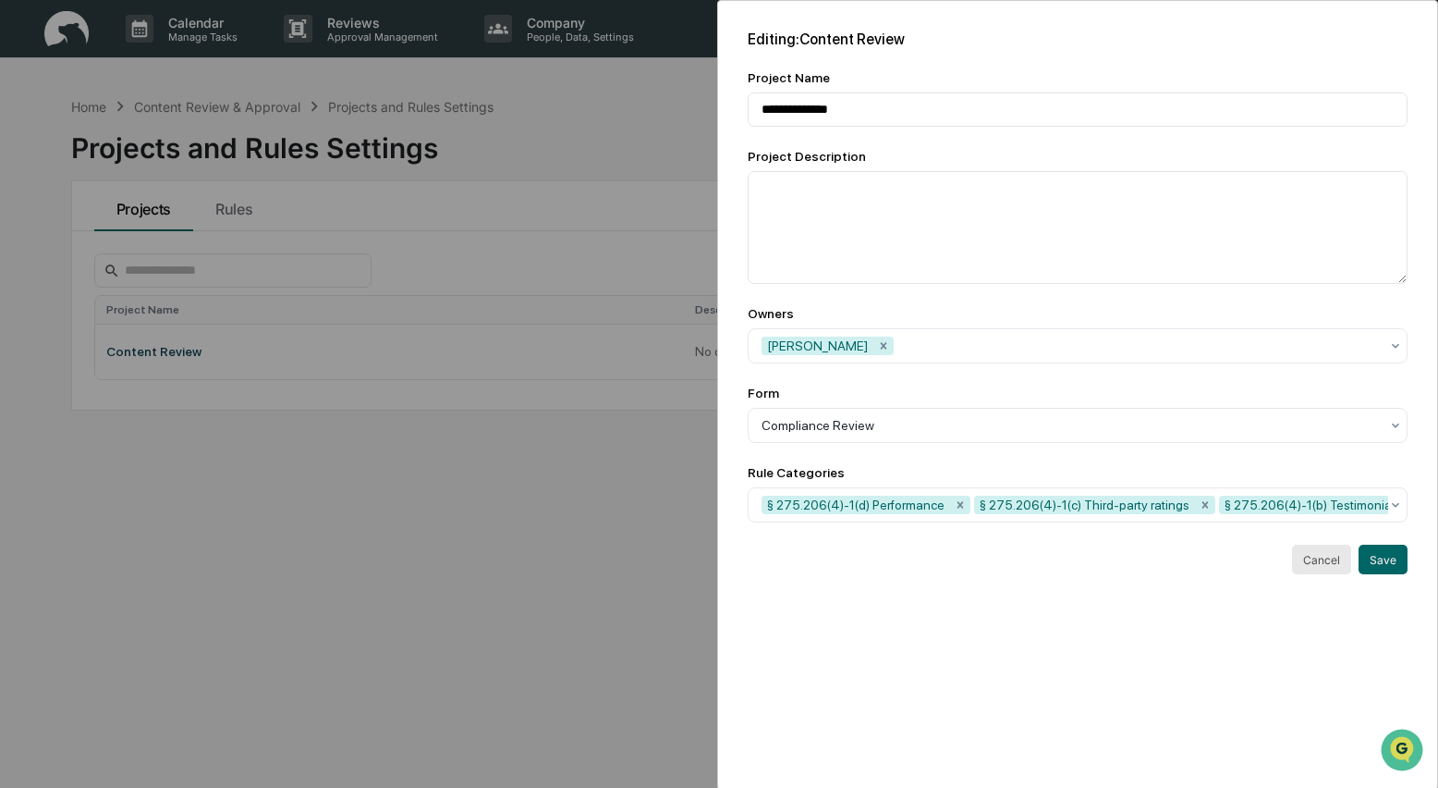
click at [1325, 568] on button "Cancel" at bounding box center [1321, 559] width 59 height 30
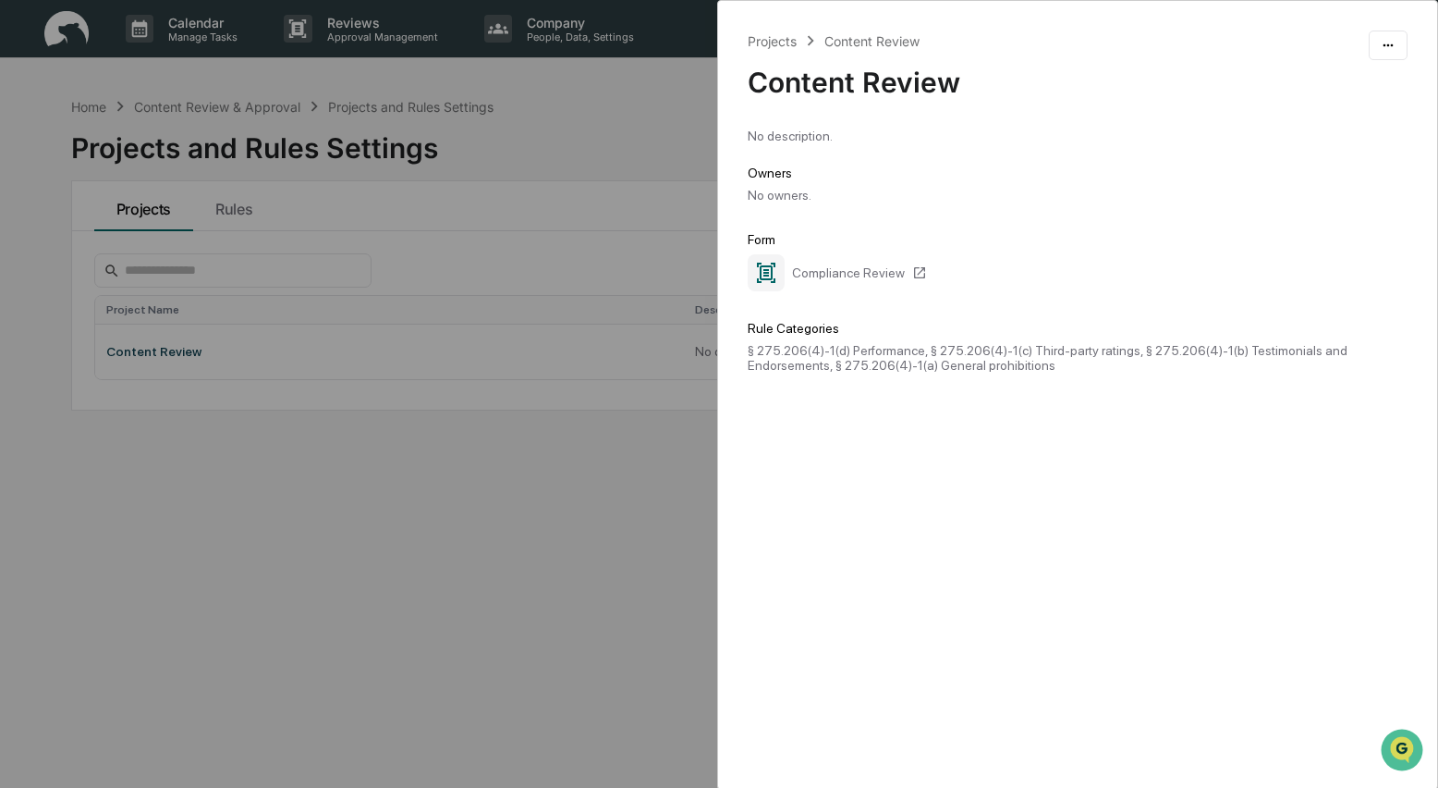
click at [524, 548] on div "Projects Content Review Content Review No description. Owners No owners. Form C…" at bounding box center [719, 394] width 1438 height 788
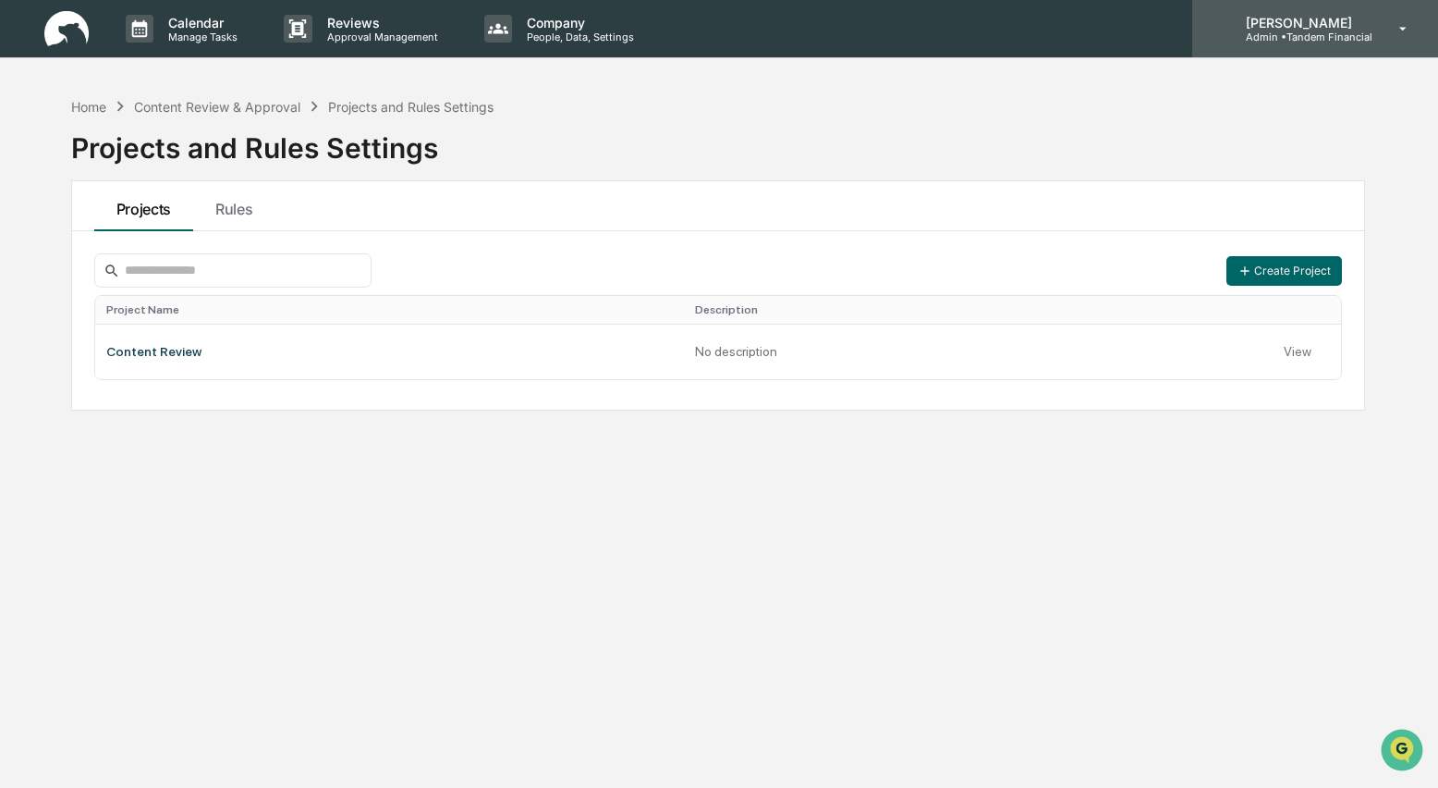
click at [1302, 40] on p "Admin • Tandem Financial" at bounding box center [1301, 37] width 141 height 13
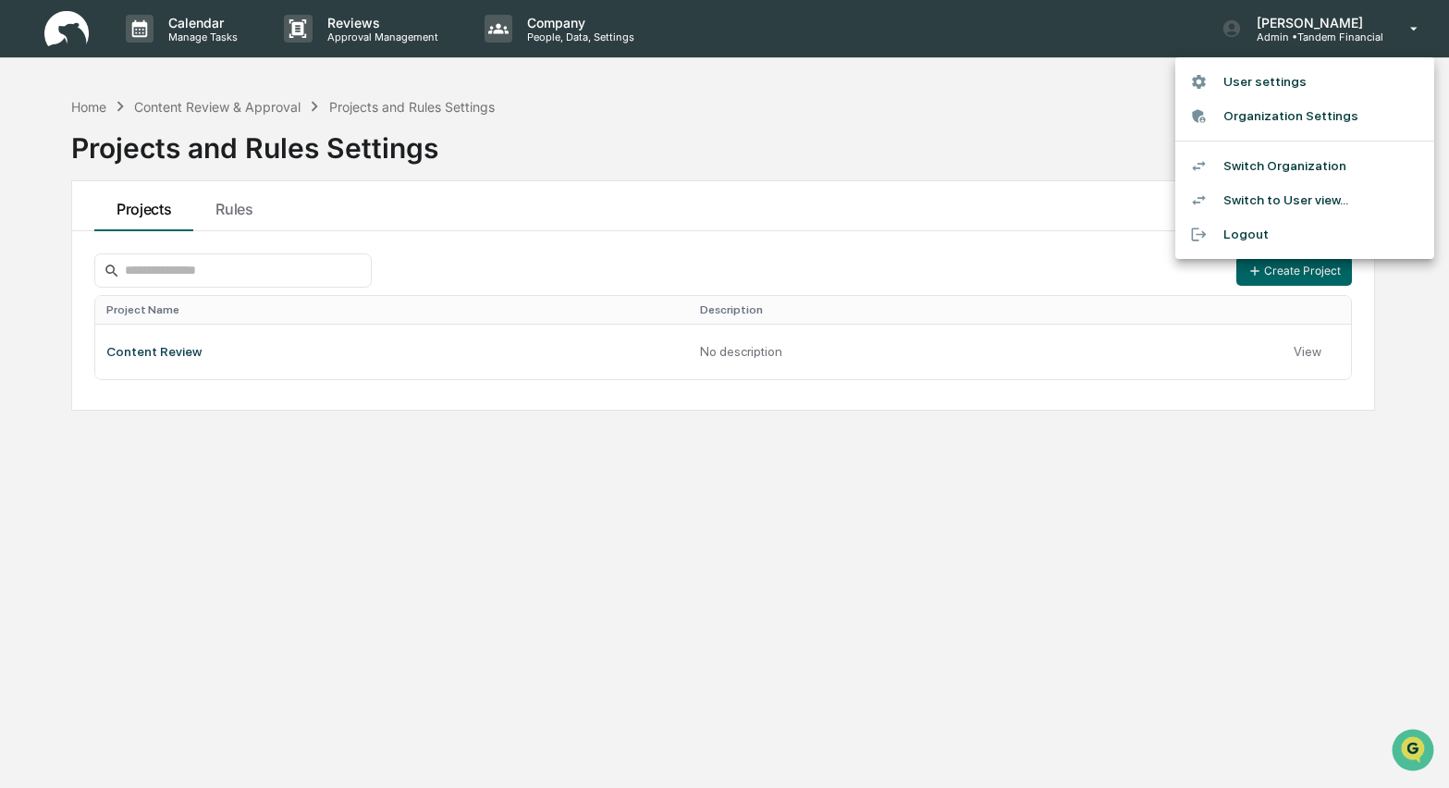
click at [1263, 82] on li "User settings" at bounding box center [1304, 82] width 259 height 34
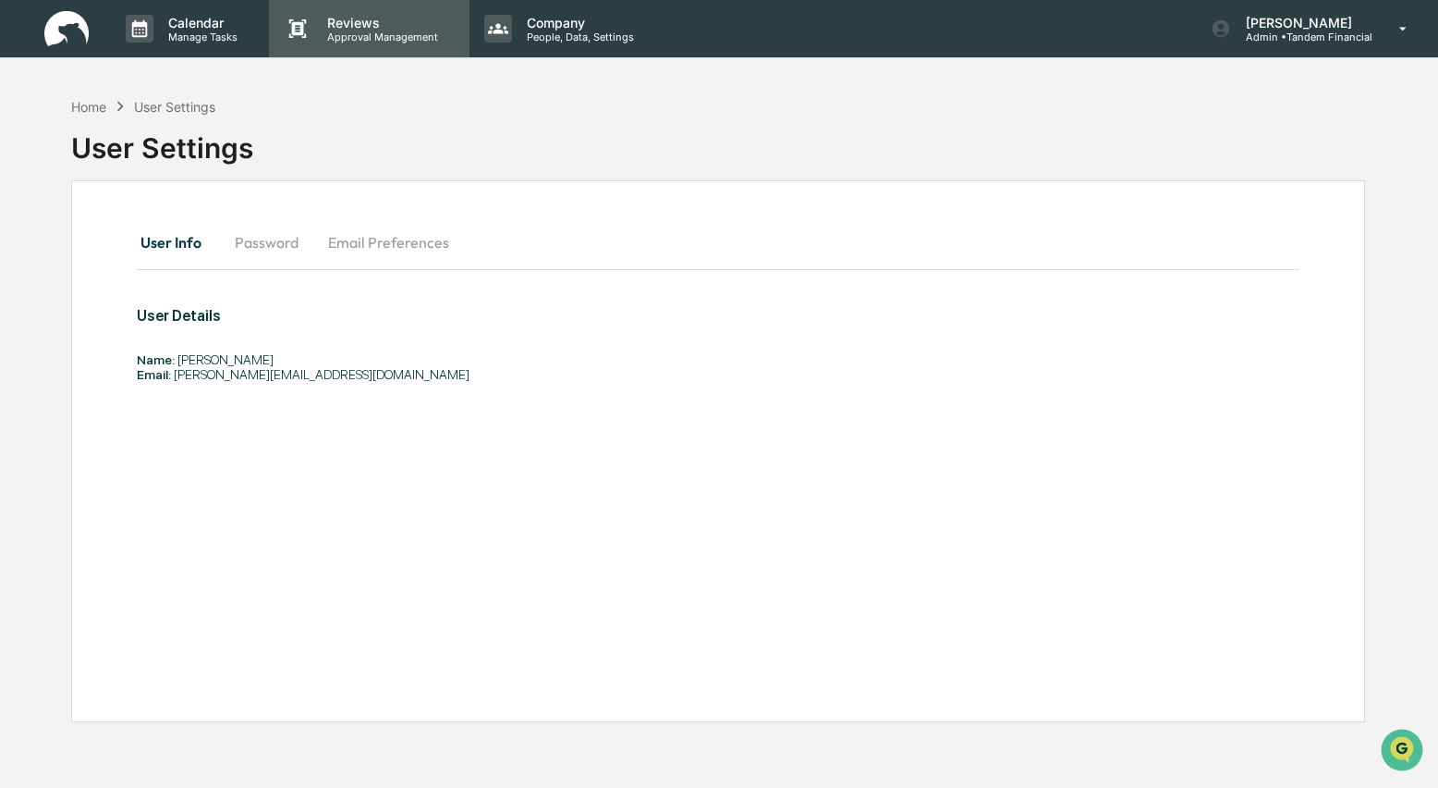
click at [367, 31] on p "Approval Management" at bounding box center [379, 37] width 135 height 13
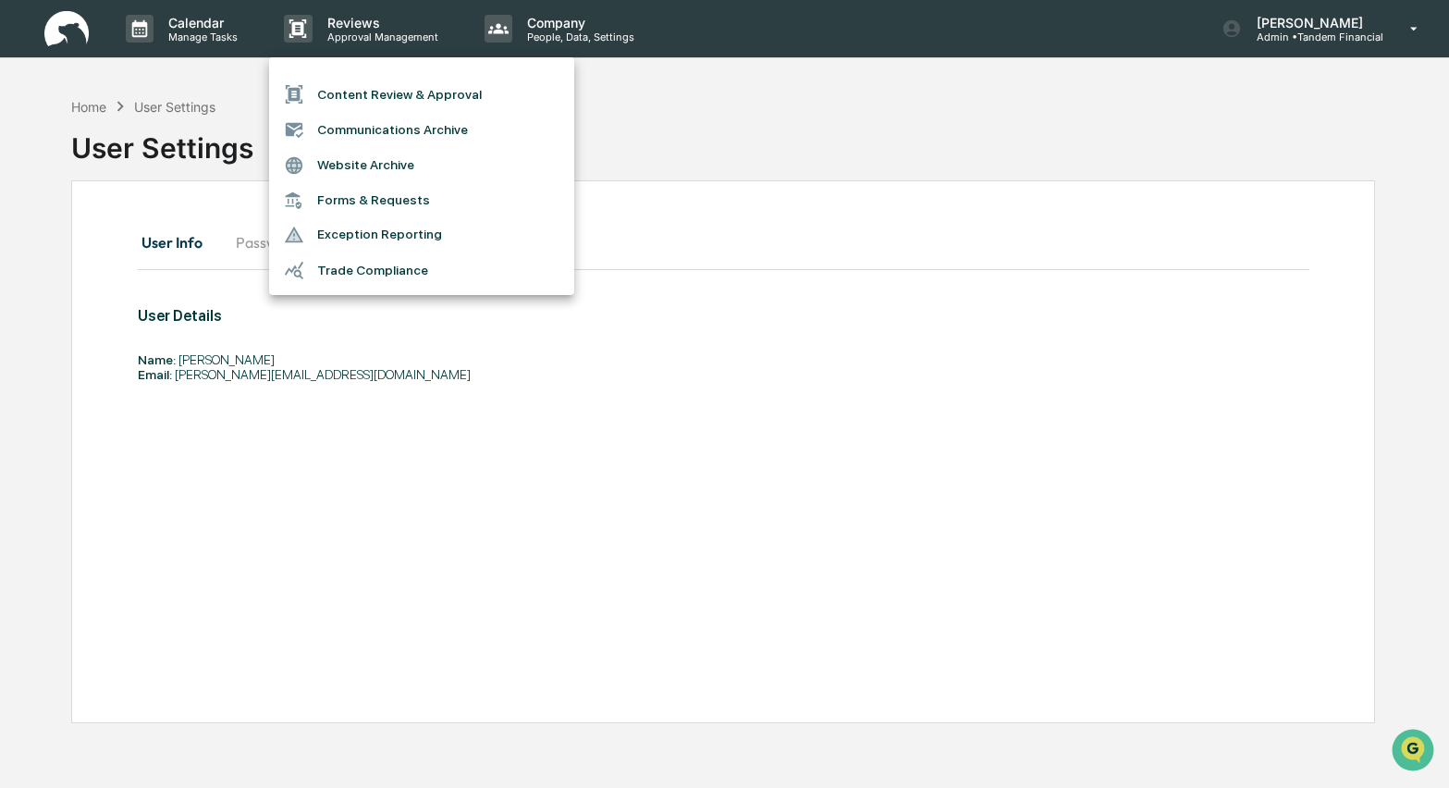
click at [371, 88] on li "Content Review & Approval" at bounding box center [421, 94] width 305 height 35
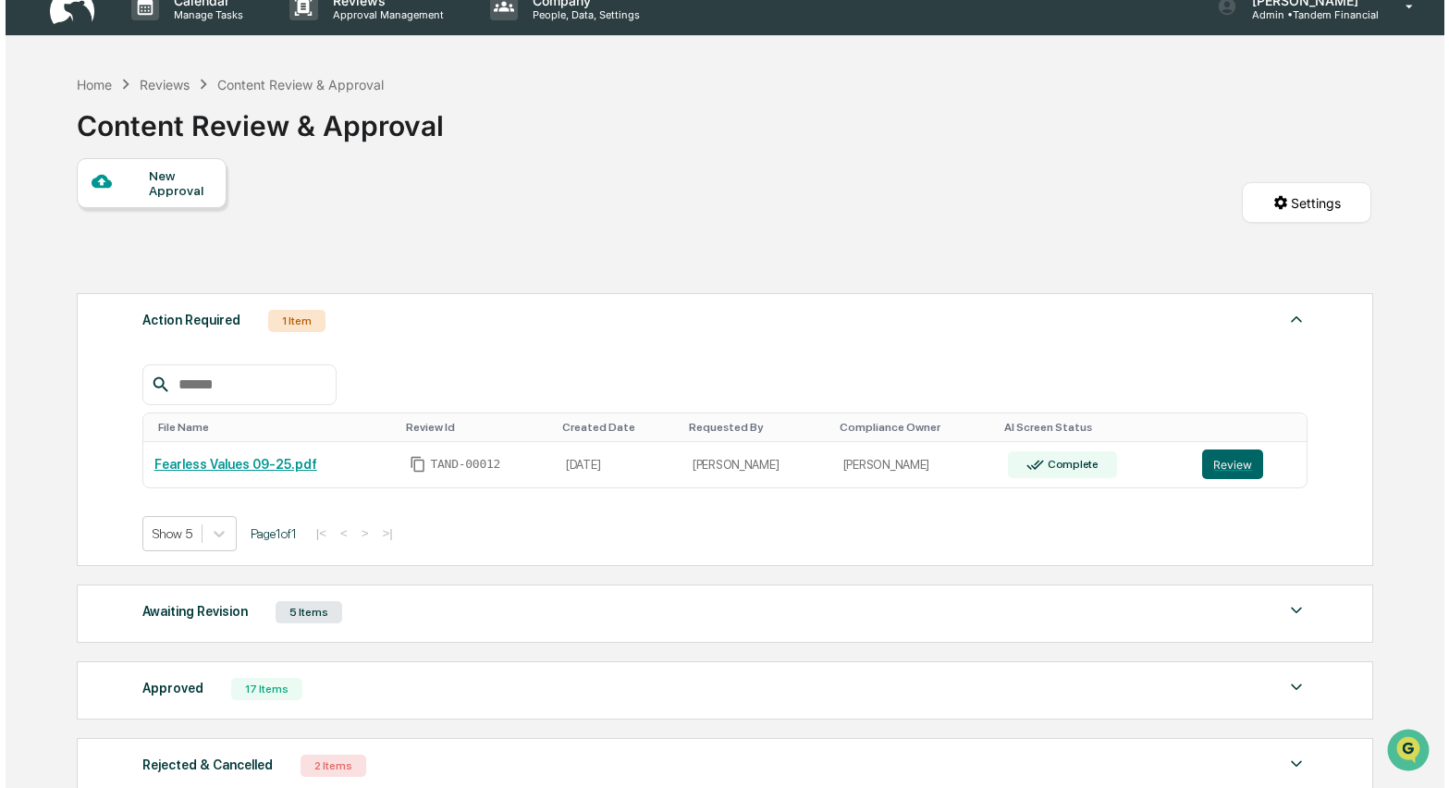
scroll to position [35, 0]
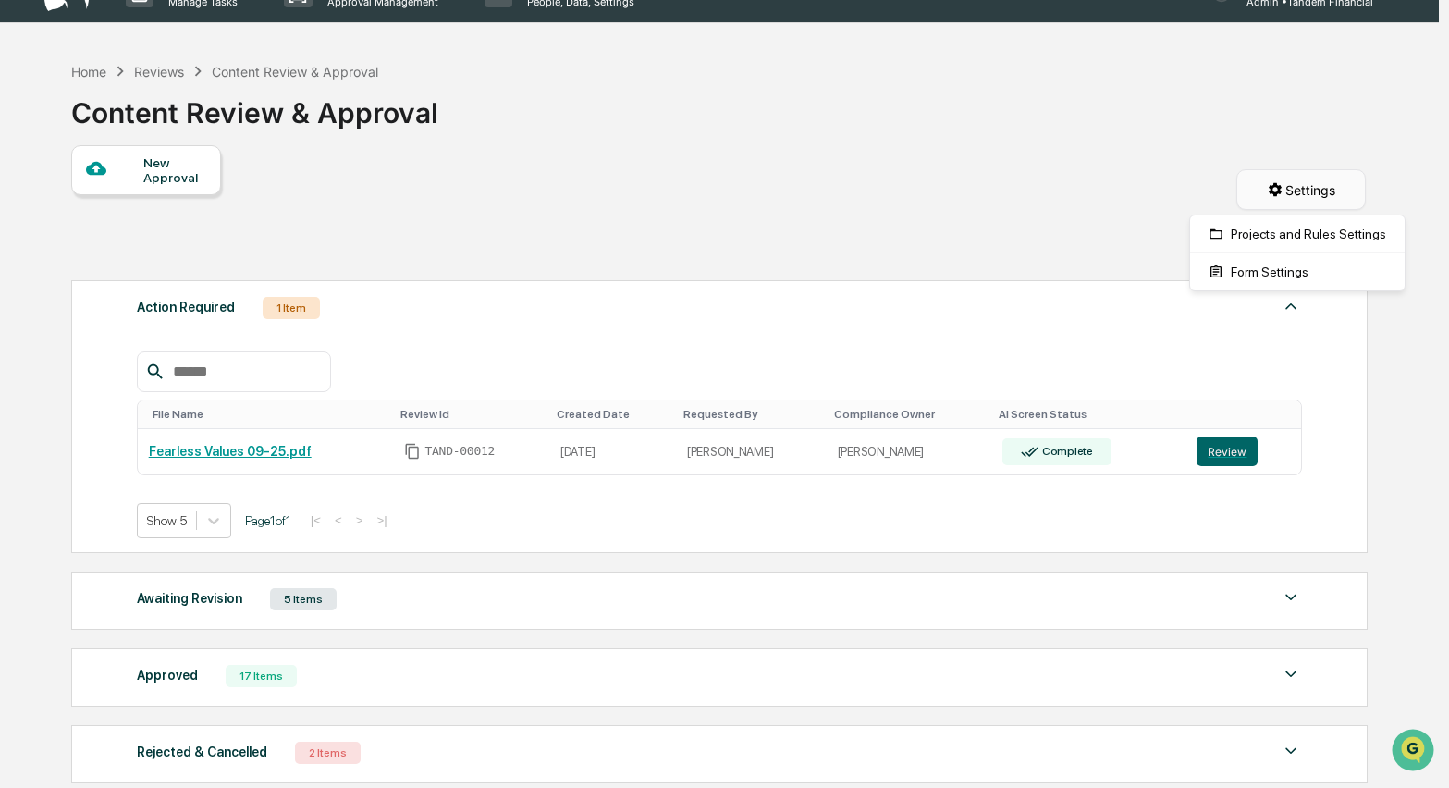
click at [1288, 181] on html "Calendar Manage Tasks Reviews Approval Management Company People, Data, Setting…" at bounding box center [724, 359] width 1449 height 788
click at [1245, 275] on div "Form Settings" at bounding box center [1296, 272] width 207 height 30
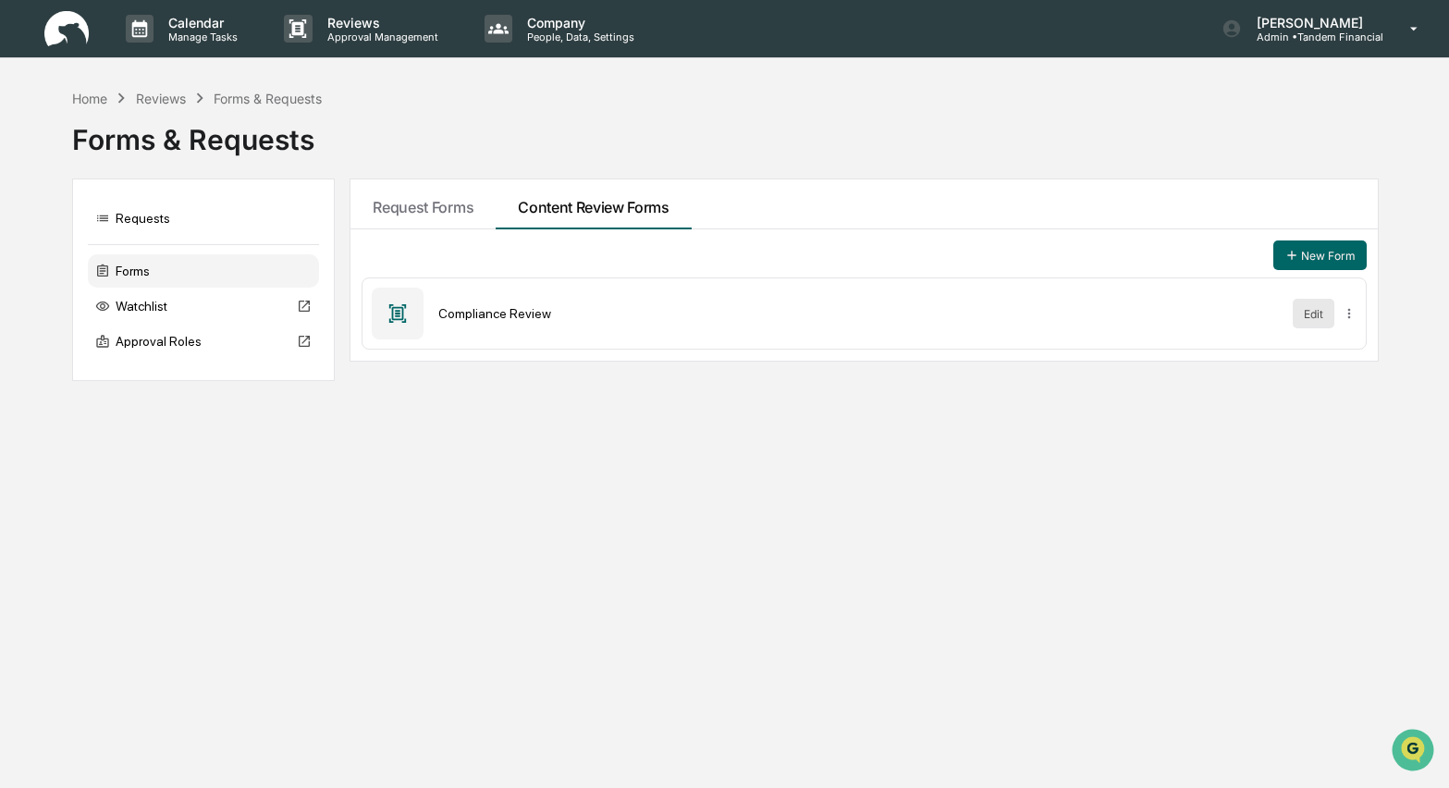
click at [1308, 314] on button "Edit" at bounding box center [1313, 314] width 42 height 30
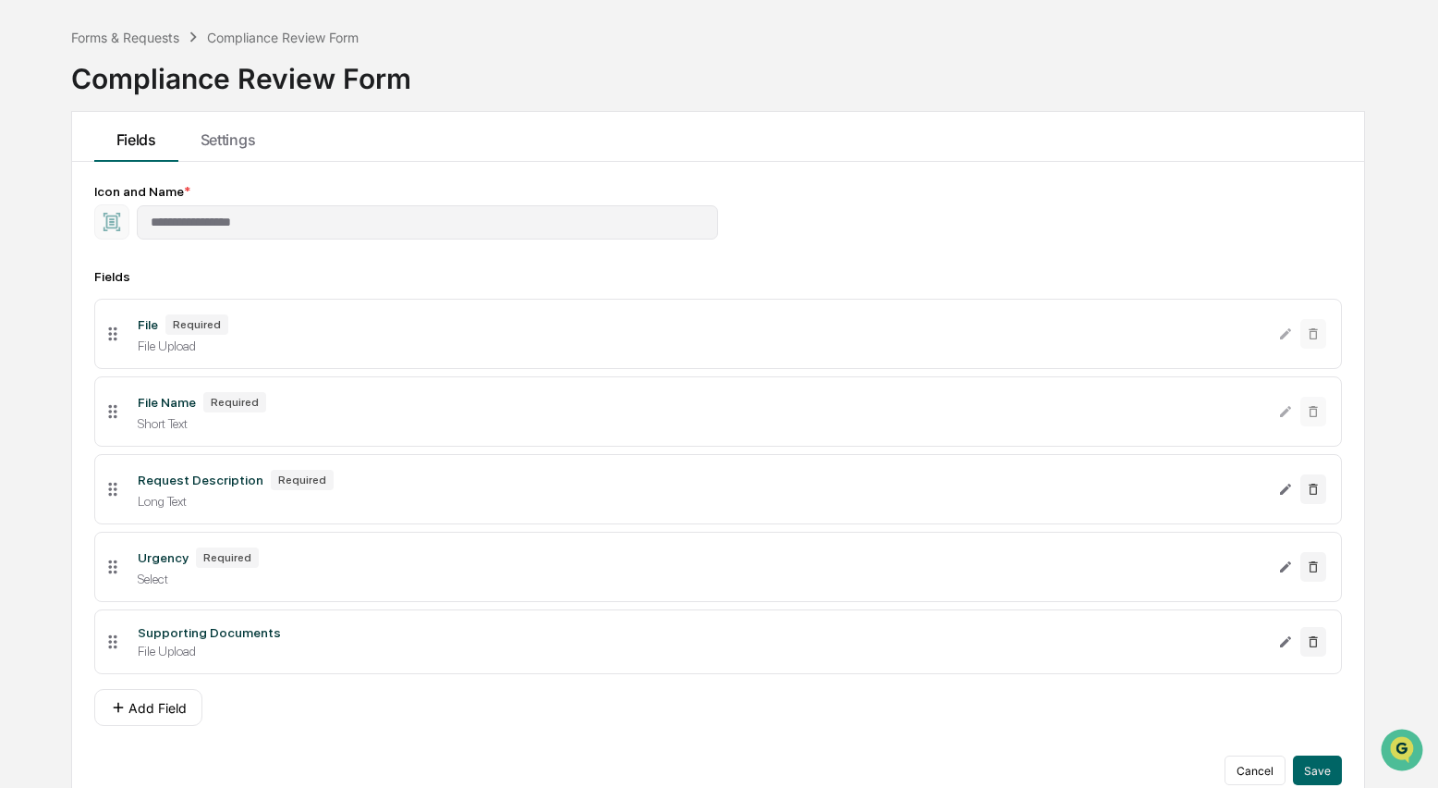
scroll to position [61, 0]
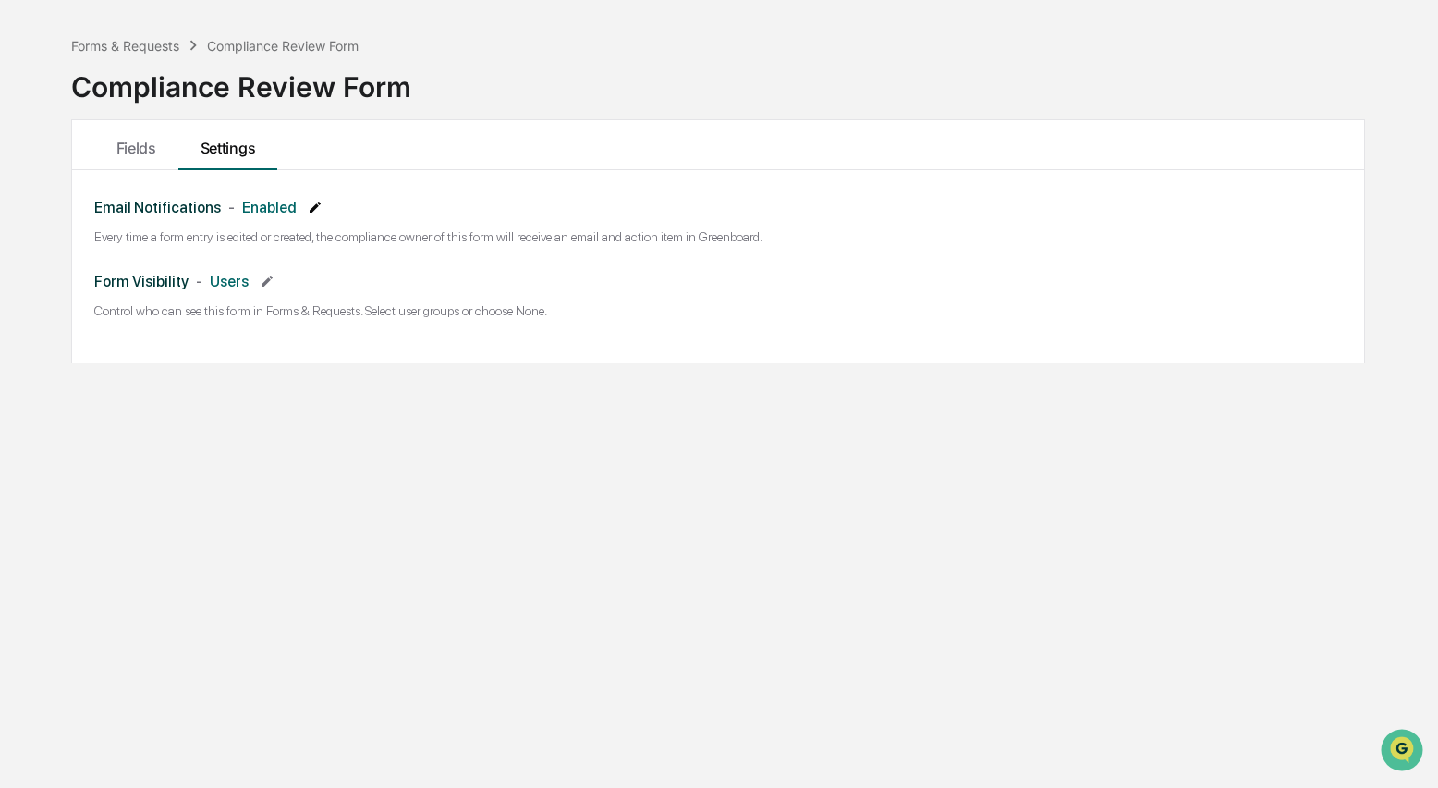
click at [313, 210] on icon at bounding box center [315, 207] width 11 height 11
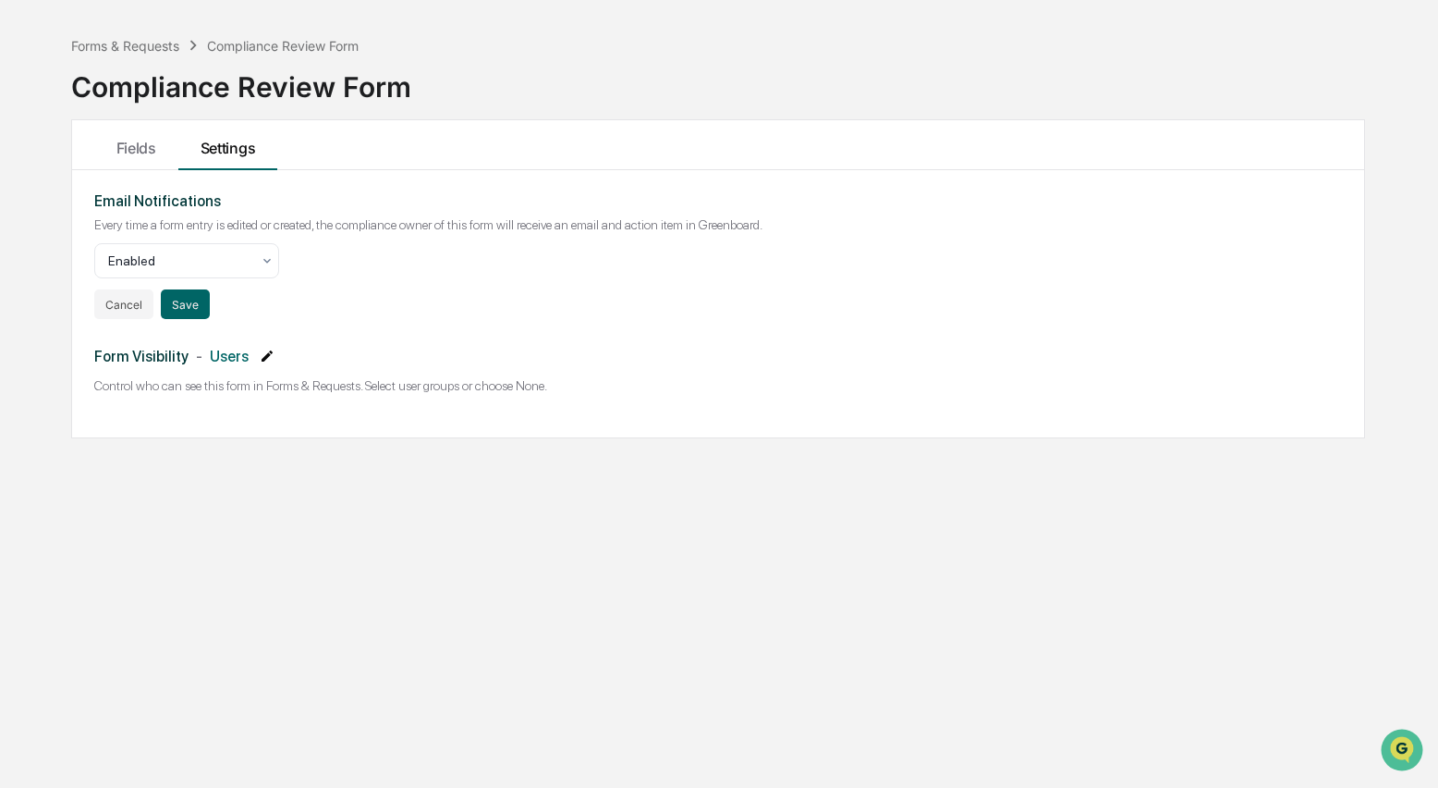
click at [270, 358] on icon at bounding box center [267, 356] width 15 height 15
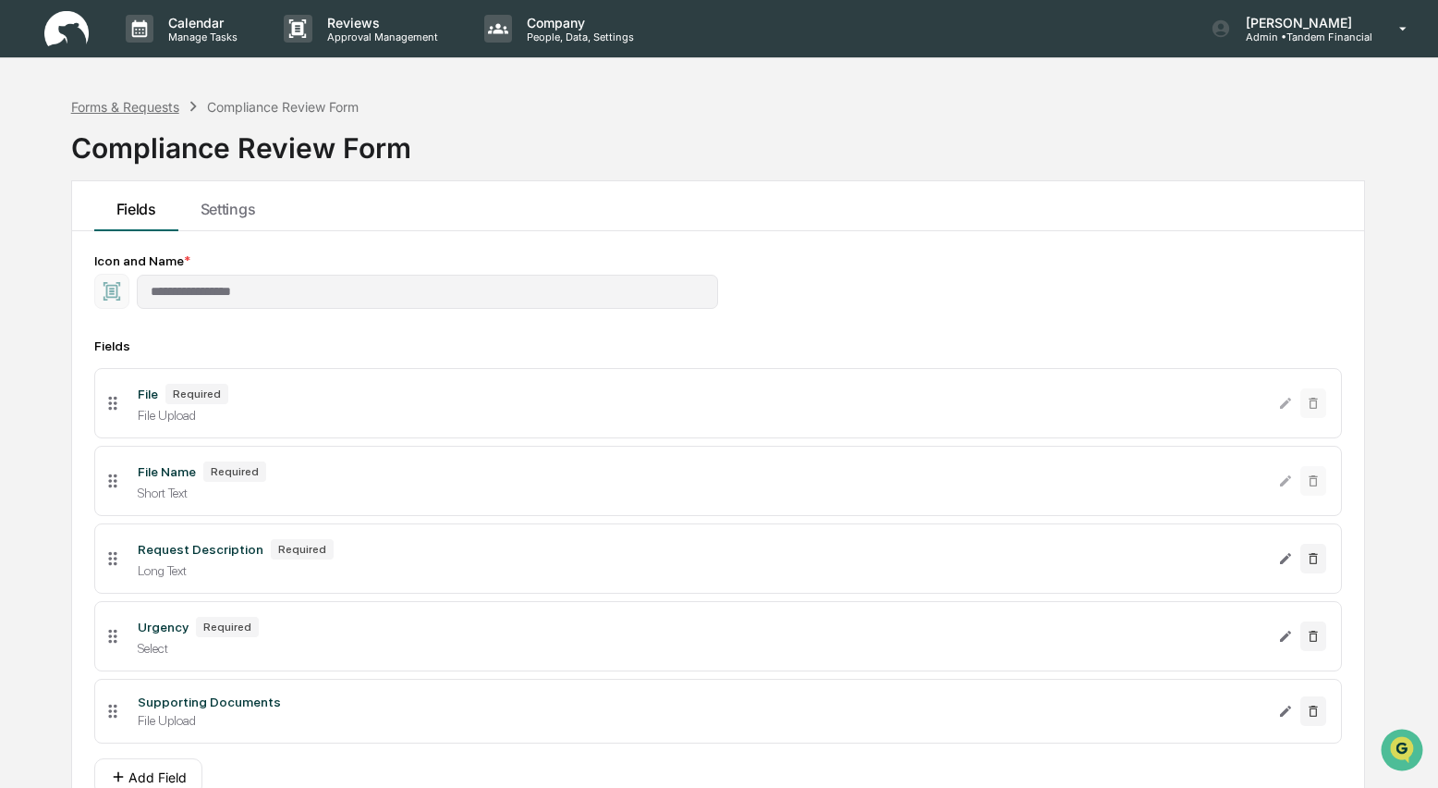
click at [147, 101] on div "Forms & Requests" at bounding box center [125, 107] width 108 height 16
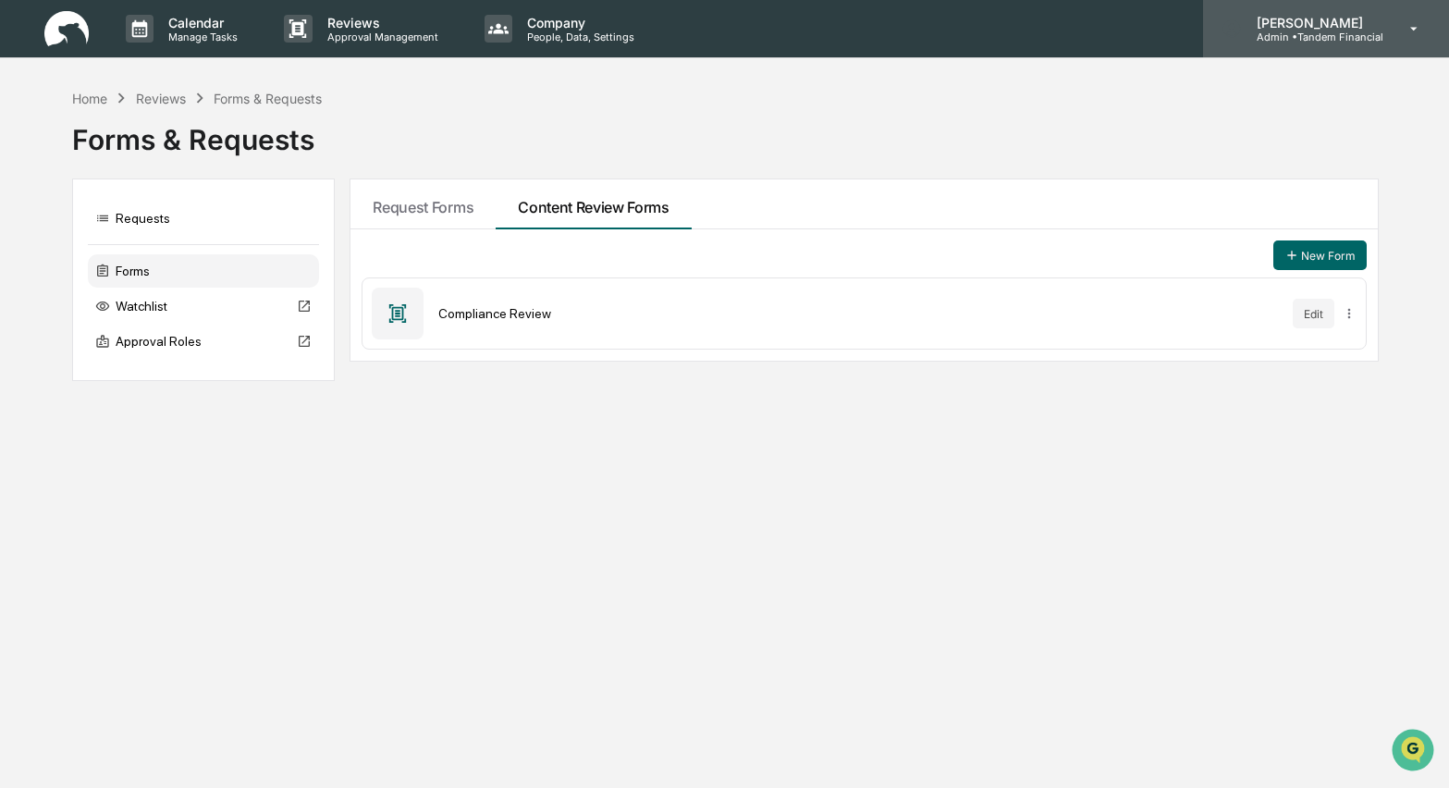
click at [1318, 38] on p "Admin • Tandem Financial" at bounding box center [1311, 37] width 141 height 13
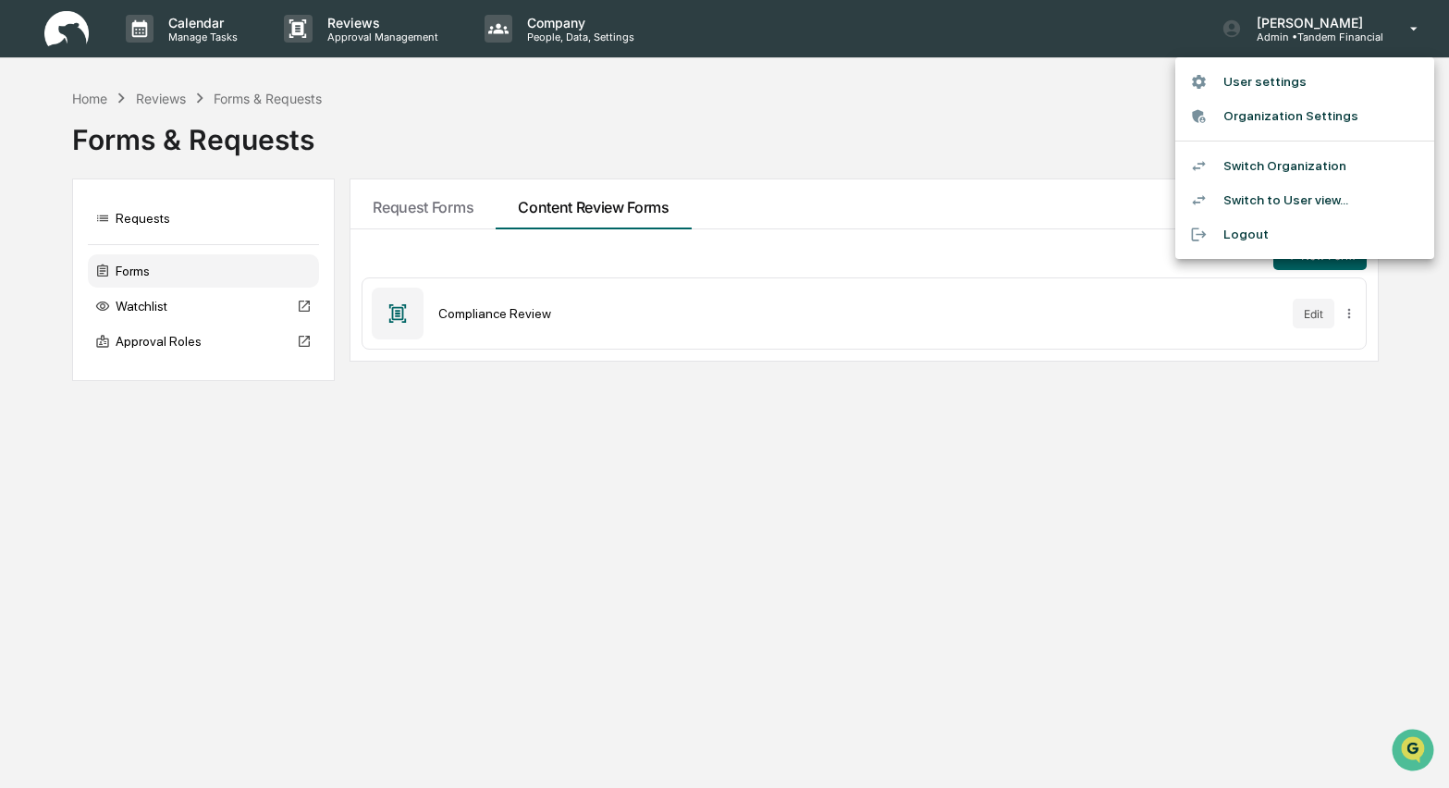
click at [1296, 115] on li "Organization Settings" at bounding box center [1304, 116] width 259 height 34
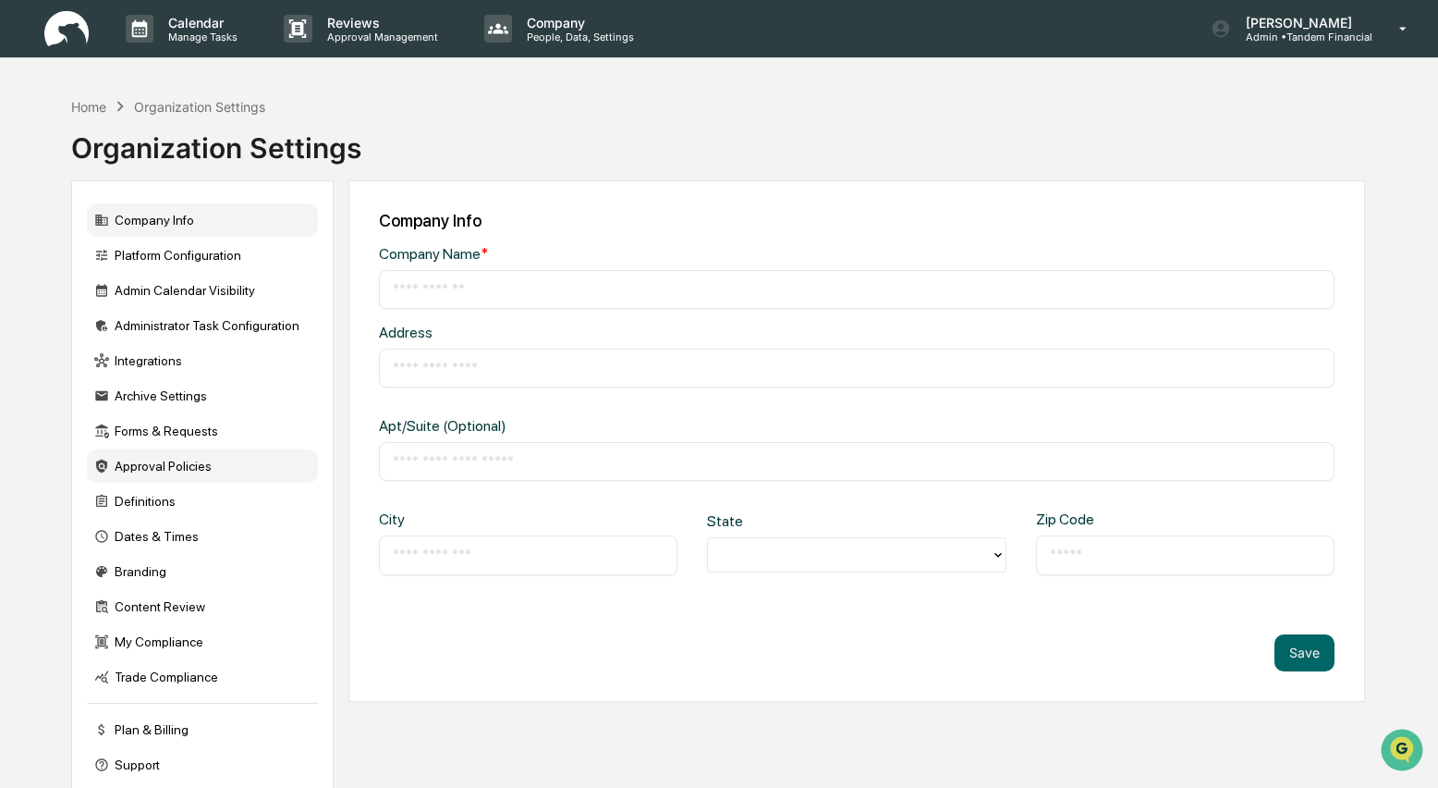
type input "**********"
type input "*****"
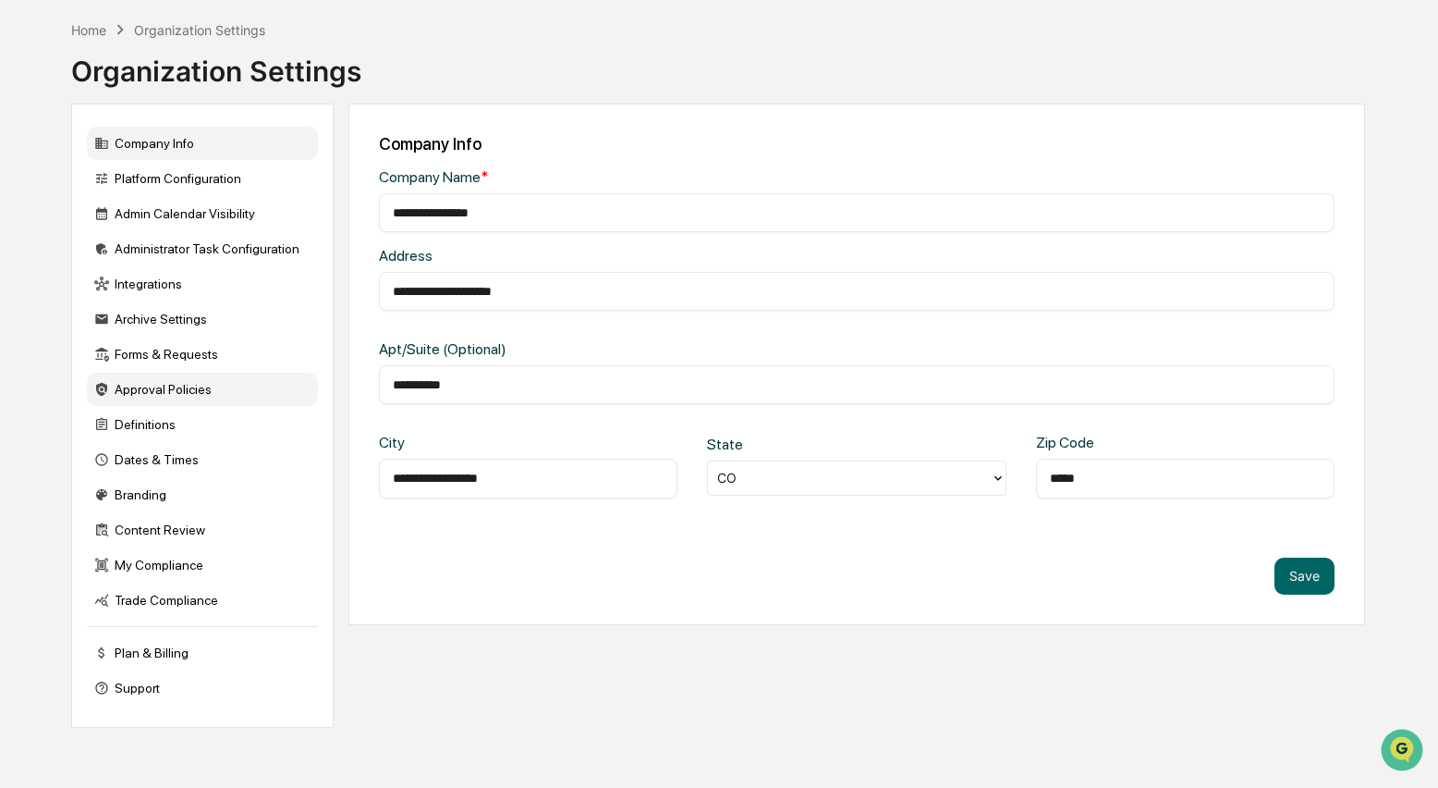
scroll to position [88, 0]
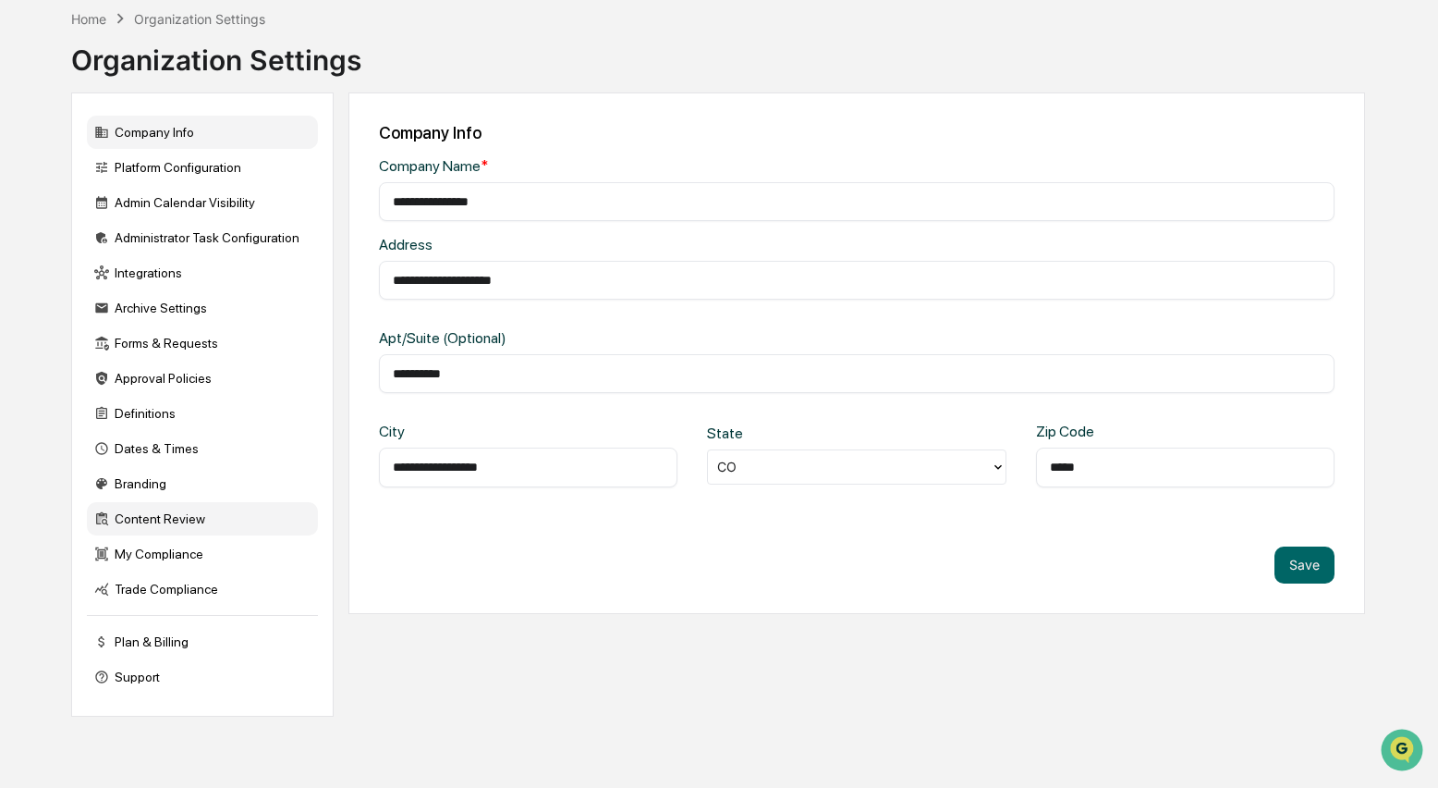
click at [173, 520] on div "Content Review" at bounding box center [202, 518] width 231 height 33
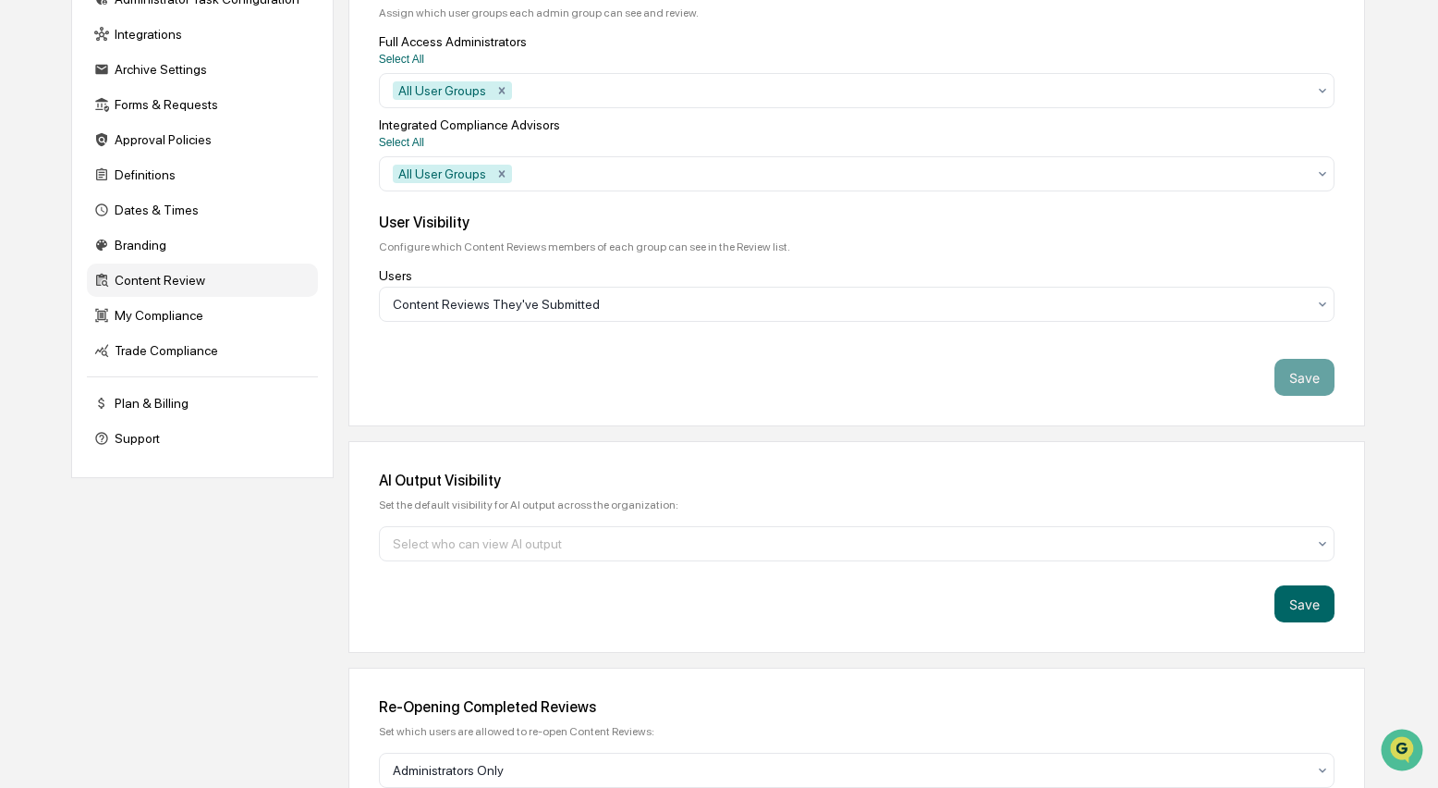
scroll to position [730, 0]
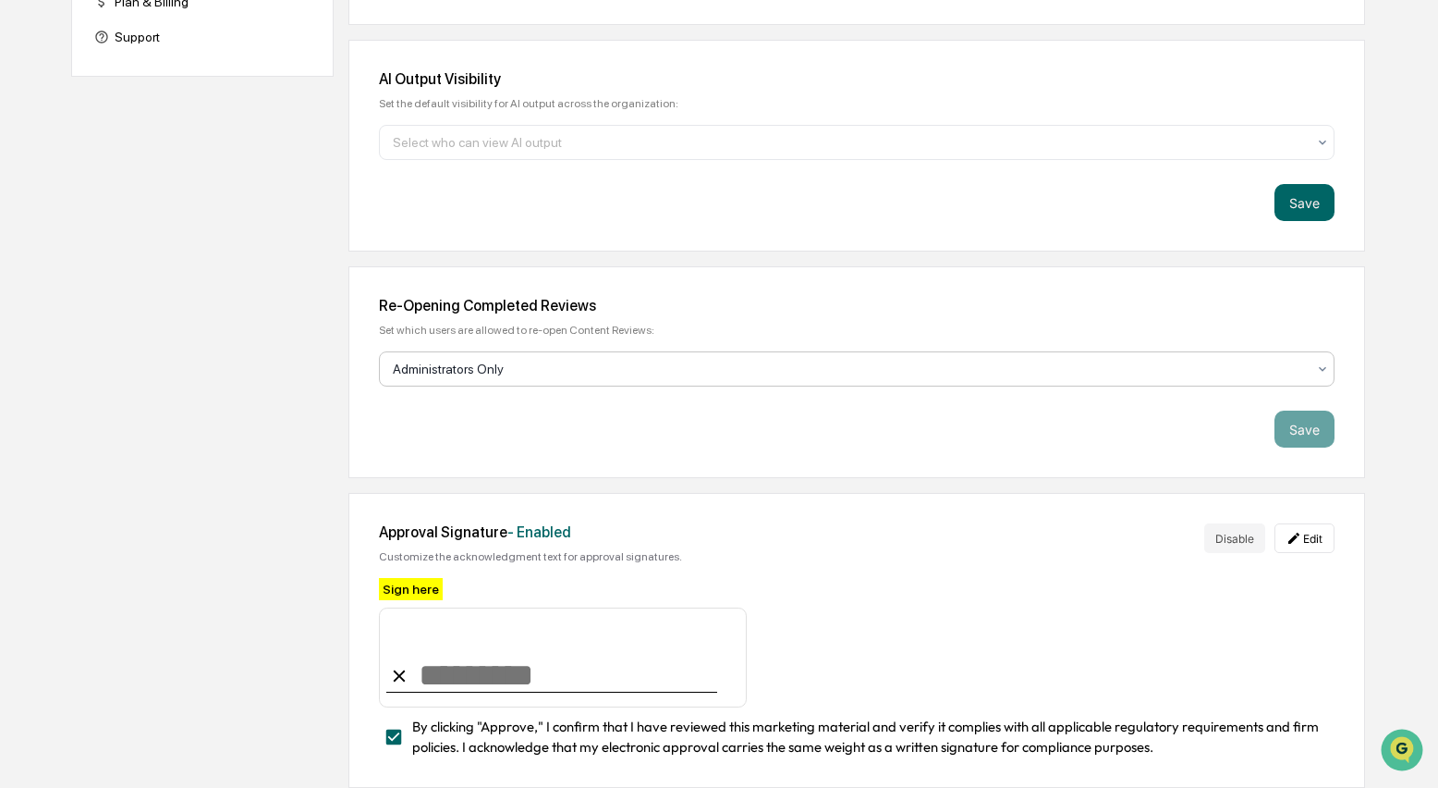
click at [1325, 373] on icon at bounding box center [1322, 368] width 15 height 15
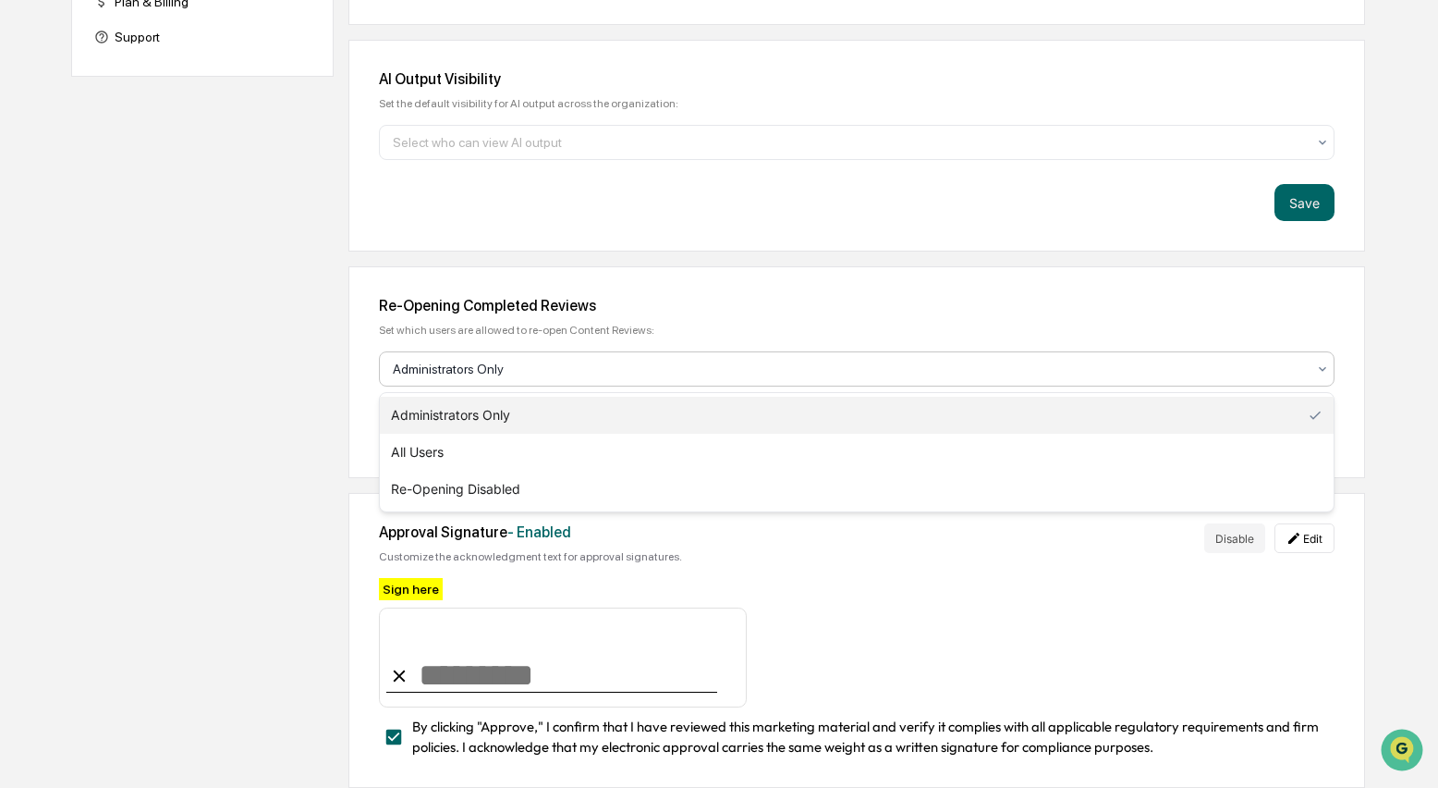
click at [1407, 411] on div "Home Organization Settings Organization Settings Company Info Platform Configur…" at bounding box center [719, 73] width 1438 height 1427
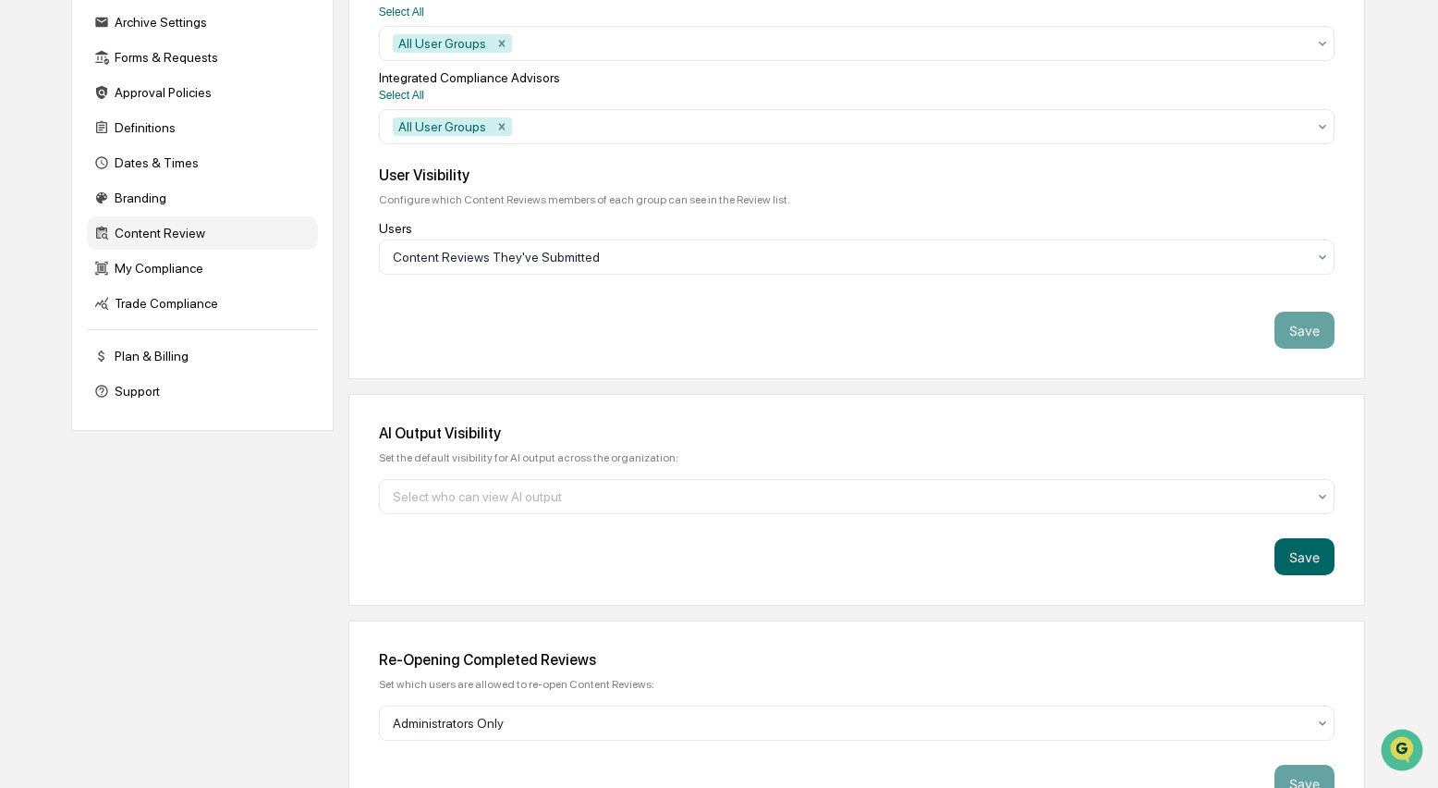
scroll to position [0, 0]
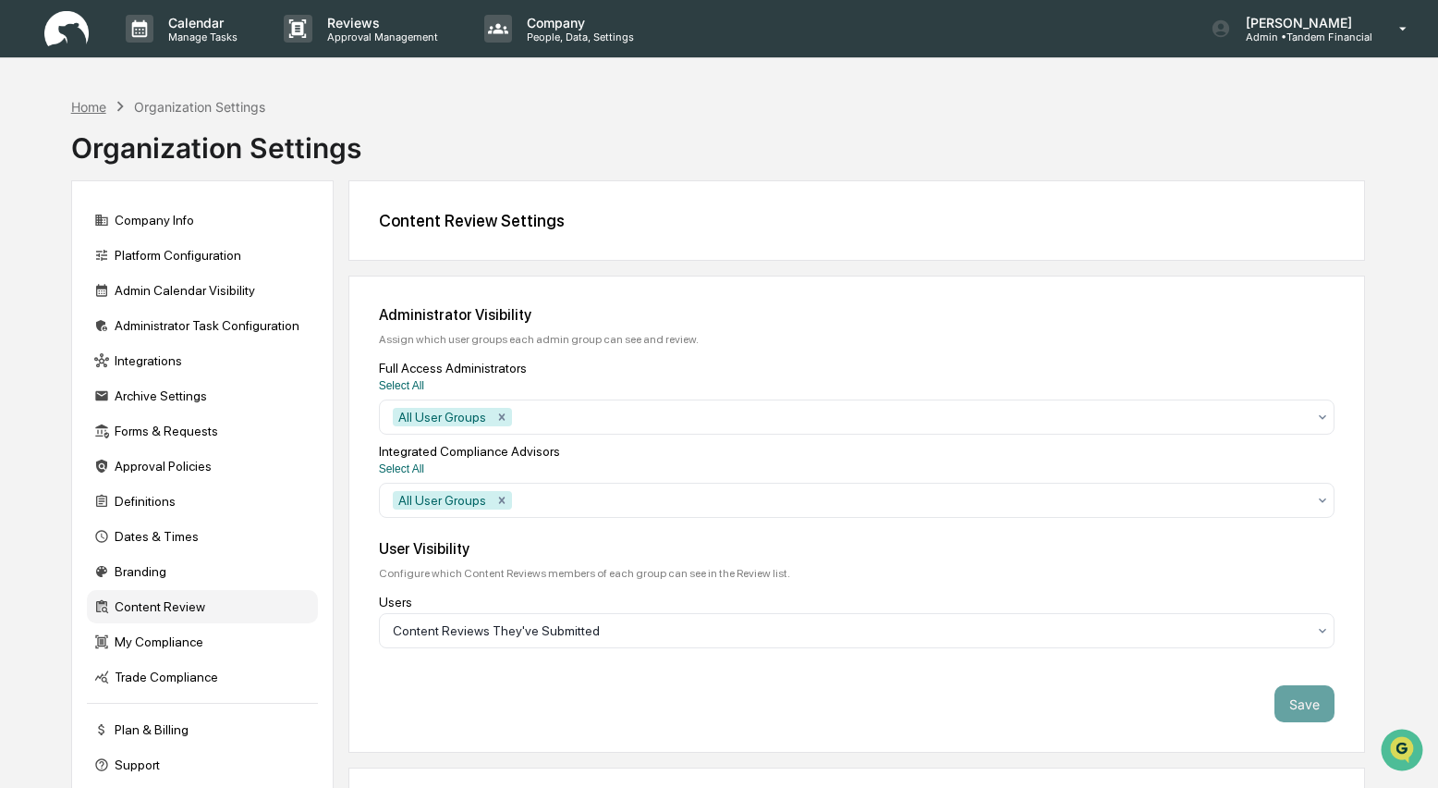
click at [80, 109] on div "Home" at bounding box center [88, 107] width 35 height 16
